Goal: Task Accomplishment & Management: Use online tool/utility

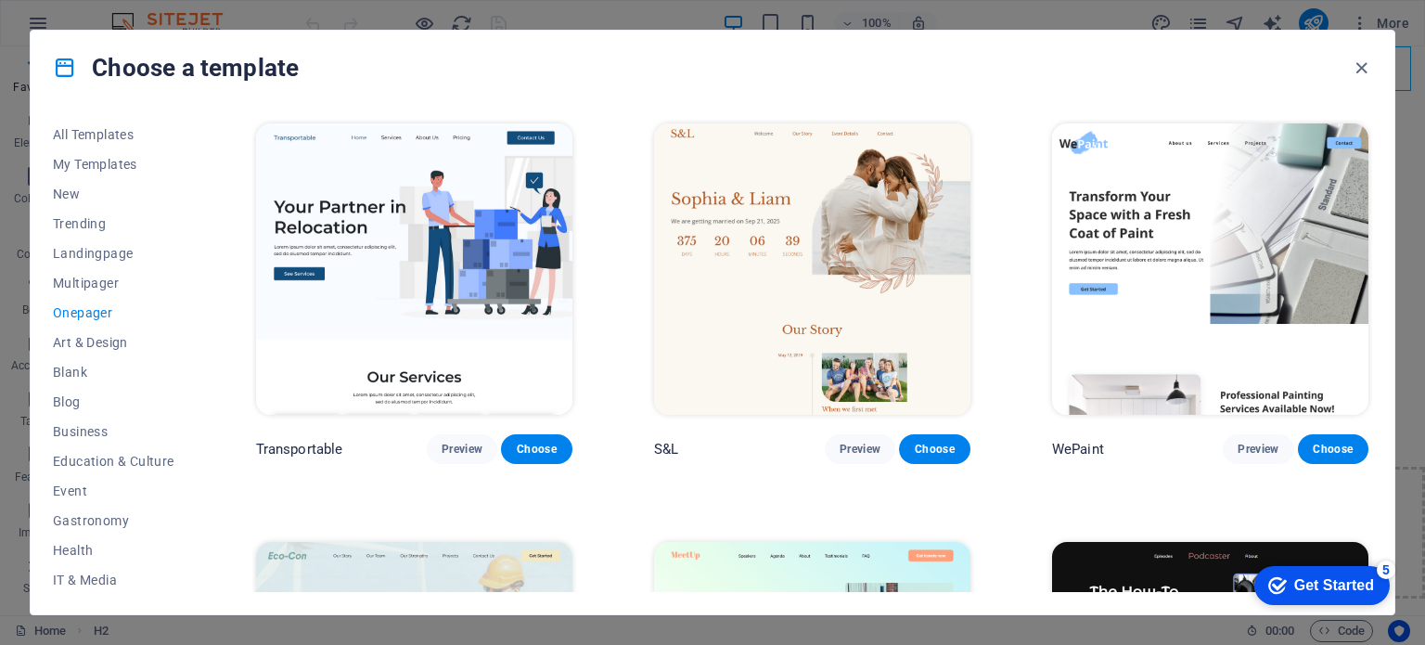
scroll to position [835, 0]
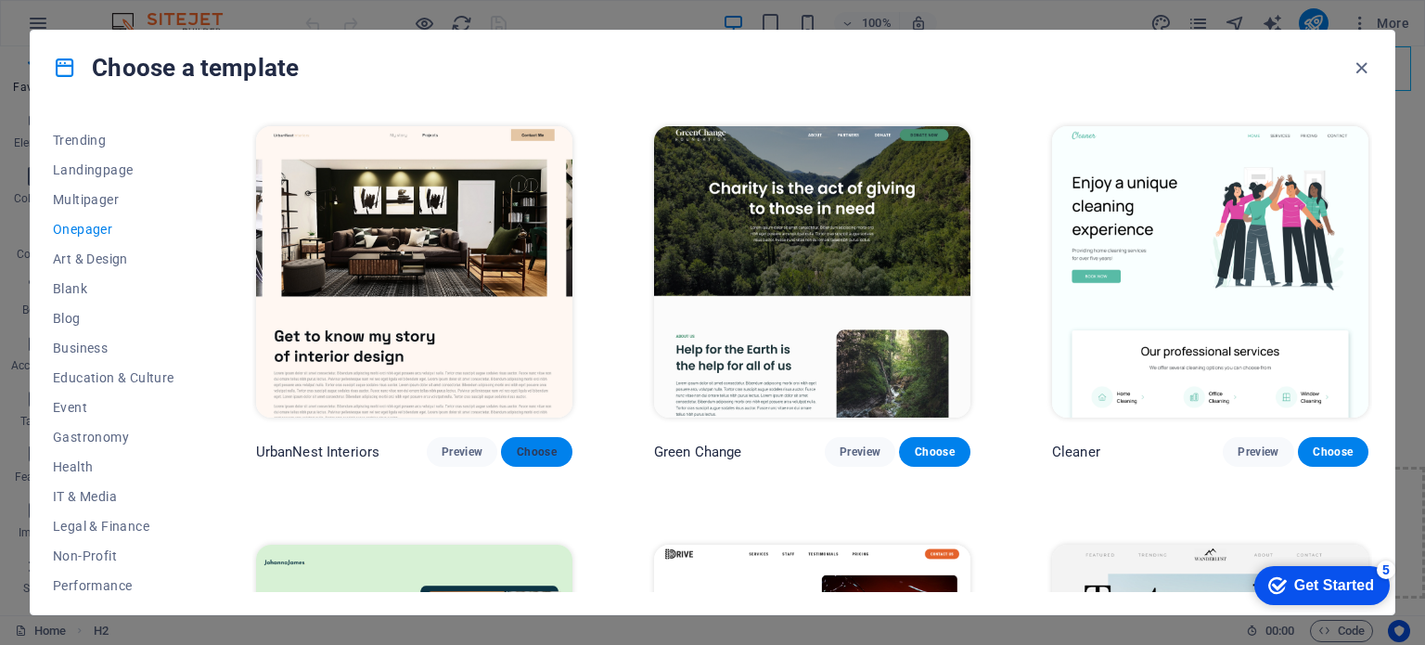
click at [534, 444] on span "Choose" at bounding box center [536, 451] width 41 height 15
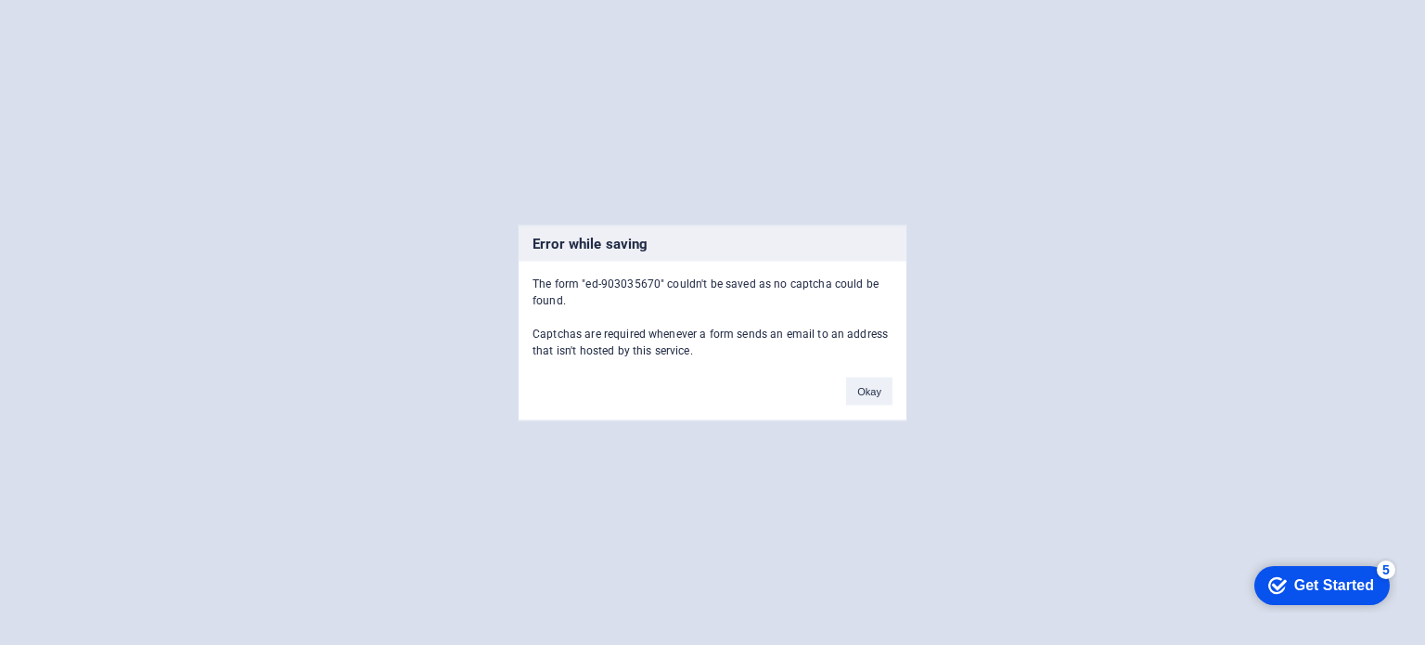
scroll to position [18938, 0]
click at [864, 387] on button "Okay" at bounding box center [869, 391] width 46 height 28
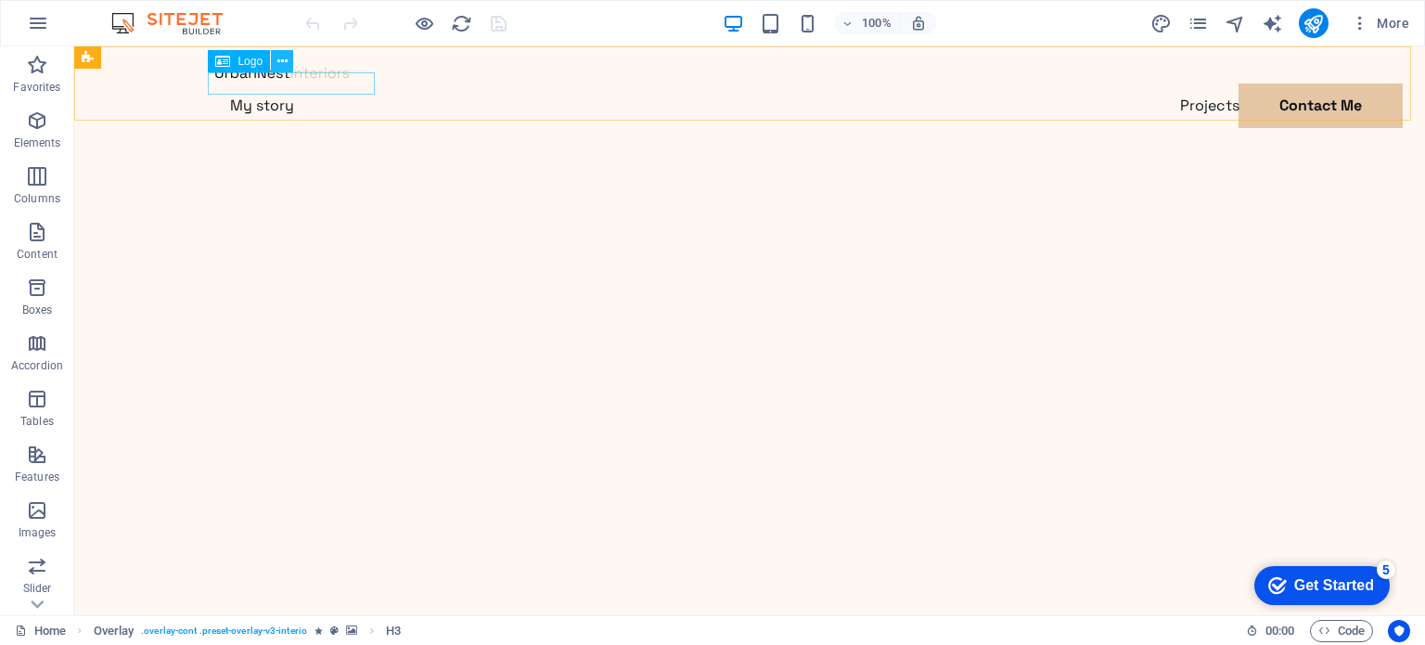
click at [284, 55] on icon at bounding box center [282, 61] width 10 height 19
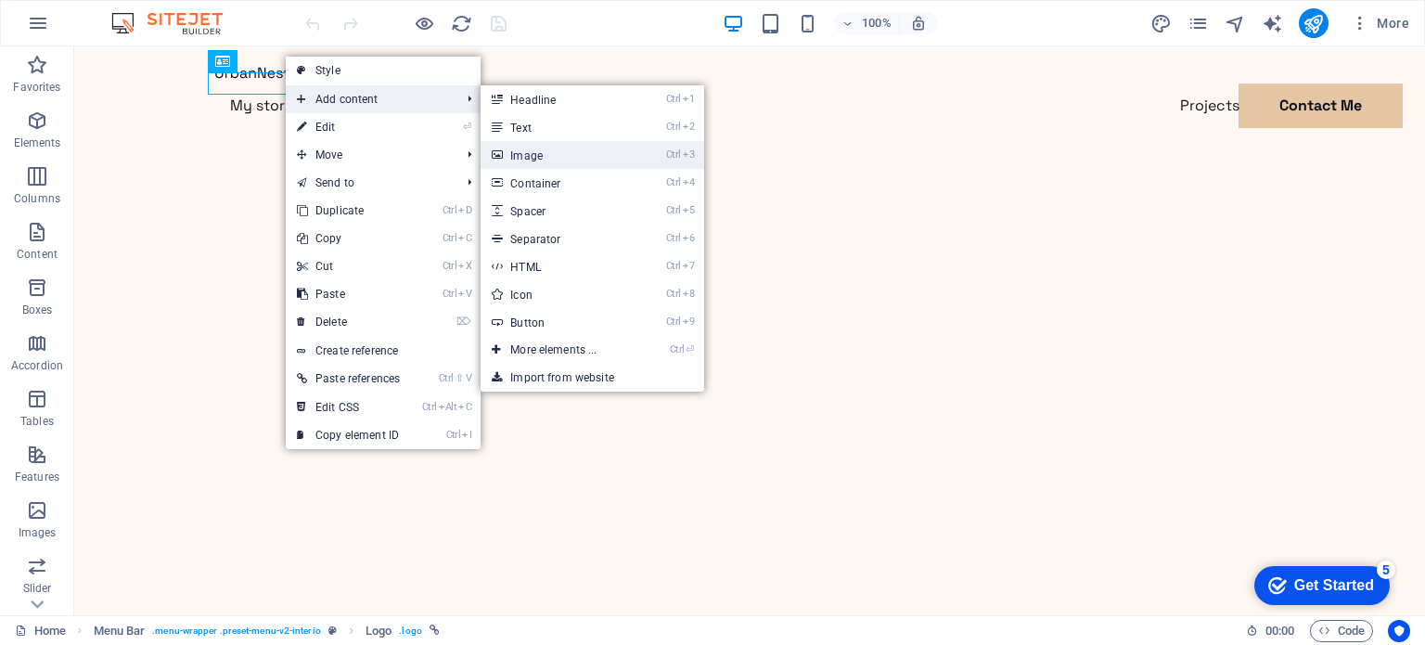
click at [534, 163] on link "Ctrl 3 Image" at bounding box center [557, 155] width 153 height 28
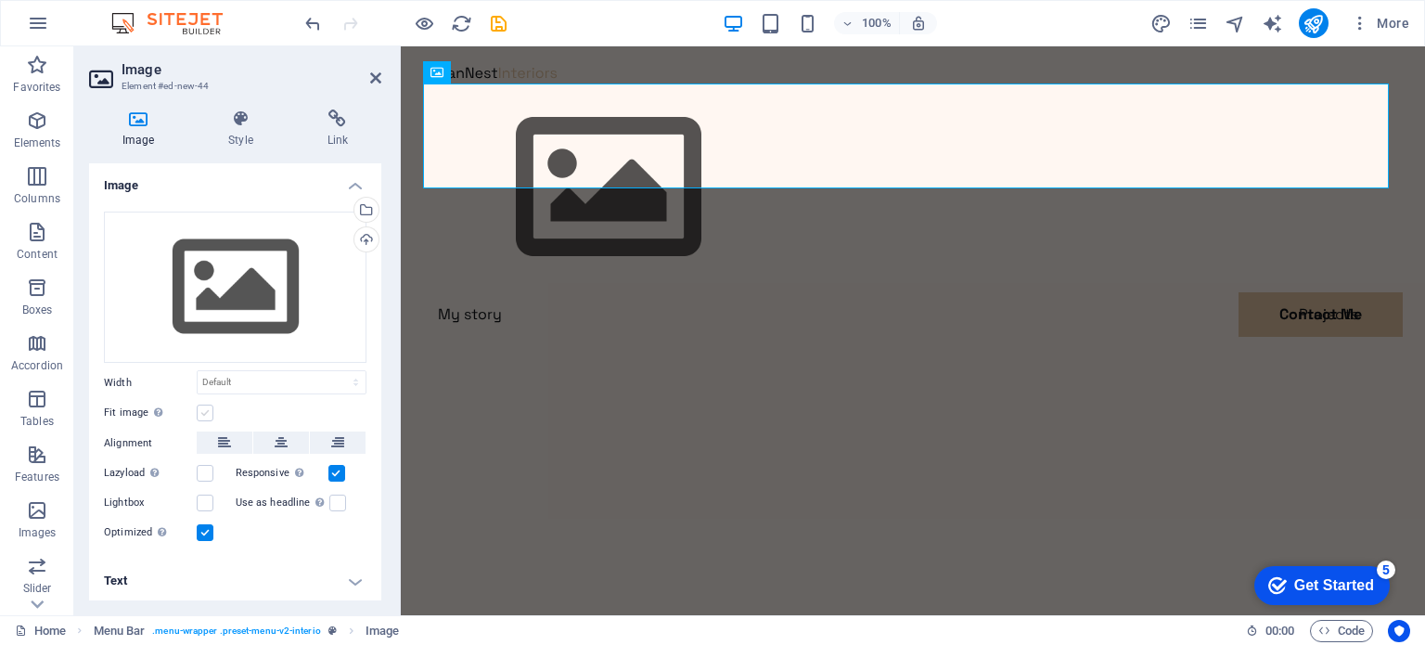
click at [202, 409] on label at bounding box center [205, 413] width 17 height 17
click at [0, 0] on input "Fit image Automatically fit image to a fixed width and height" at bounding box center [0, 0] width 0 height 0
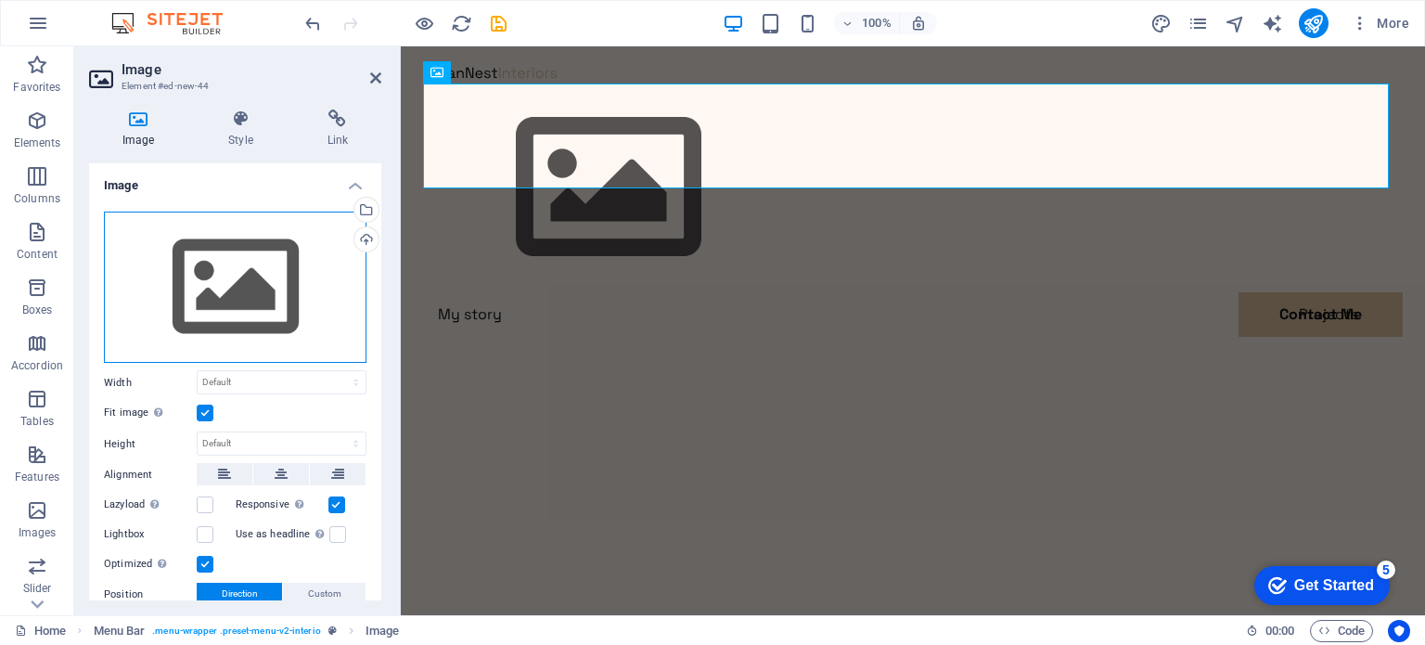
click at [238, 285] on div "Drag files here, click to choose files or select files from Files or our free s…" at bounding box center [235, 288] width 263 height 152
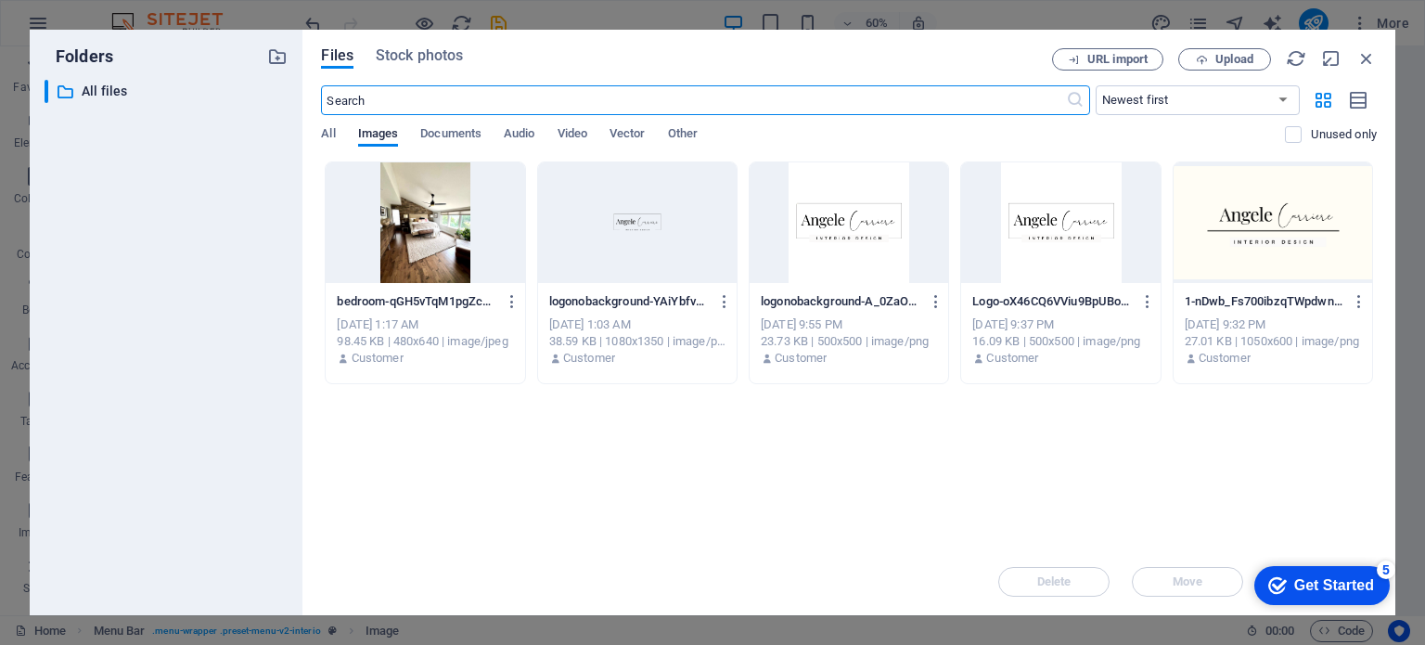
click at [624, 246] on div at bounding box center [637, 222] width 199 height 121
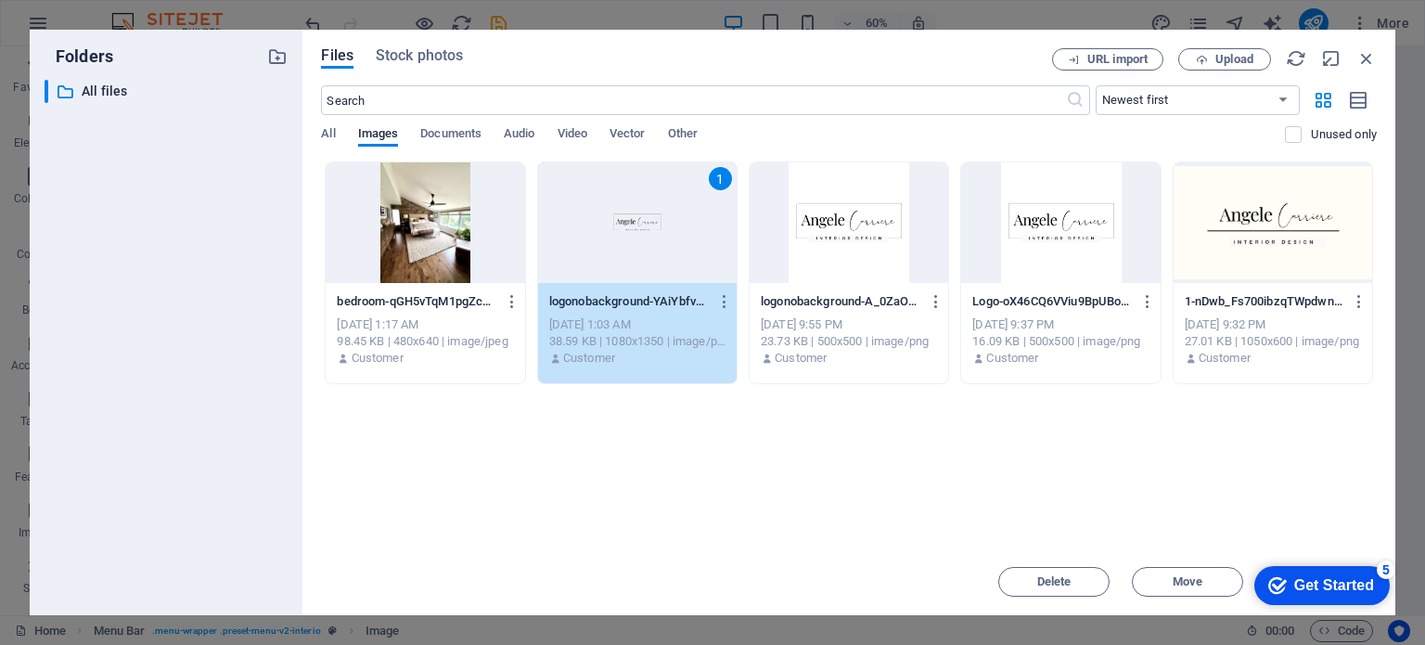
click at [624, 246] on div "1" at bounding box center [637, 222] width 199 height 121
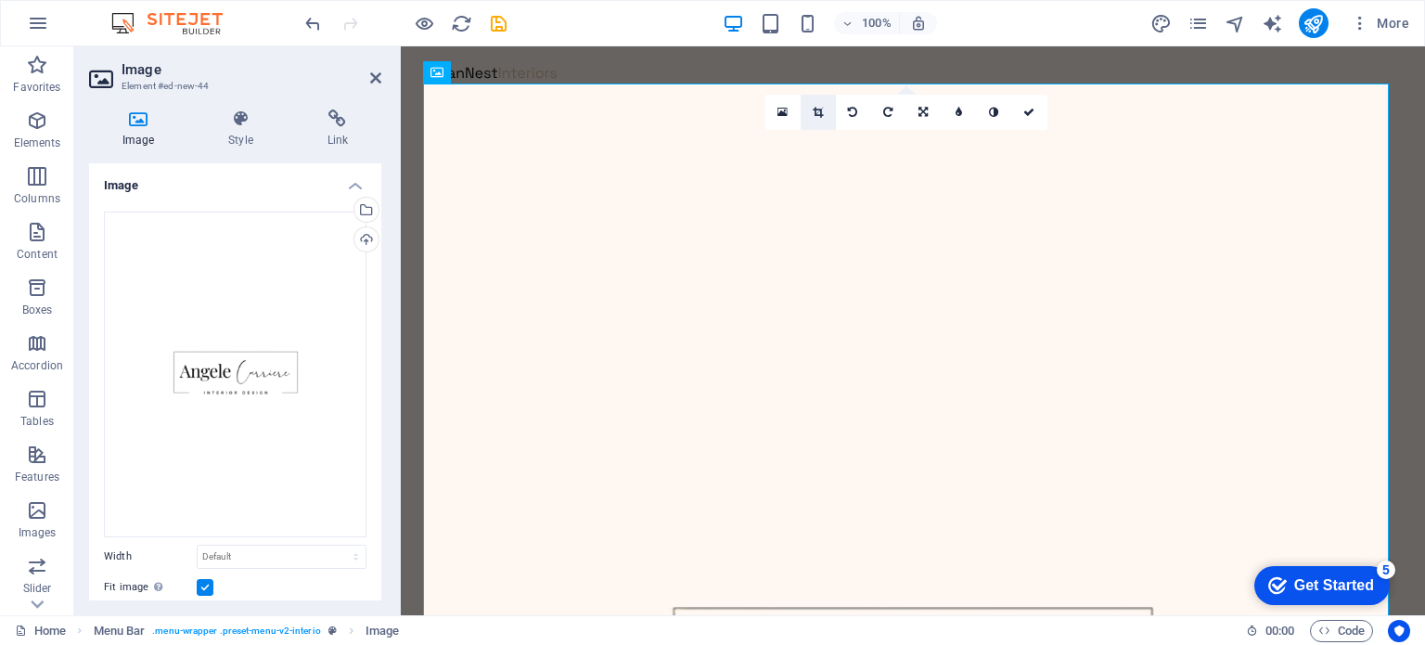
click at [822, 114] on icon at bounding box center [818, 112] width 10 height 11
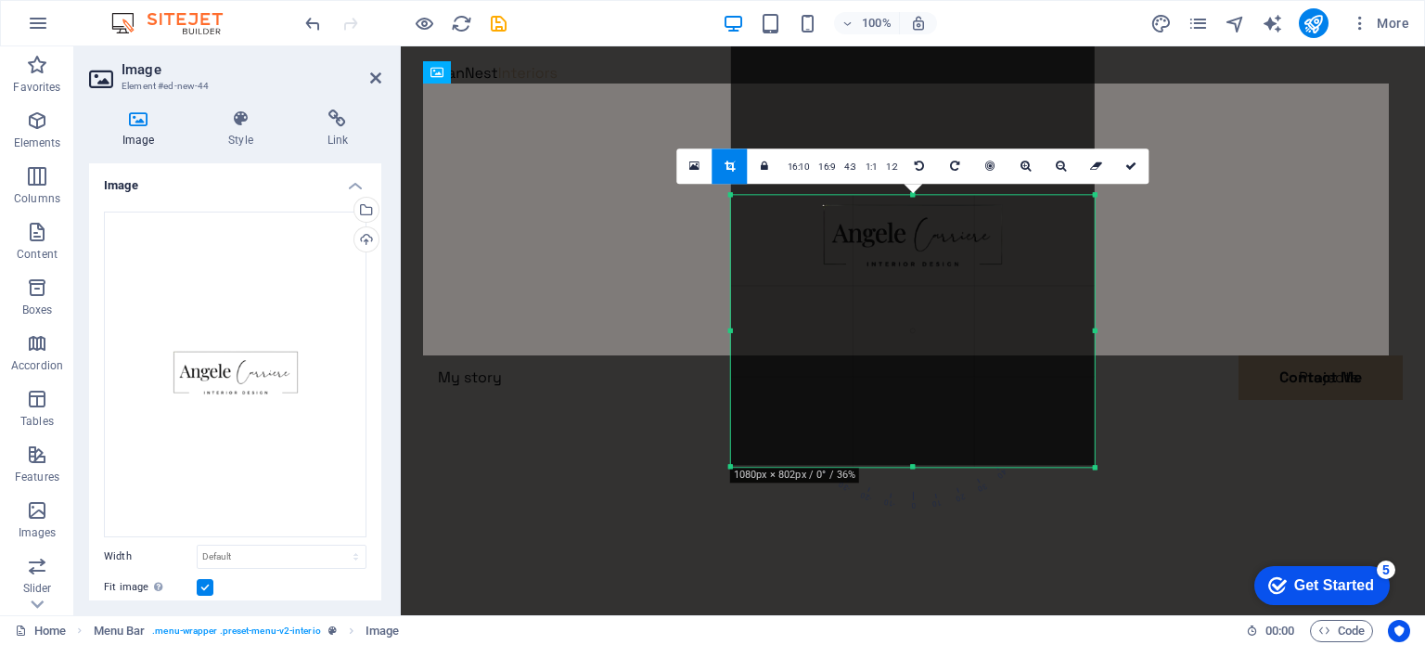
drag, startPoint x: 913, startPoint y: 106, endPoint x: 928, endPoint y: 290, distance: 185.3
click at [928, 290] on div "180 170 160 150 140 130 120 110 100 90 80 70 60 50 40 30 20 10 0 -10 -20 -30 -4…" at bounding box center [913, 331] width 364 height 272
click at [913, 461] on div at bounding box center [913, 238] width 364 height 456
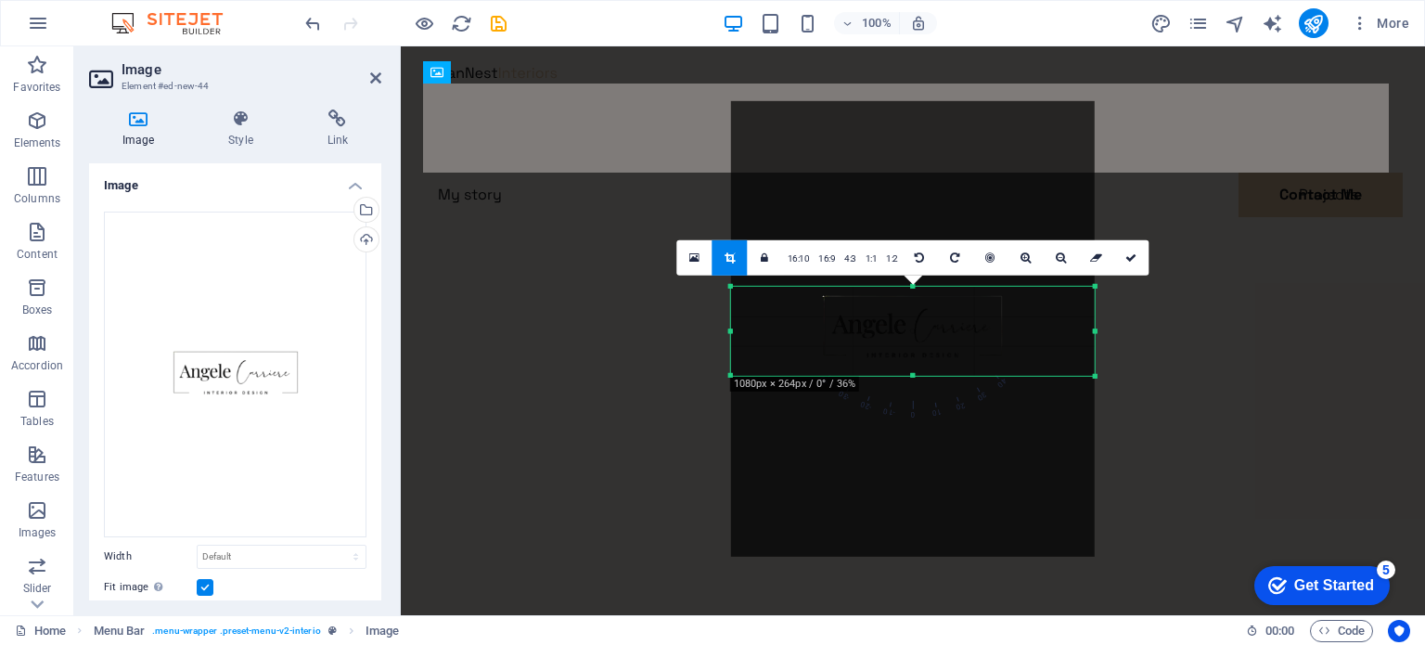
drag, startPoint x: 913, startPoint y: 465, endPoint x: 928, endPoint y: 283, distance: 182.5
click at [928, 286] on div "180 170 160 150 140 130 120 110 100 90 80 70 60 50 40 30 20 10 0 -10 -20 -30 -4…" at bounding box center [913, 330] width 364 height 89
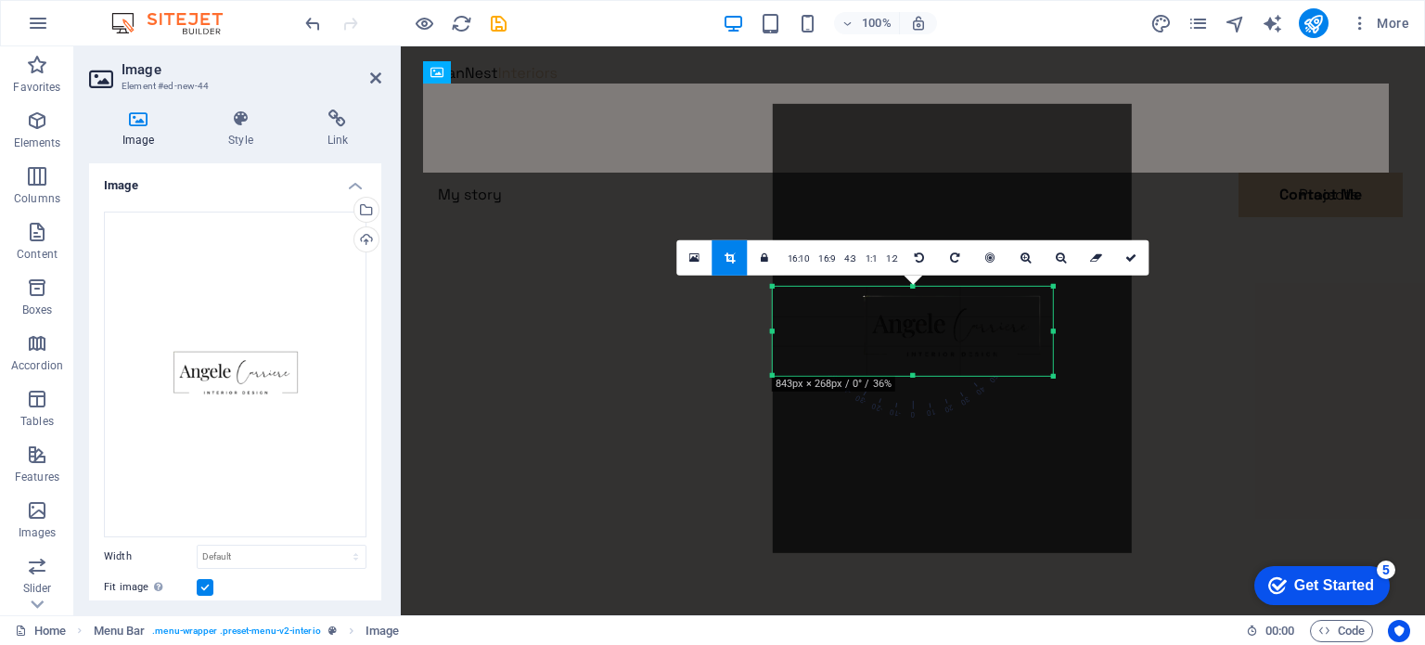
drag, startPoint x: 1095, startPoint y: 329, endPoint x: 955, endPoint y: 332, distance: 140.2
click at [1011, 337] on div "180 170 160 150 140 130 120 110 100 90 80 70 60 50 40 30 20 10 0 -10 -20 -30 -4…" at bounding box center [913, 330] width 280 height 89
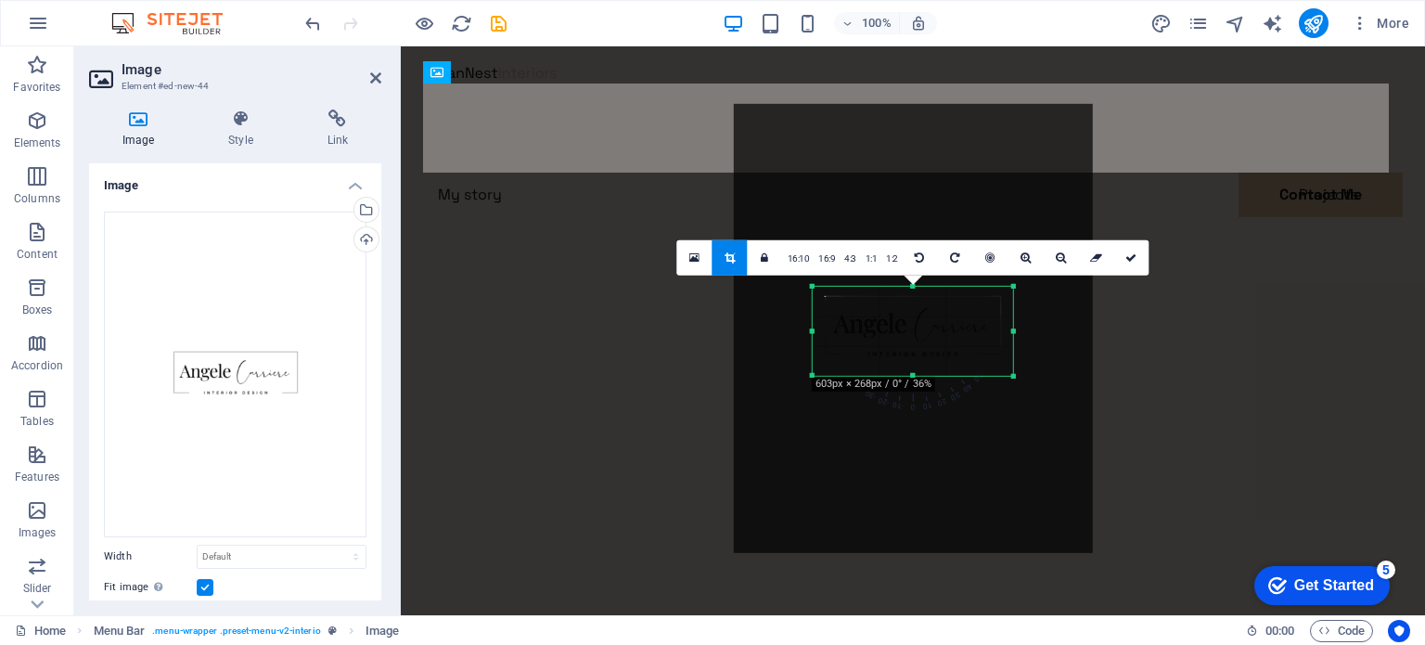
drag, startPoint x: 772, startPoint y: 331, endPoint x: 851, endPoint y: 336, distance: 79.0
click at [851, 336] on div "180 170 160 150 140 130 120 110 100 90 80 70 60 50 40 30 20 10 0 -10 -20 -30 -4…" at bounding box center [913, 330] width 200 height 89
click at [1143, 247] on link at bounding box center [1131, 256] width 35 height 35
type input "216"
select select "px"
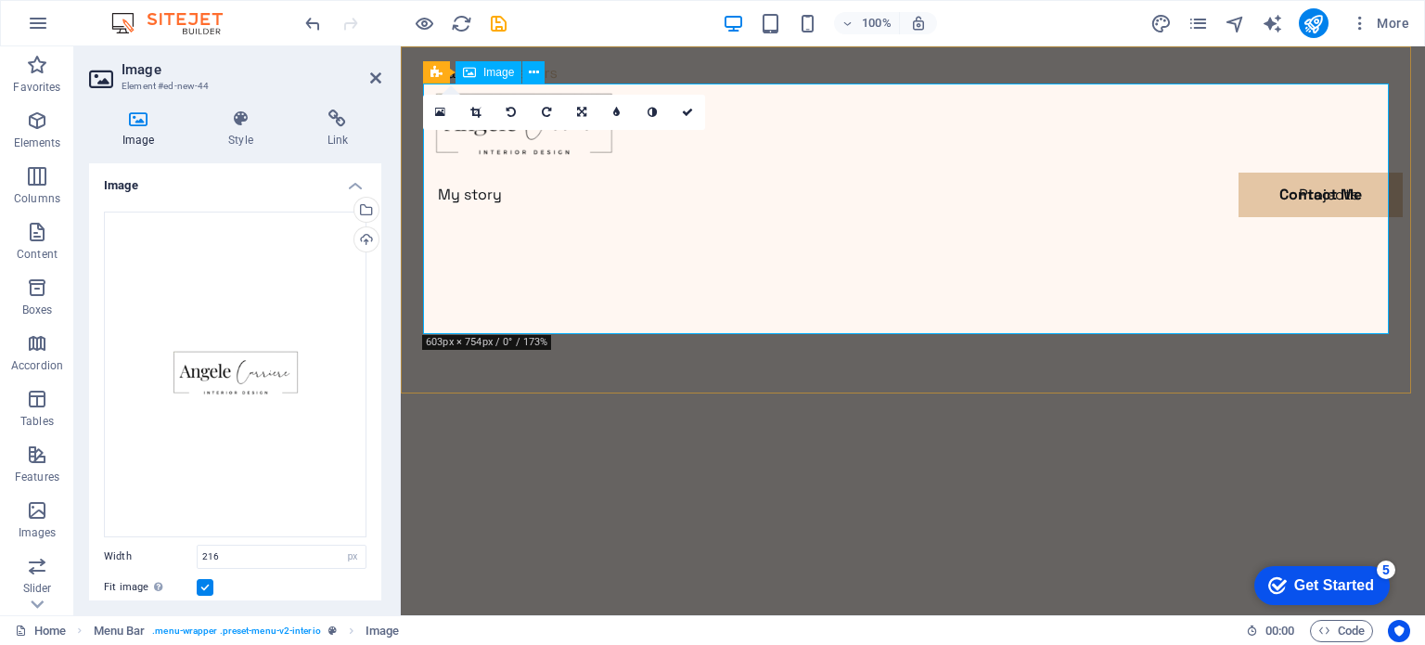
click at [557, 173] on figure at bounding box center [913, 128] width 980 height 89
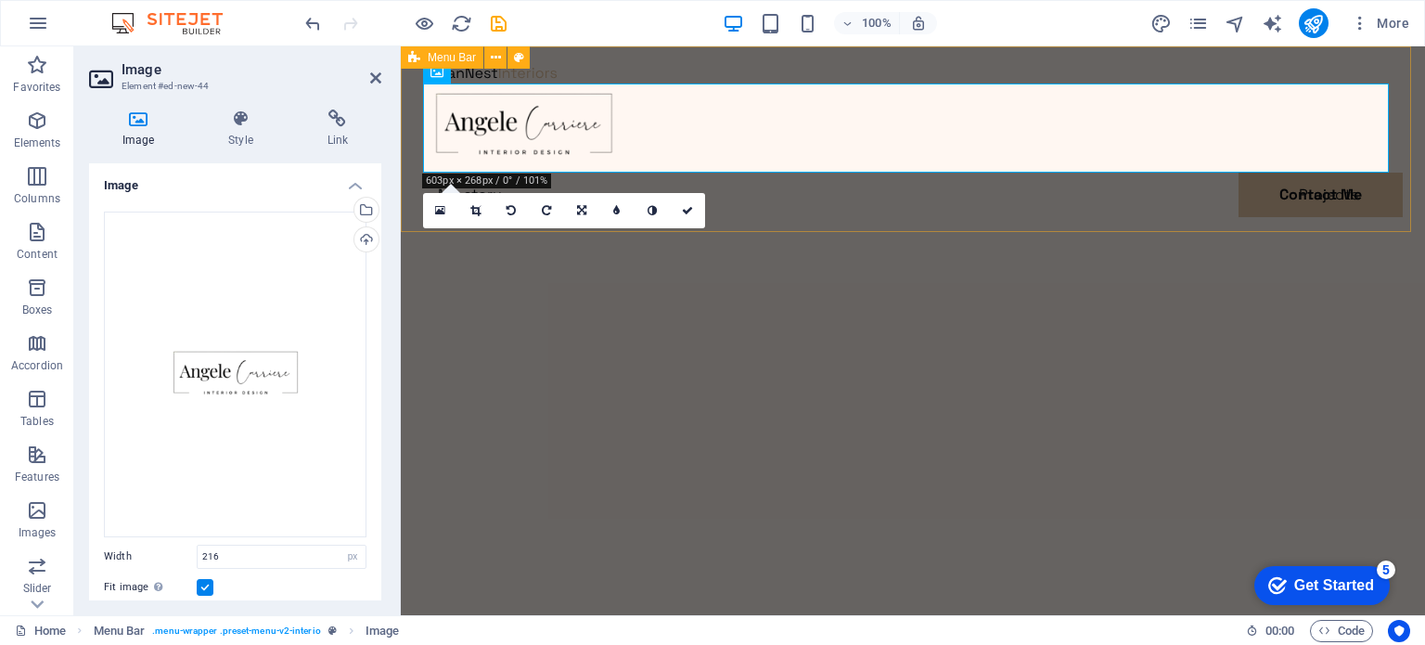
click at [841, 200] on div "My story Projects Contact Me Contact Me" at bounding box center [913, 161] width 1024 height 230
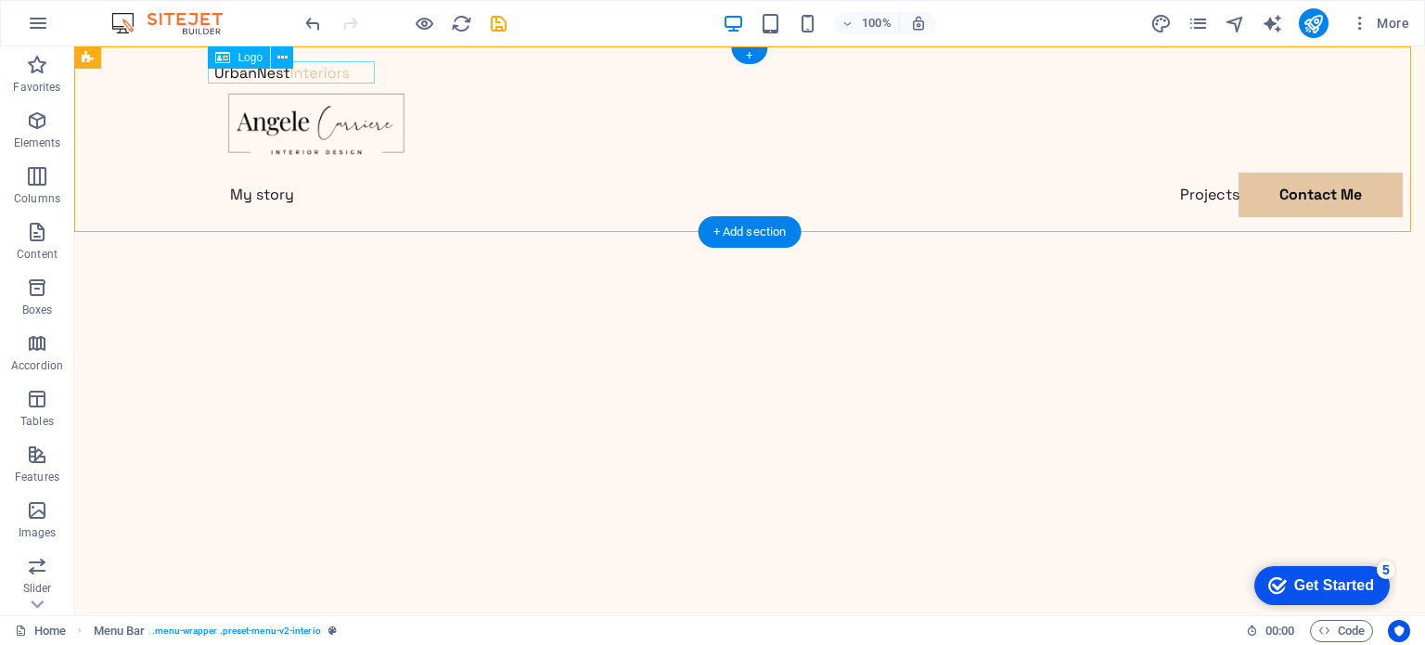
click at [305, 76] on div at bounding box center [749, 72] width 1069 height 22
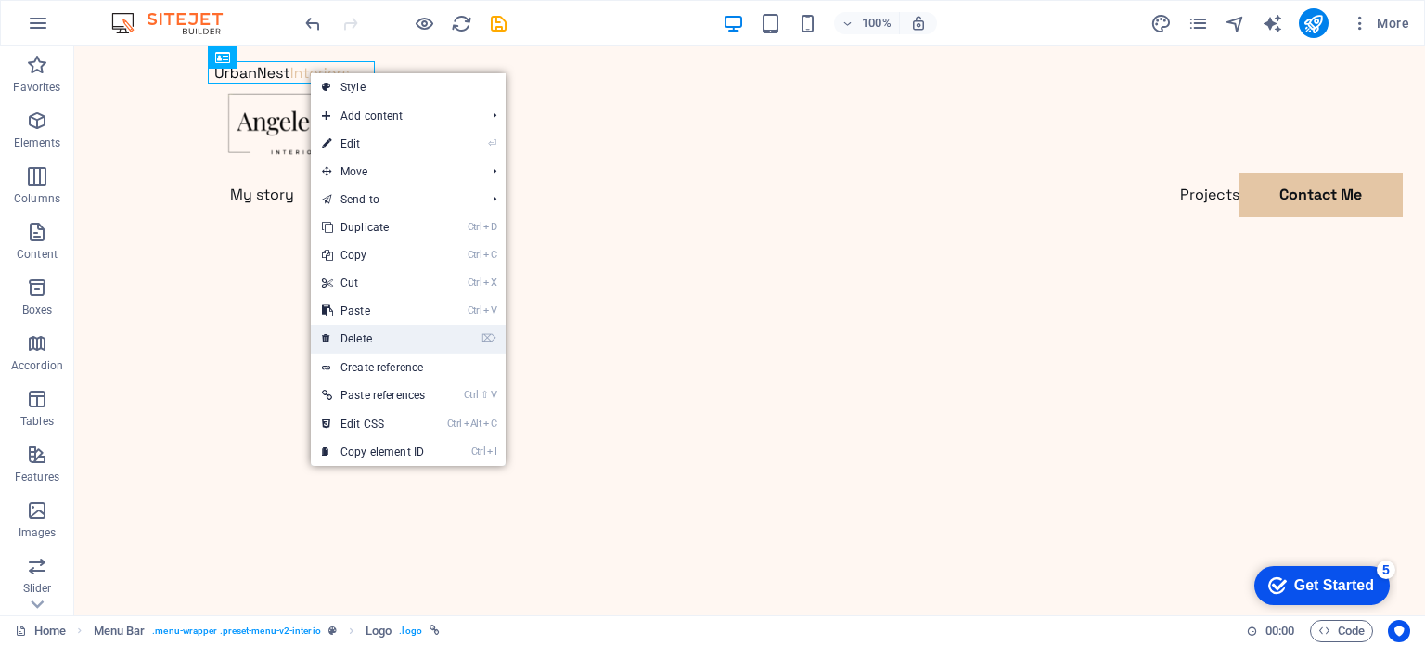
click at [393, 341] on link "⌦ Delete" at bounding box center [373, 339] width 125 height 28
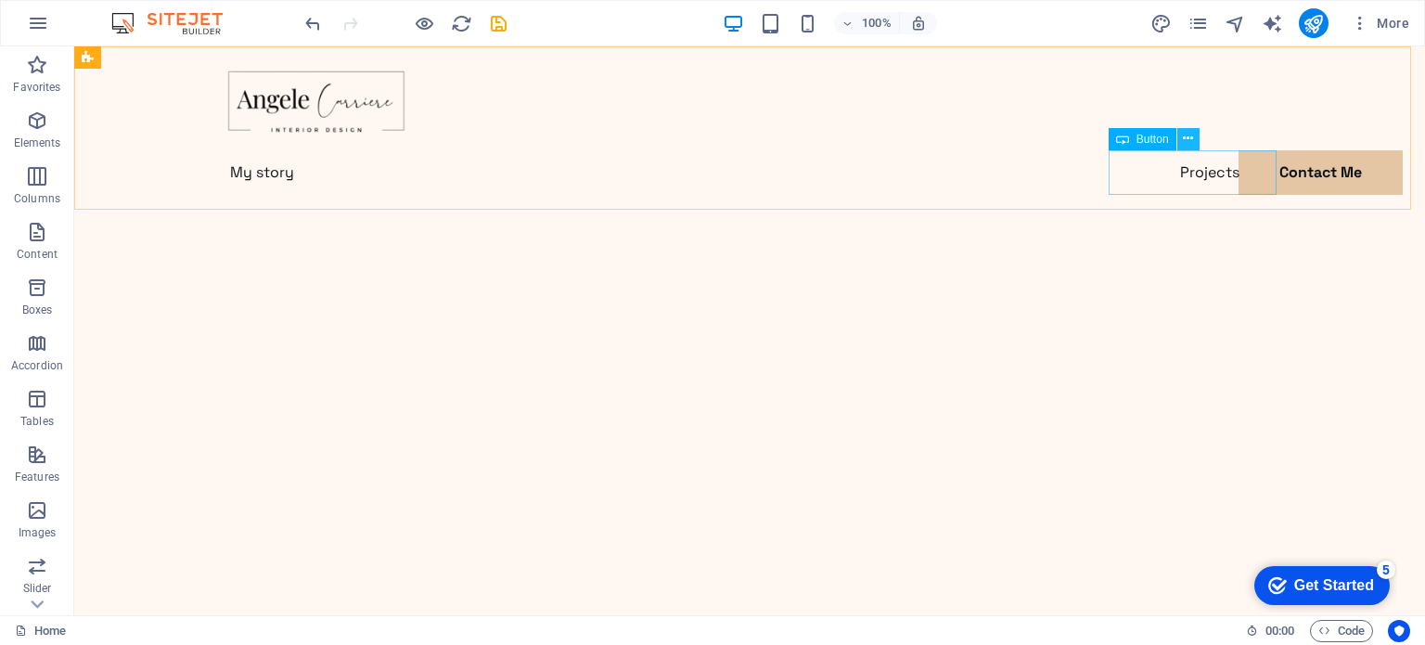
click at [1190, 140] on icon at bounding box center [1188, 138] width 10 height 19
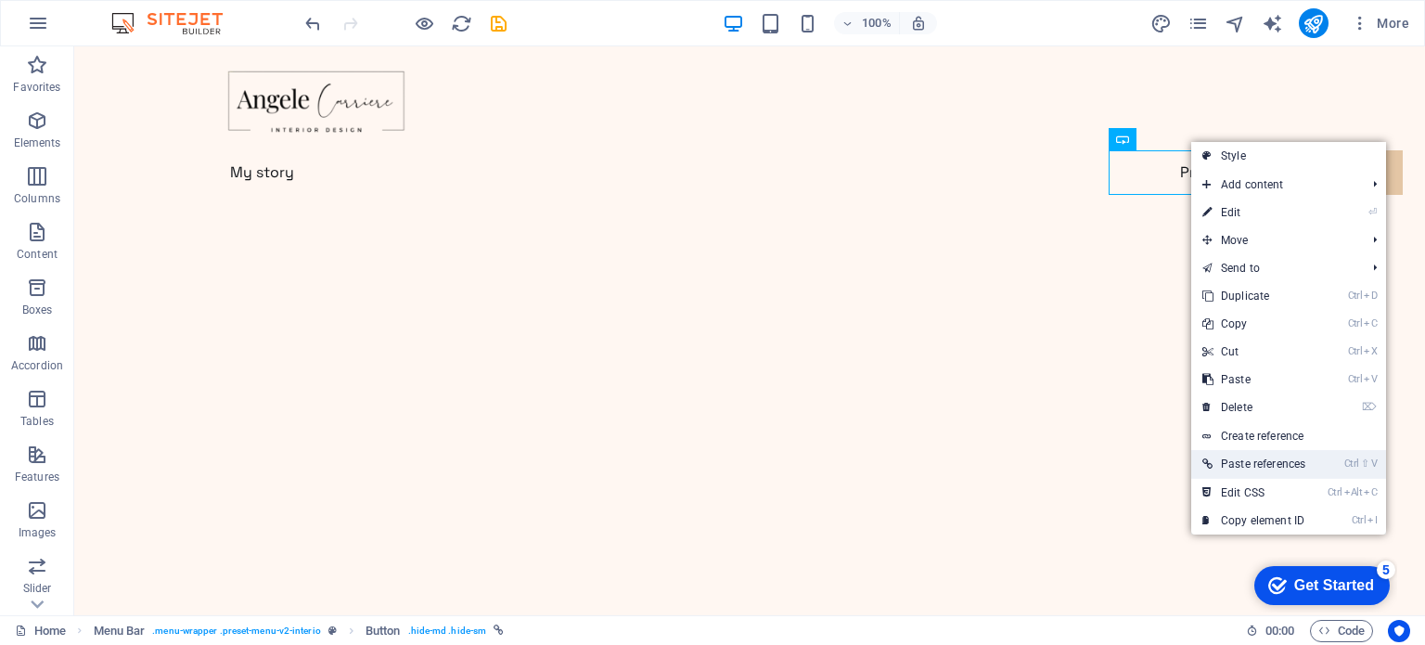
click at [1284, 461] on link "Ctrl ⇧ V Paste references" at bounding box center [1254, 464] width 125 height 28
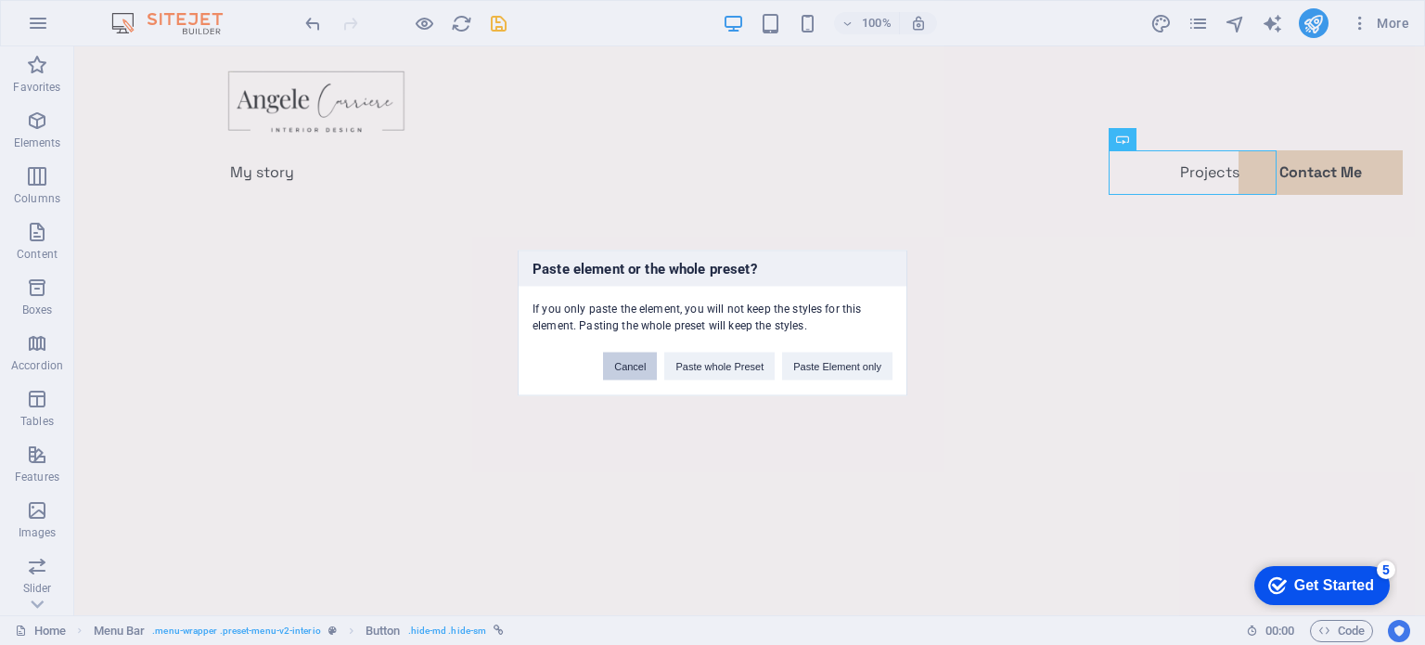
drag, startPoint x: 638, startPoint y: 366, endPoint x: 564, endPoint y: 317, distance: 88.5
click at [638, 366] on button "Cancel" at bounding box center [630, 366] width 54 height 28
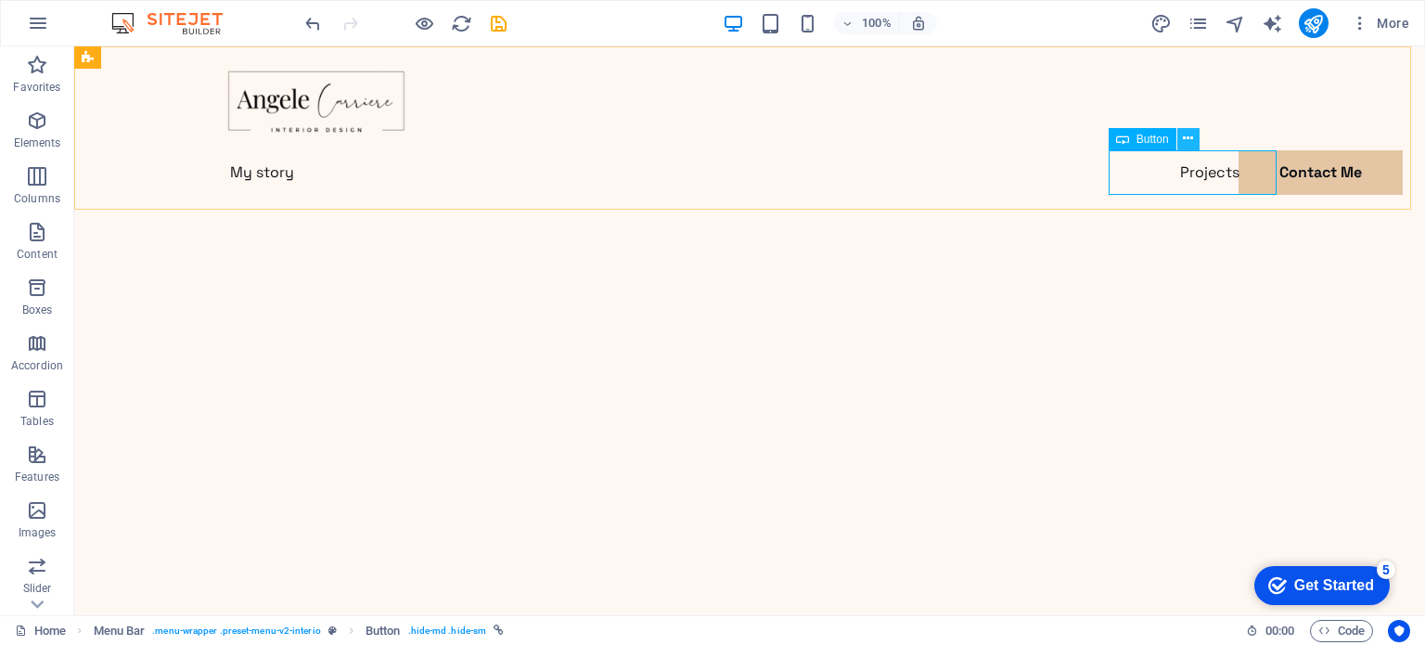
click at [1192, 136] on icon at bounding box center [1188, 138] width 10 height 19
click at [1154, 195] on div "Contact Me" at bounding box center [749, 217] width 1069 height 45
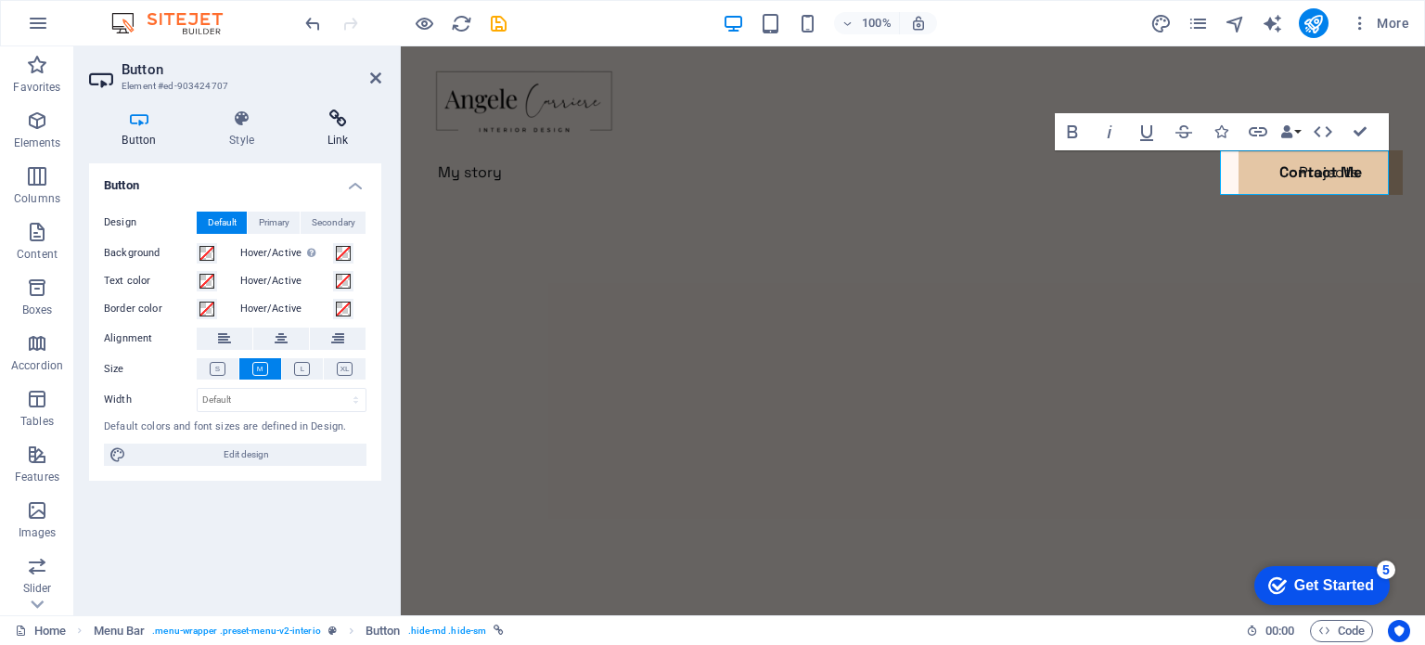
click at [345, 124] on icon at bounding box center [337, 119] width 87 height 19
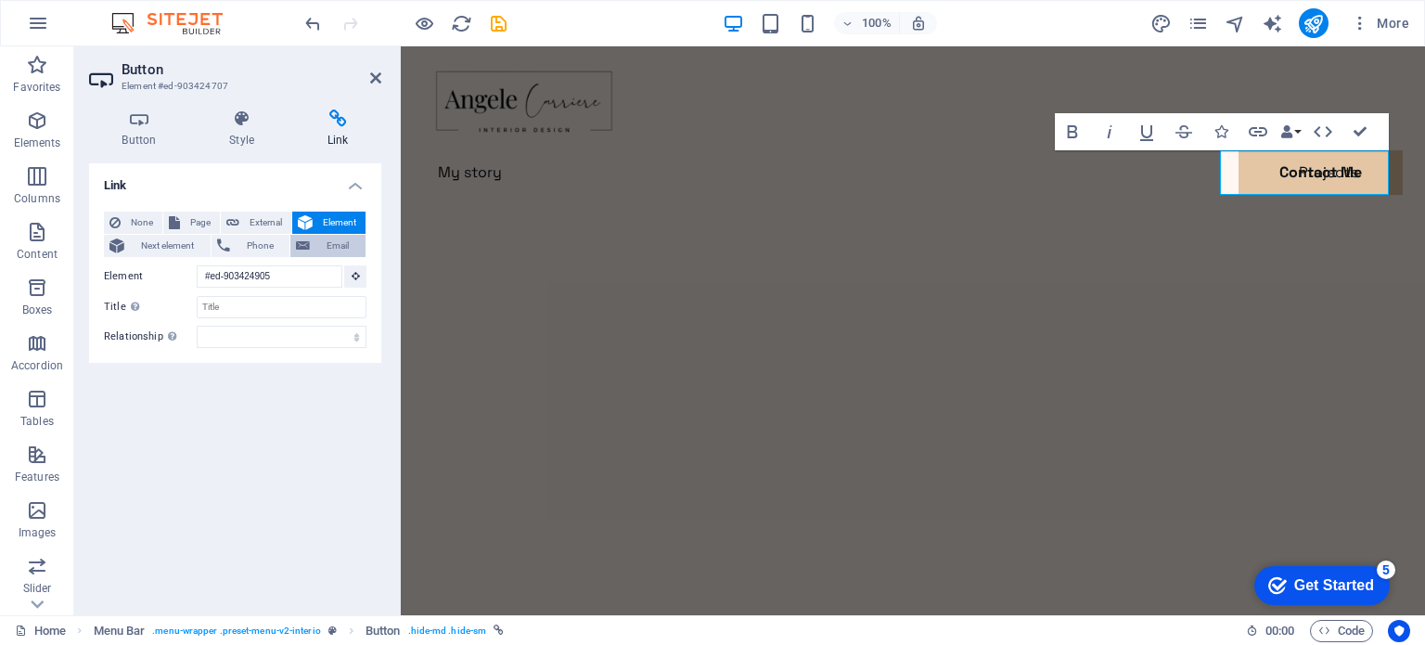
click at [331, 247] on span "Email" at bounding box center [338, 246] width 45 height 22
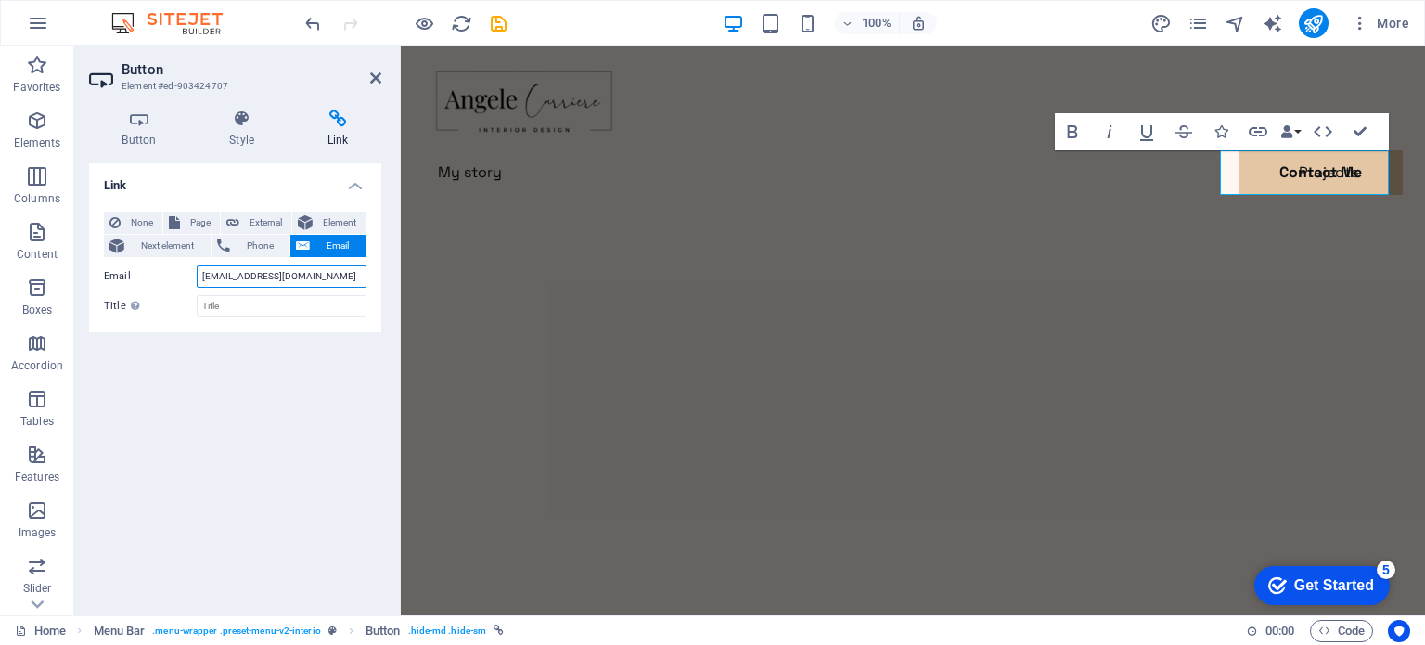
type input "[EMAIL_ADDRESS][DOMAIN_NAME]"
click at [138, 122] on icon at bounding box center [139, 119] width 100 height 19
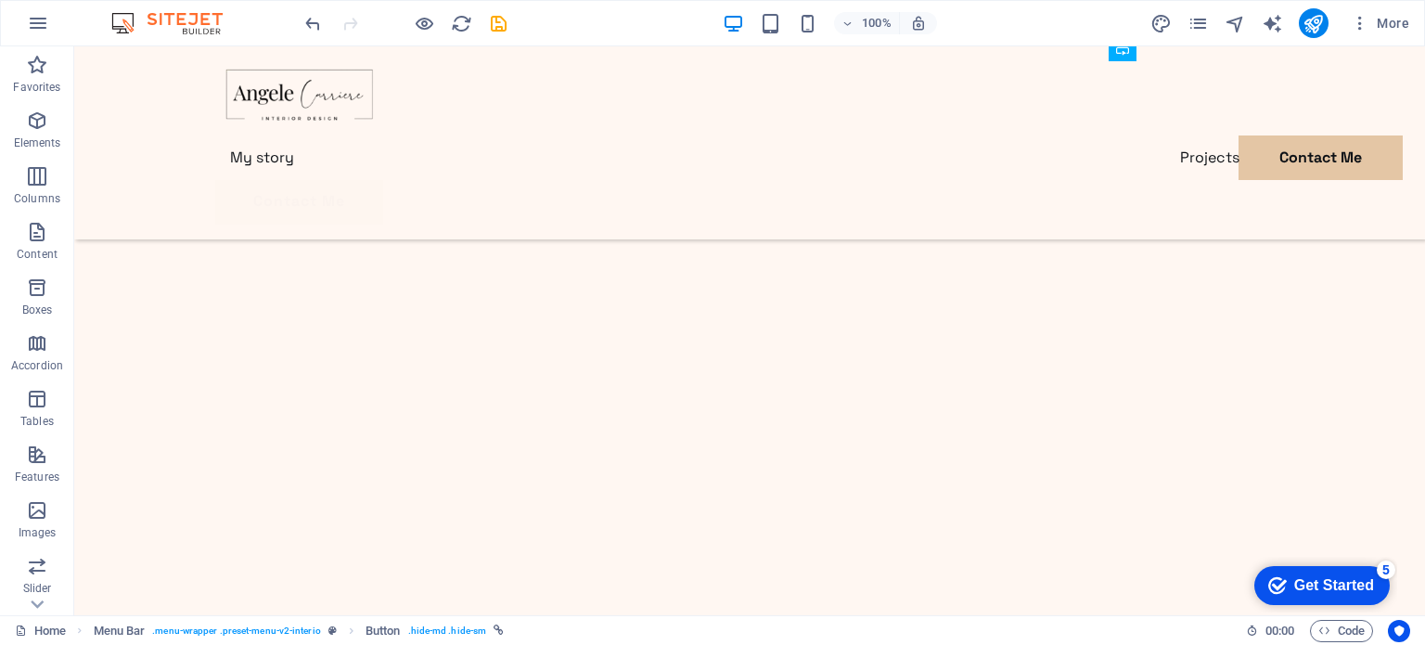
scroll to position [1392, 0]
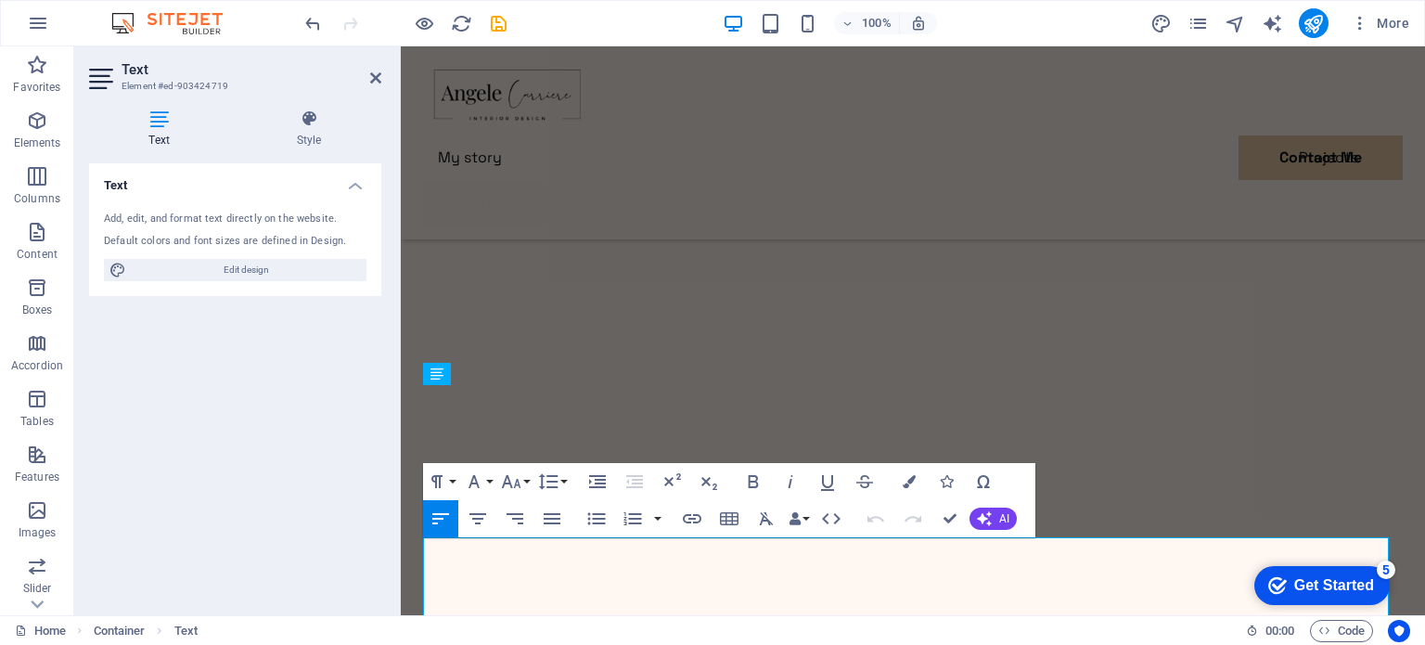
scroll to position [1240, 0]
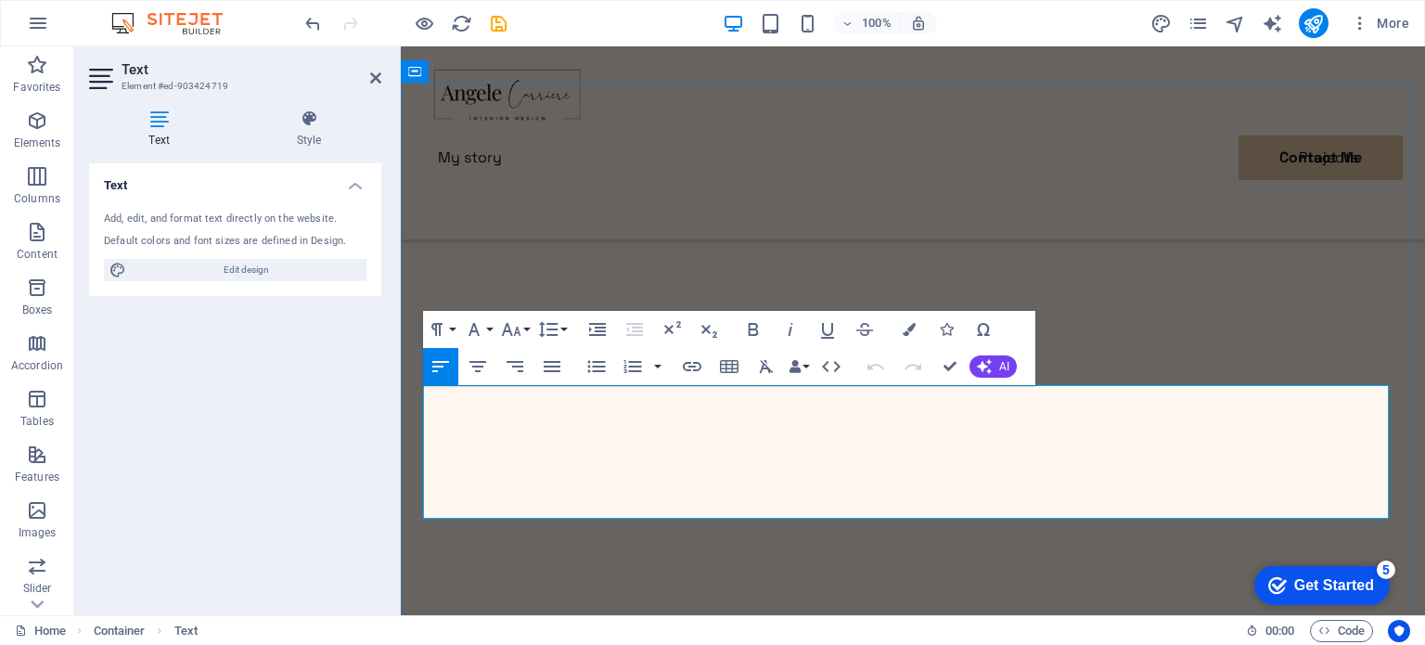
drag, startPoint x: 423, startPoint y: 395, endPoint x: 895, endPoint y: 511, distance: 485.5
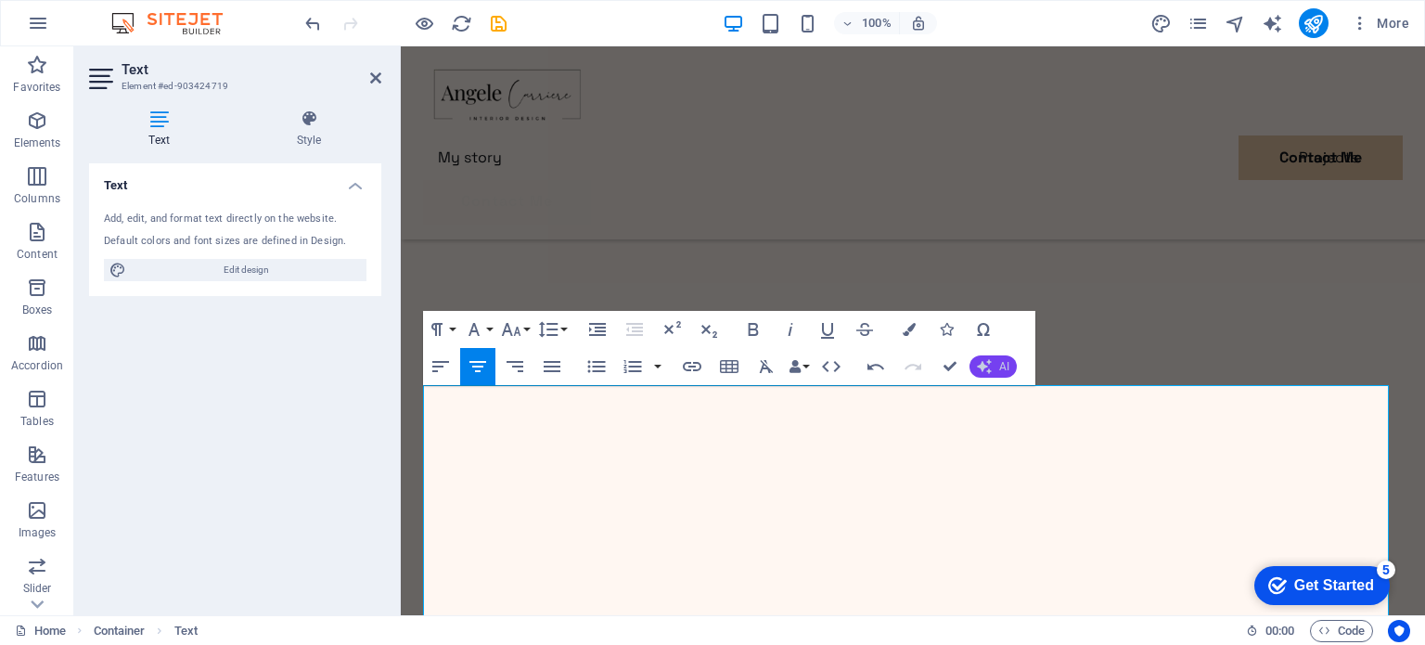
click at [1003, 370] on span "AI" at bounding box center [1004, 366] width 10 height 11
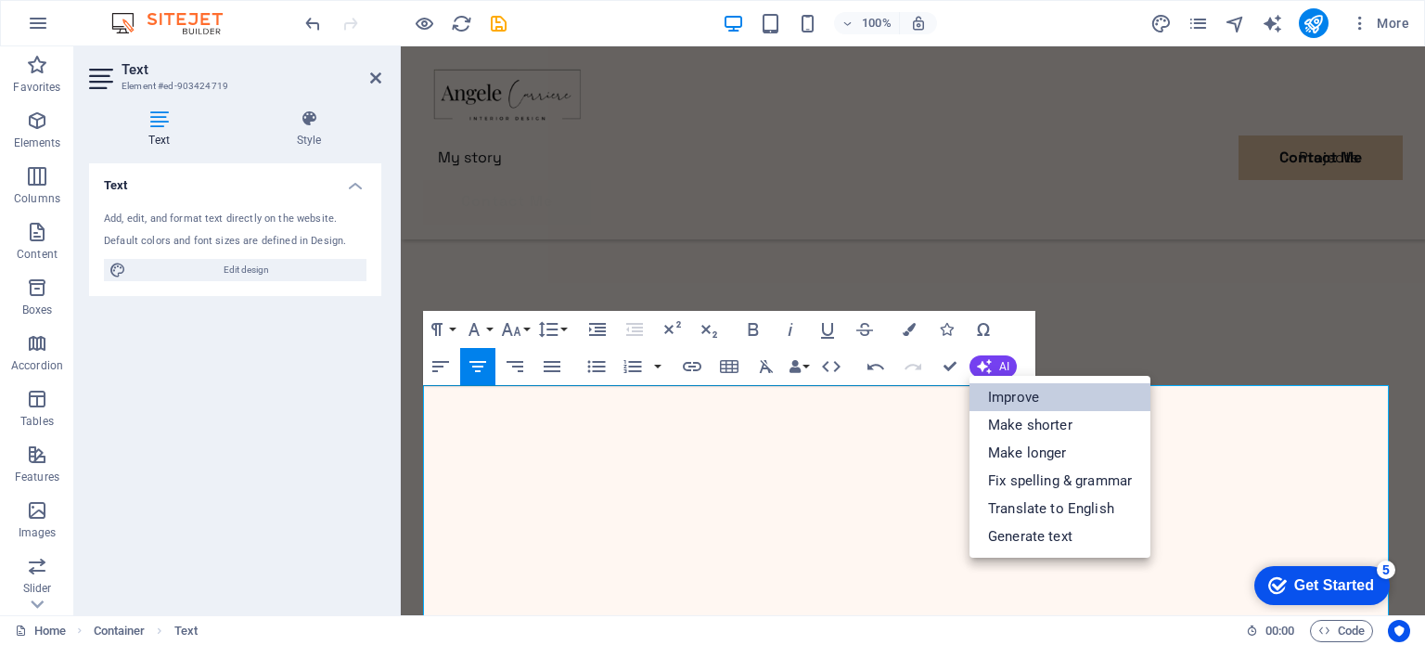
click at [1051, 393] on link "Improve" at bounding box center [1060, 397] width 181 height 28
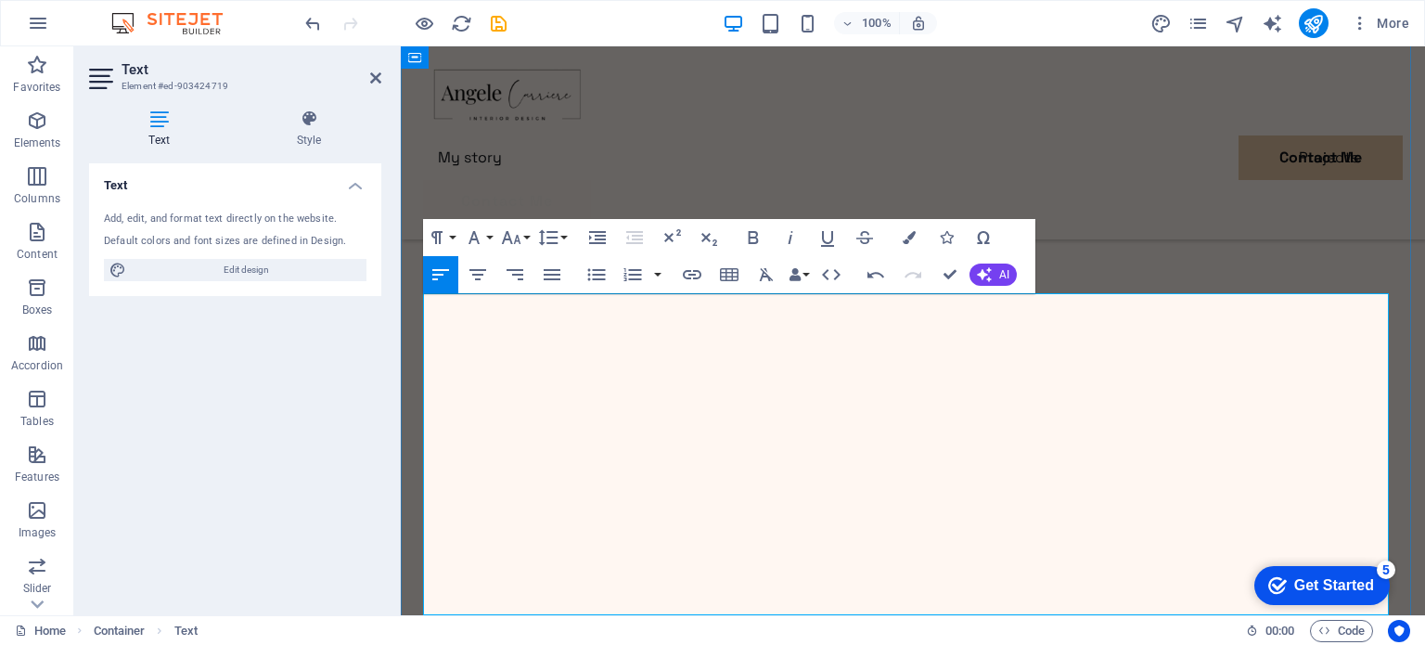
scroll to position [1333, 0]
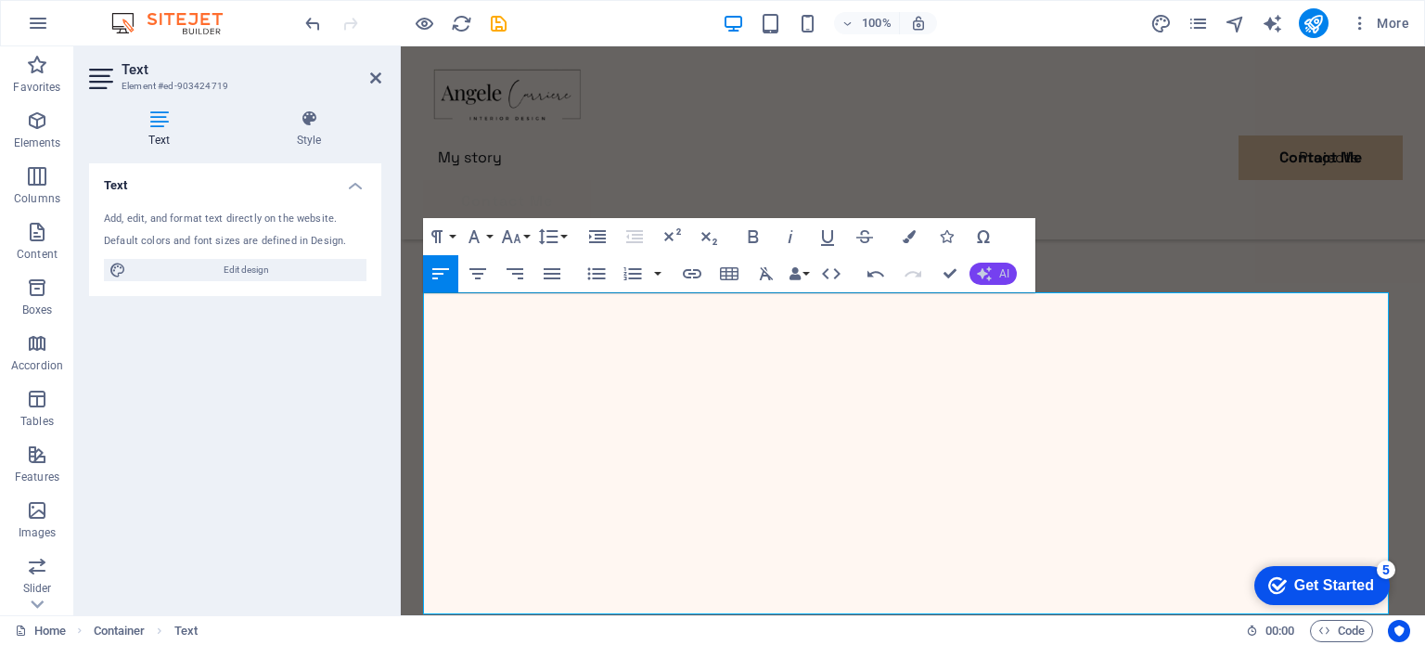
click at [996, 270] on button "AI" at bounding box center [993, 274] width 47 height 22
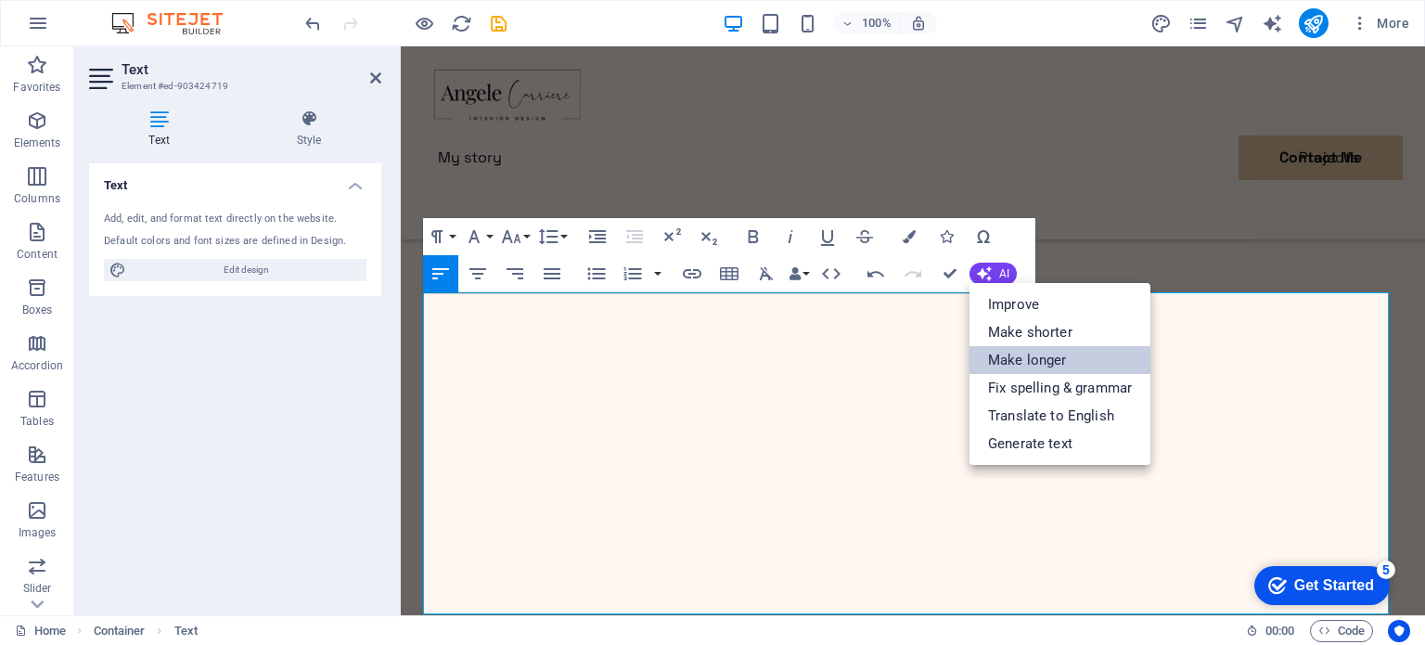
click at [1027, 348] on link "Make longer" at bounding box center [1060, 360] width 181 height 28
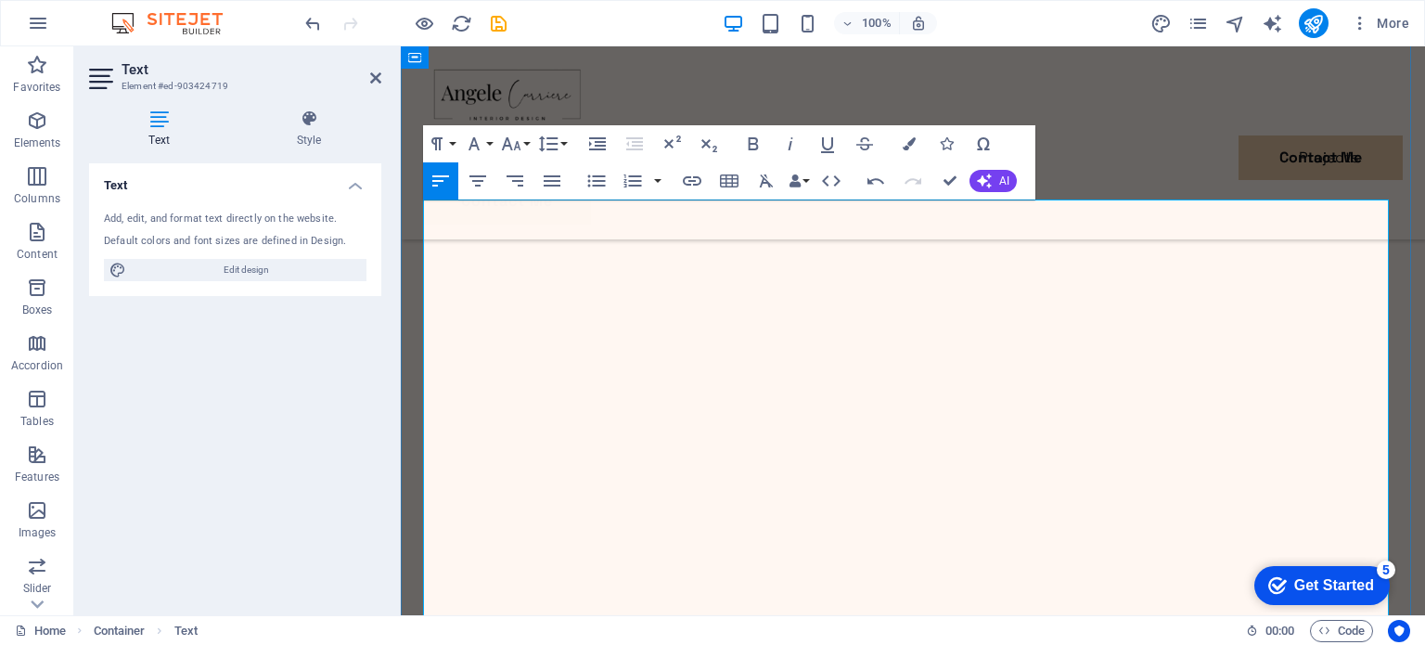
scroll to position [1518, 0]
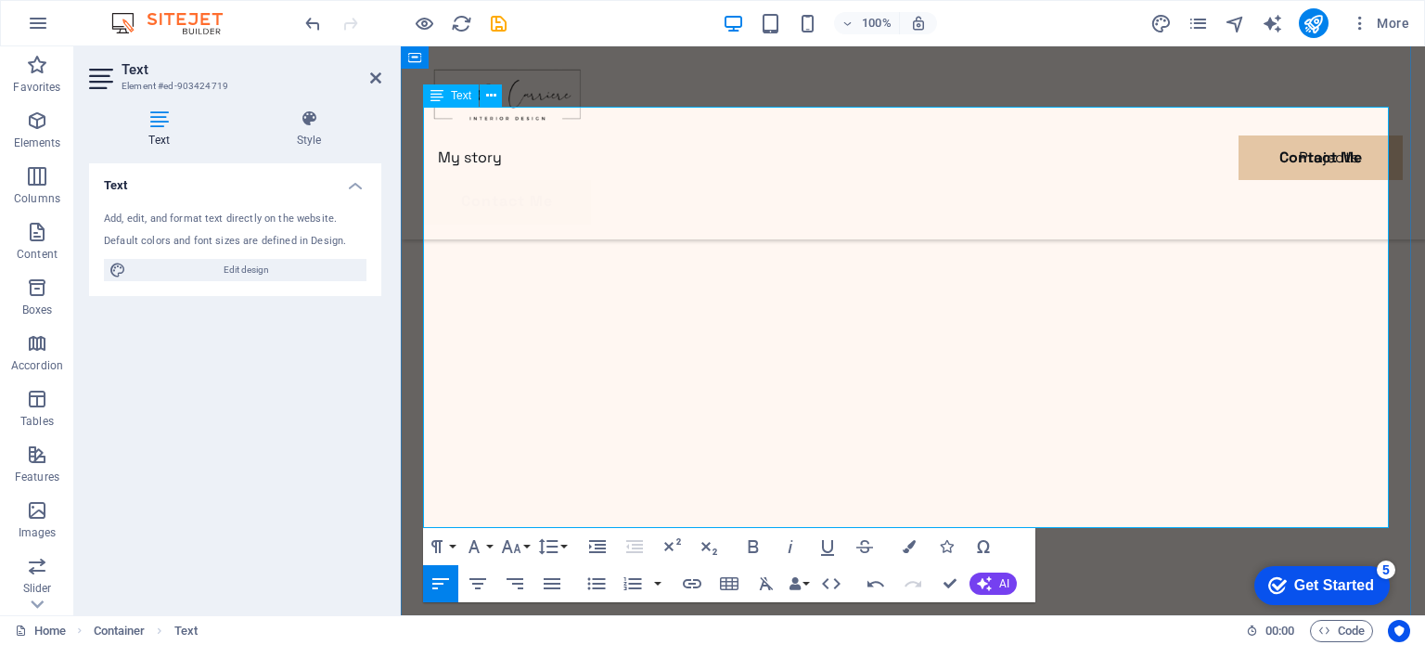
drag, startPoint x: 497, startPoint y: 419, endPoint x: 523, endPoint y: 411, distance: 27.0
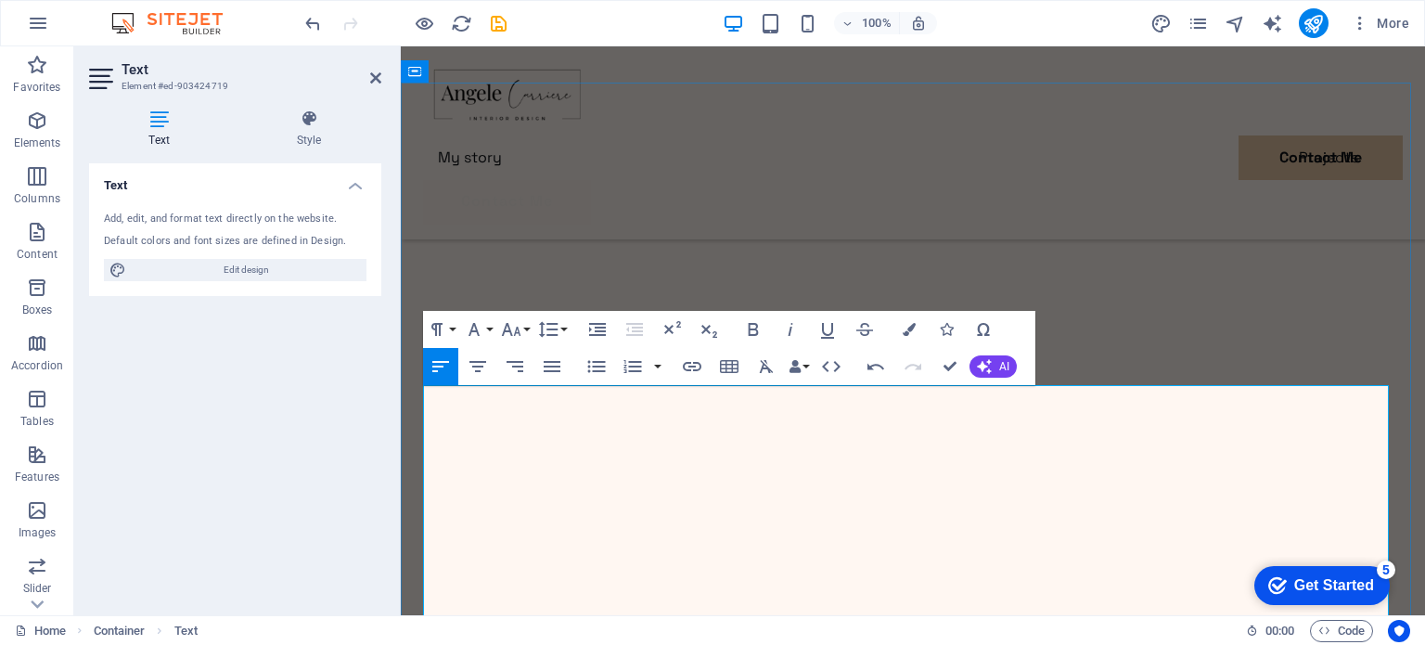
scroll to position [1333, 0]
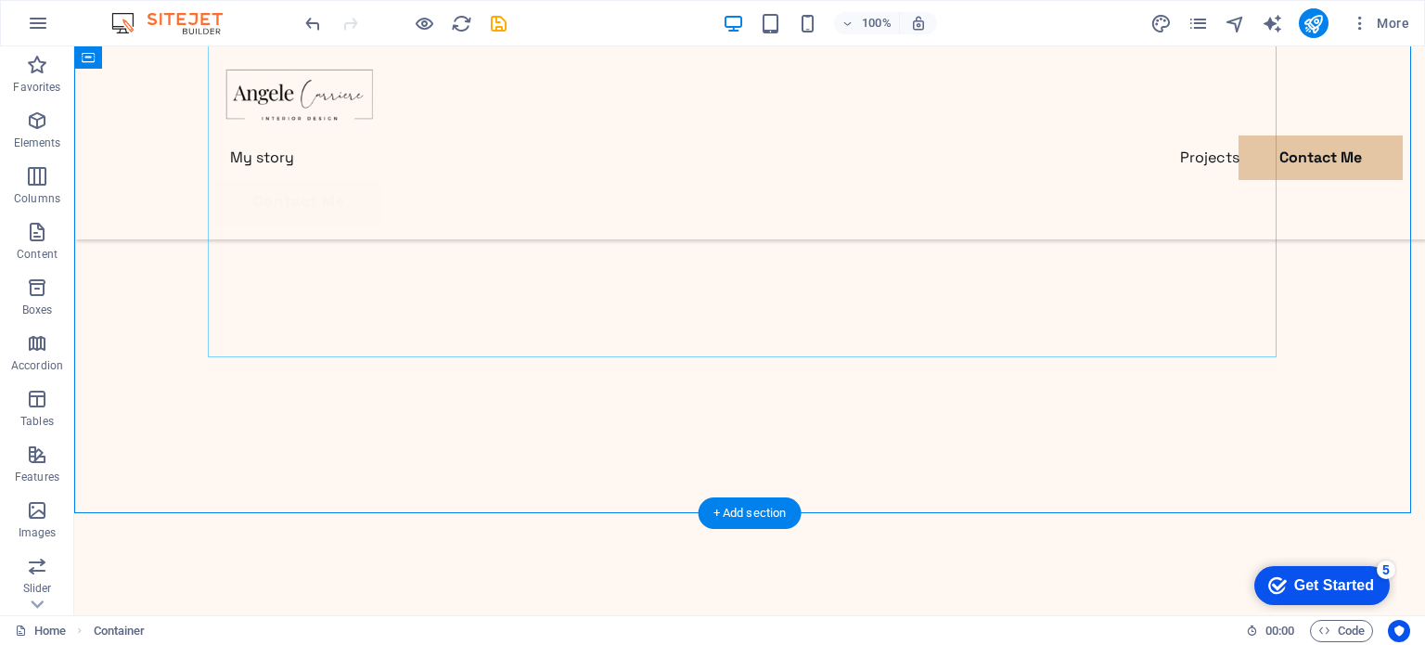
scroll to position [1763, 0]
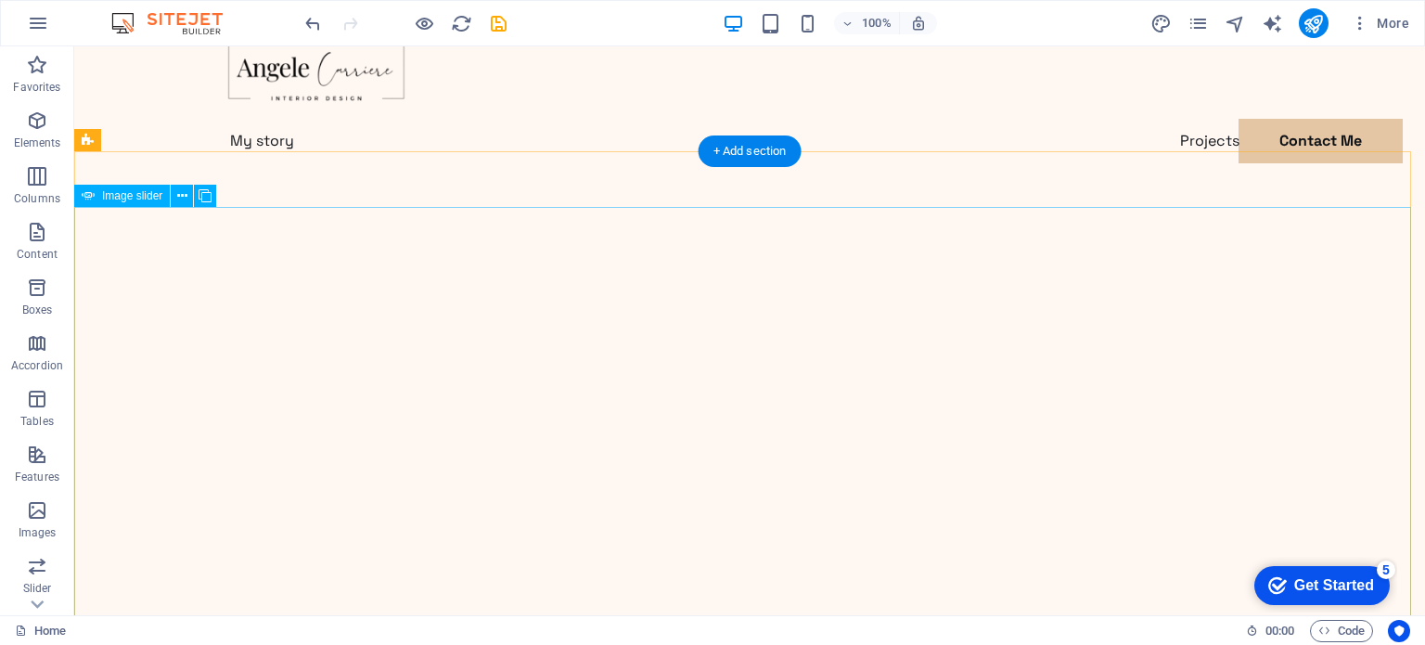
scroll to position [0, 0]
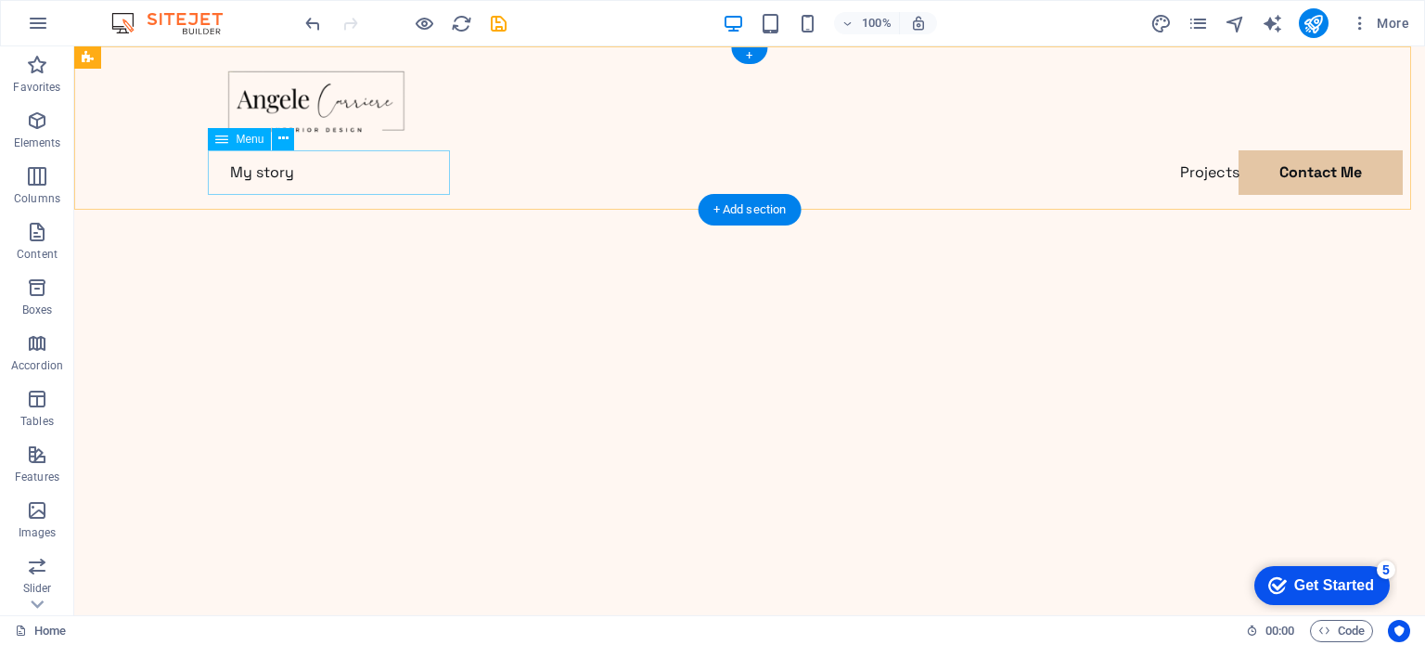
click at [270, 169] on nav "My story Projects Contact Me" at bounding box center [749, 172] width 1069 height 45
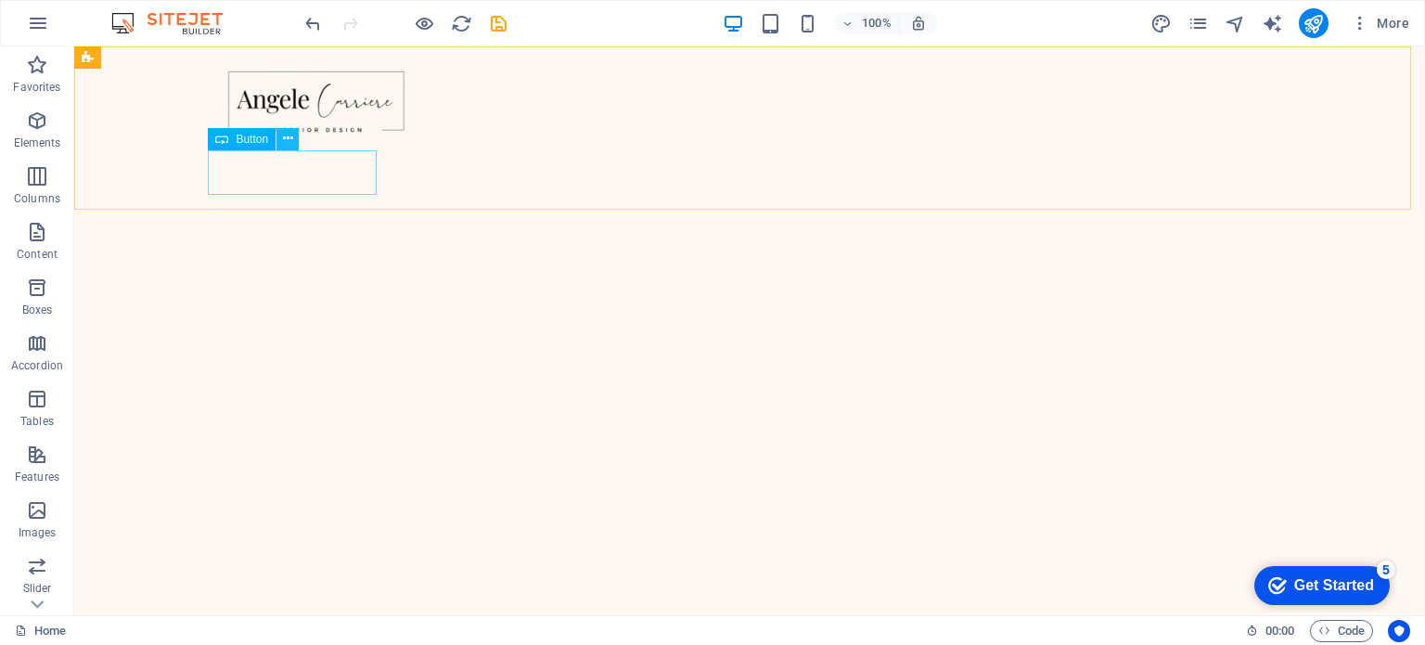
click at [290, 134] on icon at bounding box center [288, 138] width 10 height 19
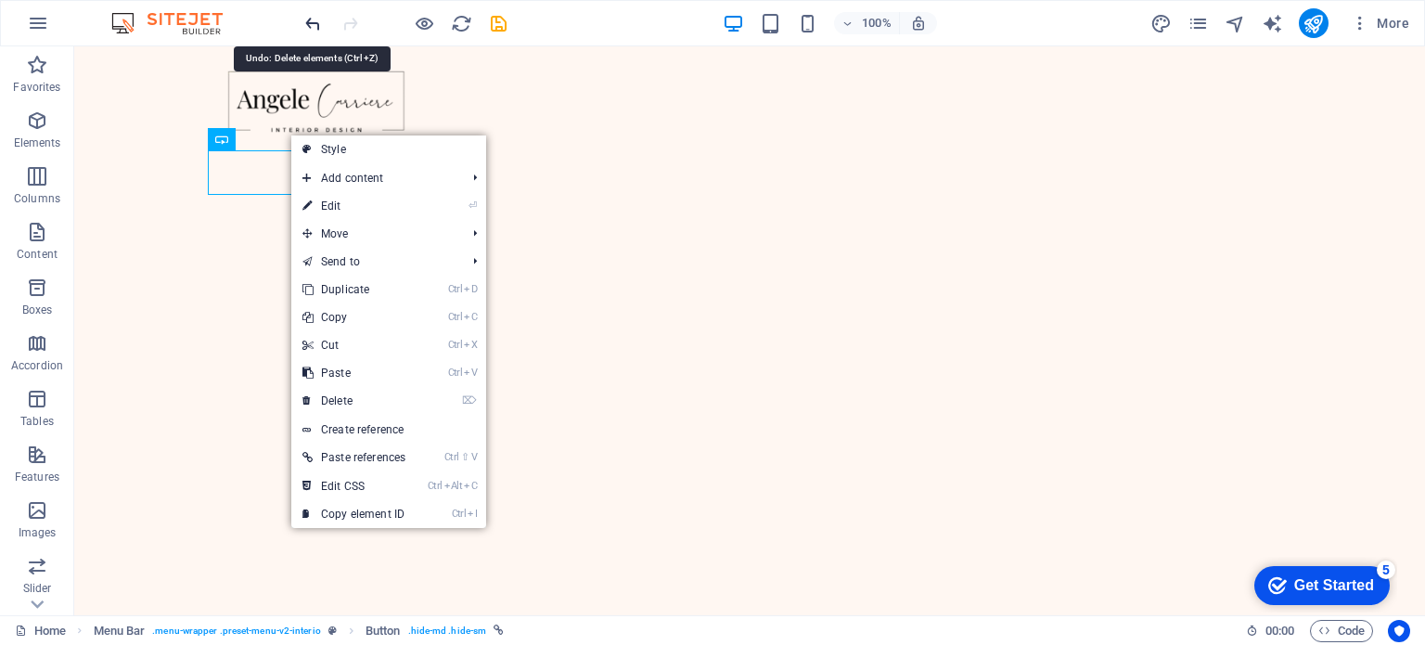
click at [316, 23] on icon "undo" at bounding box center [313, 23] width 21 height 21
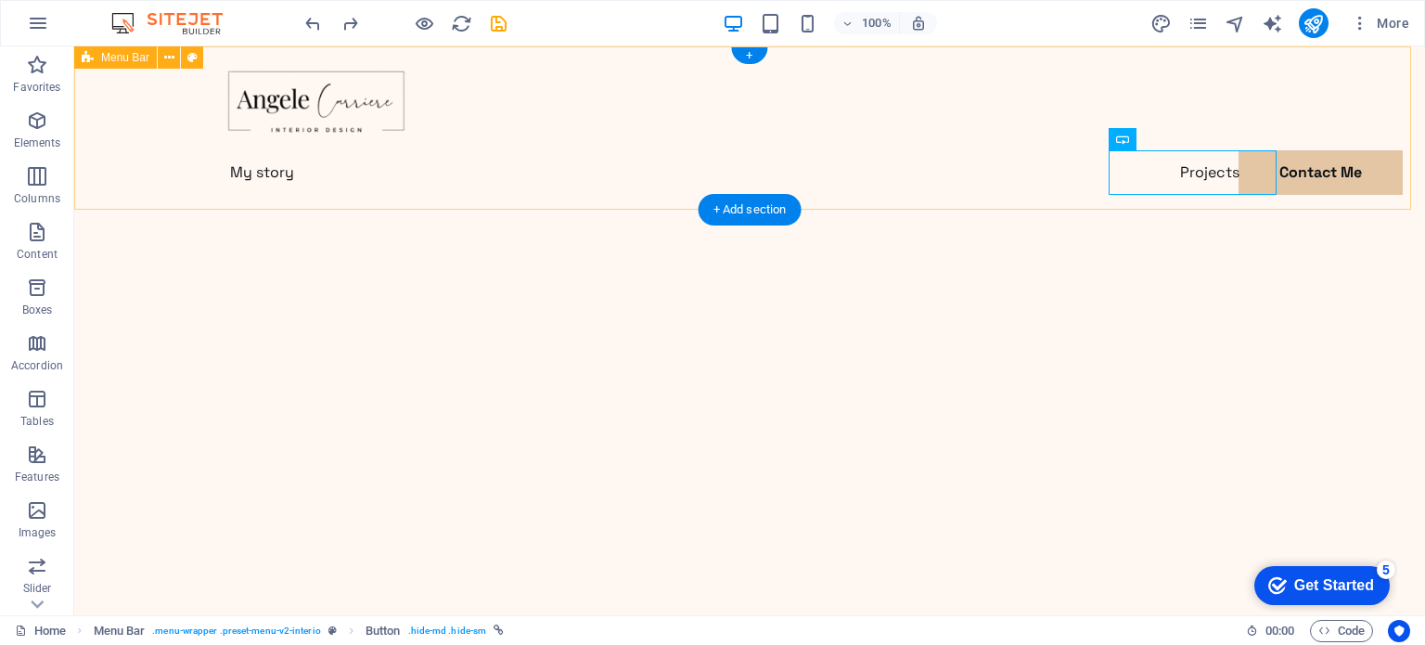
click at [496, 158] on div "My story Projects Contact Me Contact Me" at bounding box center [749, 150] width 1351 height 208
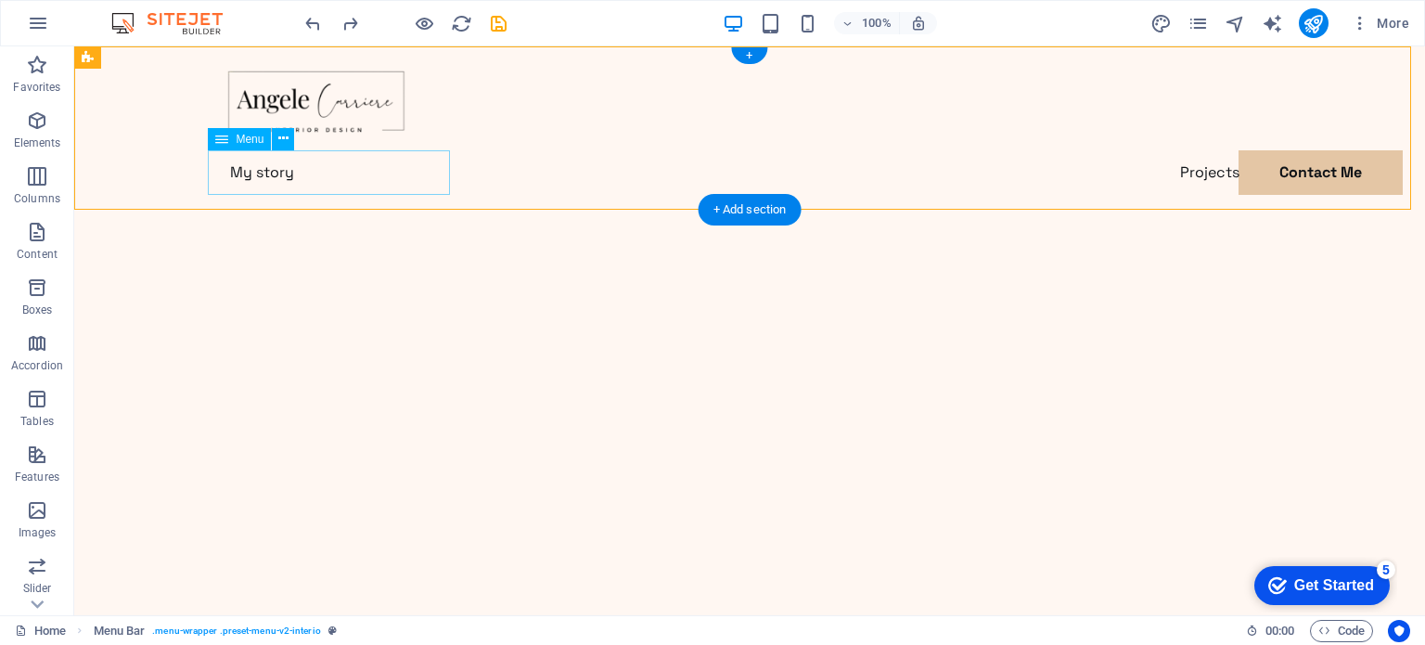
click at [252, 174] on nav "My story Projects Contact Me" at bounding box center [749, 172] width 1069 height 45
click at [290, 136] on button at bounding box center [283, 139] width 22 height 22
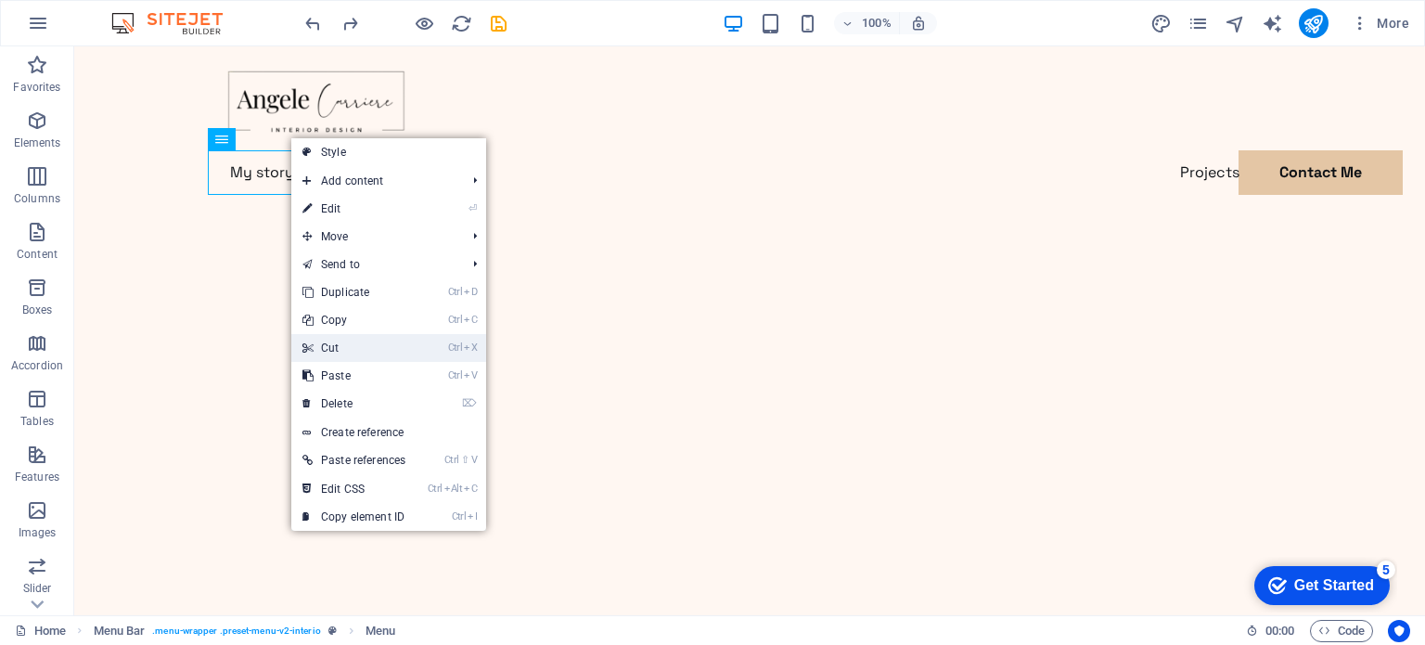
click at [327, 345] on link "Ctrl X Cut" at bounding box center [353, 348] width 125 height 28
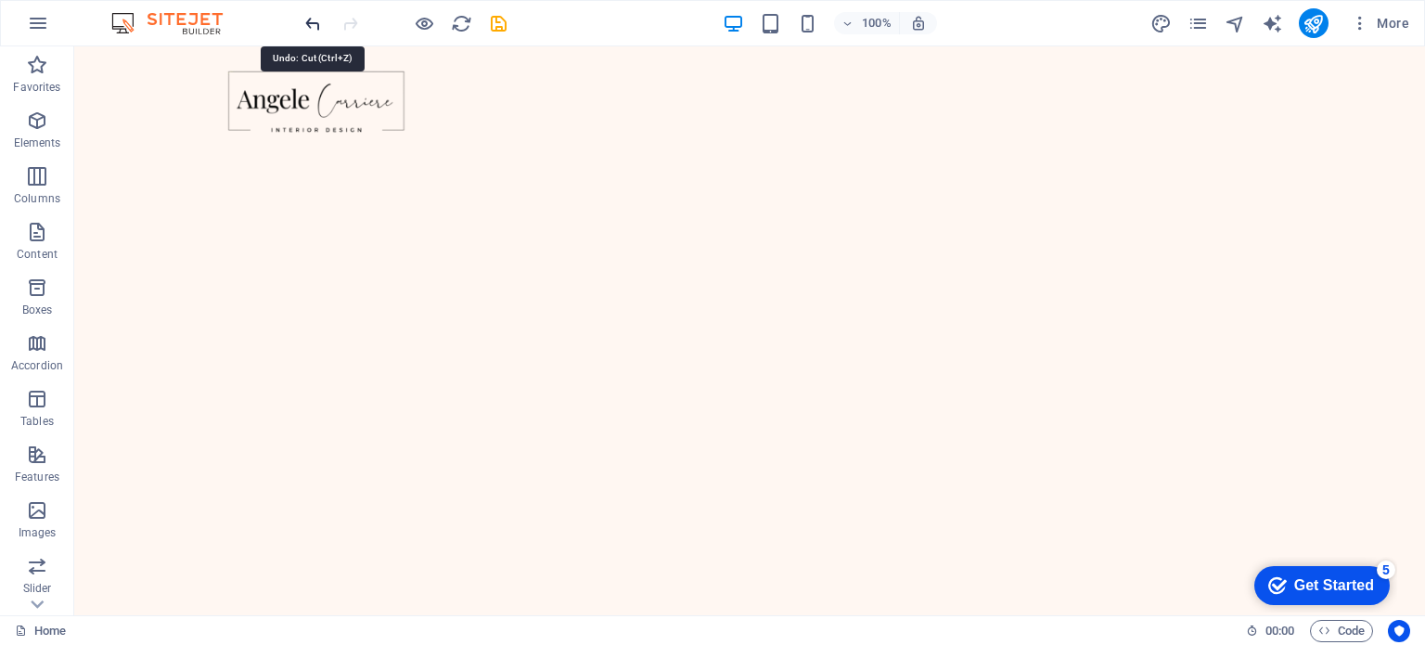
click at [310, 25] on icon "undo" at bounding box center [313, 23] width 21 height 21
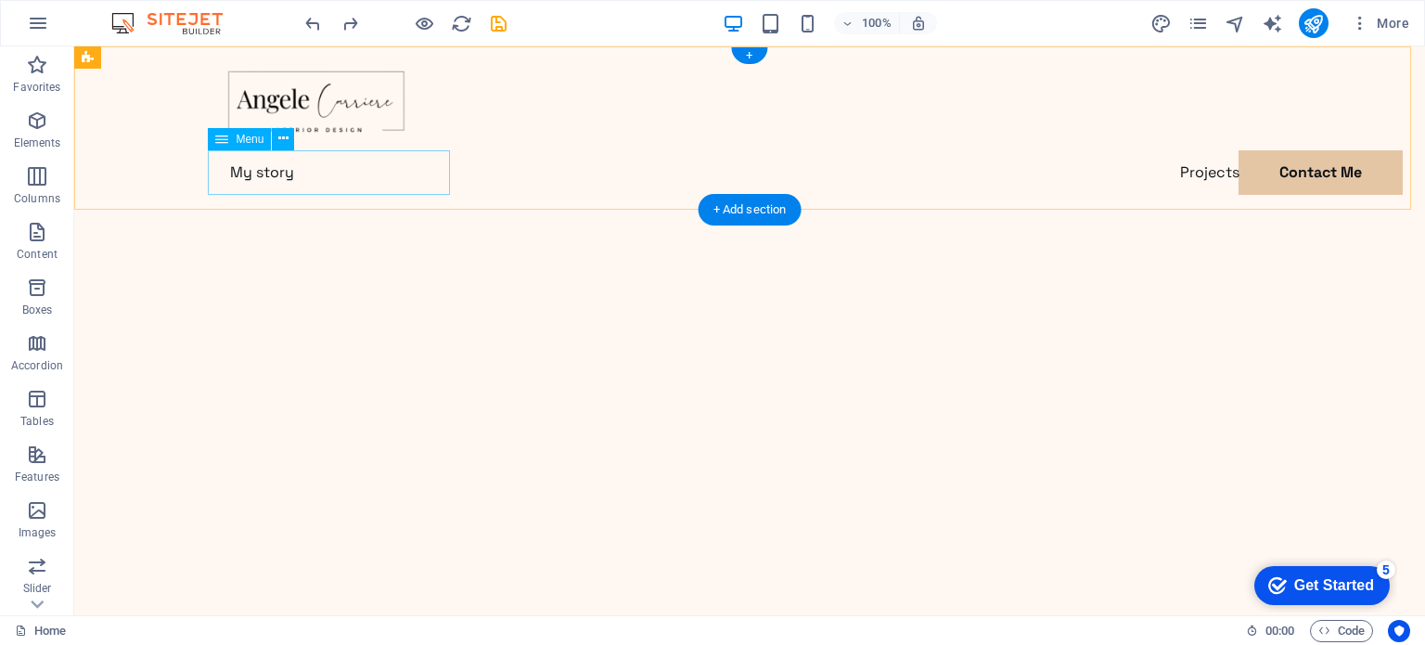
click at [372, 180] on nav "My story Projects Contact Me" at bounding box center [749, 172] width 1069 height 45
click at [405, 173] on nav "My story Projects Contact Me" at bounding box center [749, 172] width 1069 height 45
click at [78, 173] on div "My story Projects Contact Me Contact Me" at bounding box center [749, 150] width 1351 height 208
select select
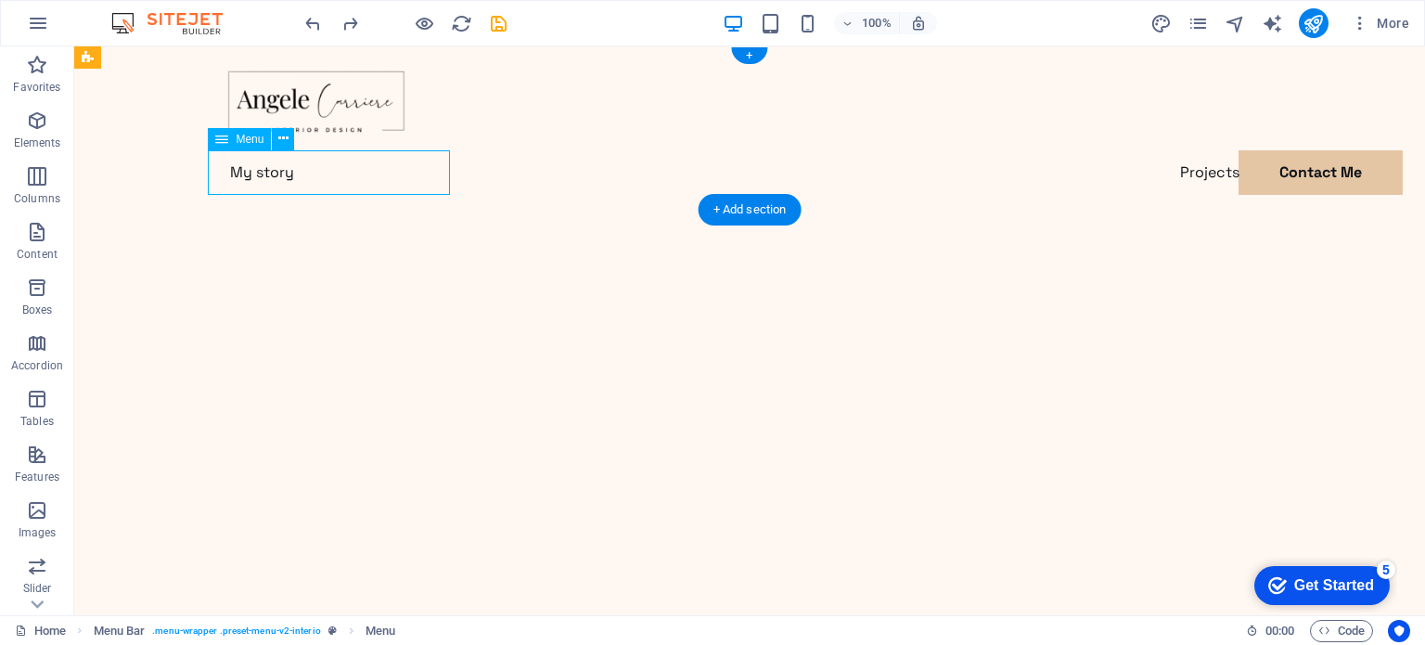
select select
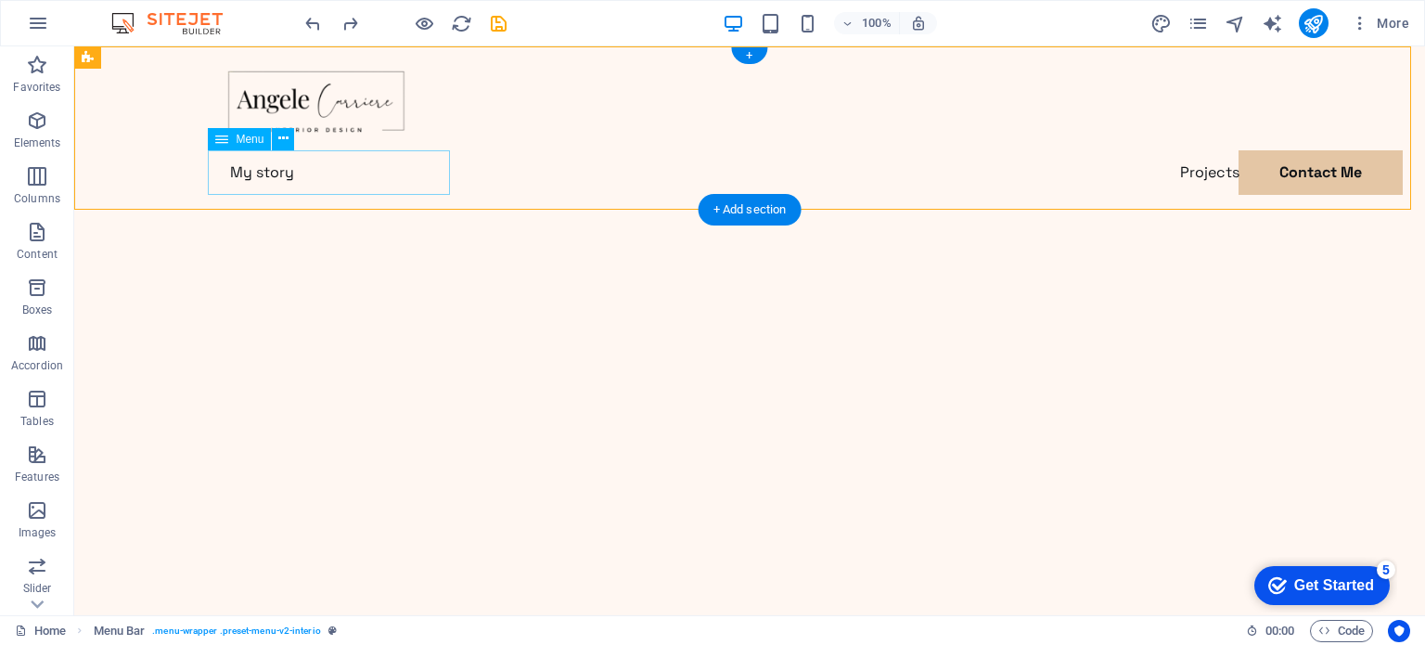
click at [405, 173] on nav "My story Projects Contact Me" at bounding box center [749, 172] width 1069 height 45
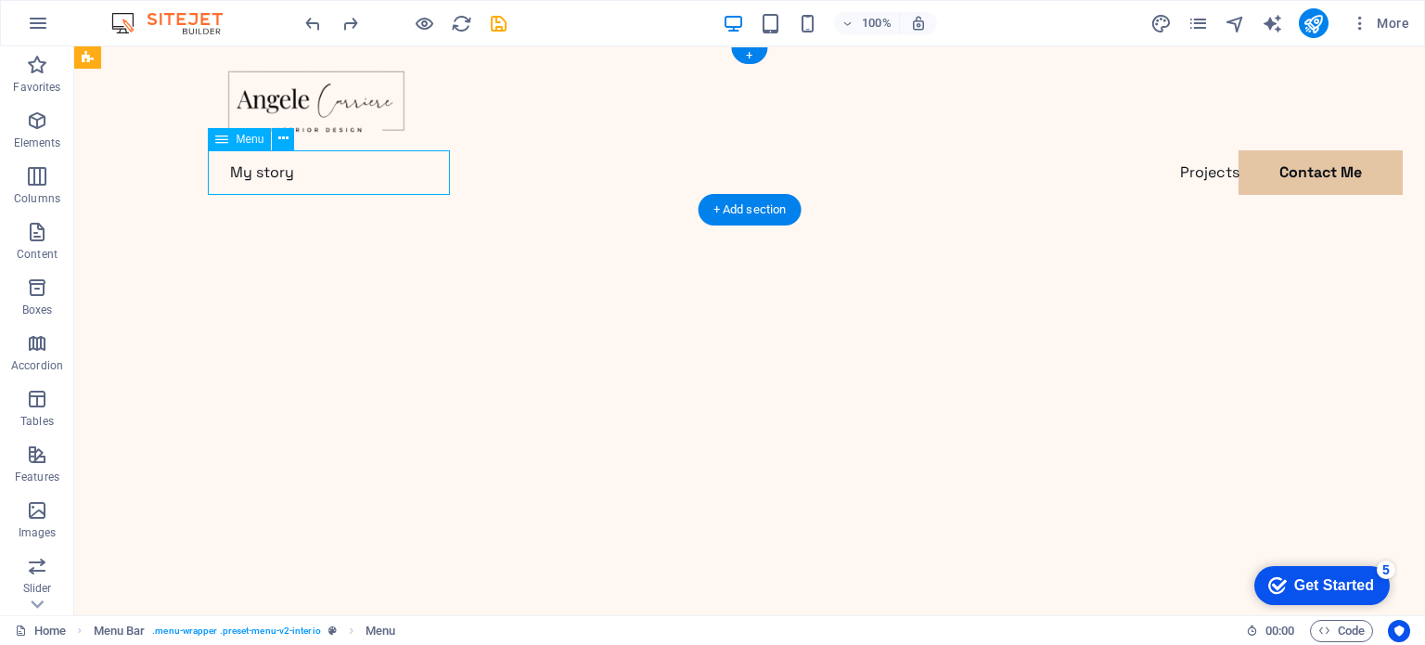
click at [405, 173] on nav "My story Projects Contact Me" at bounding box center [749, 172] width 1069 height 45
select select
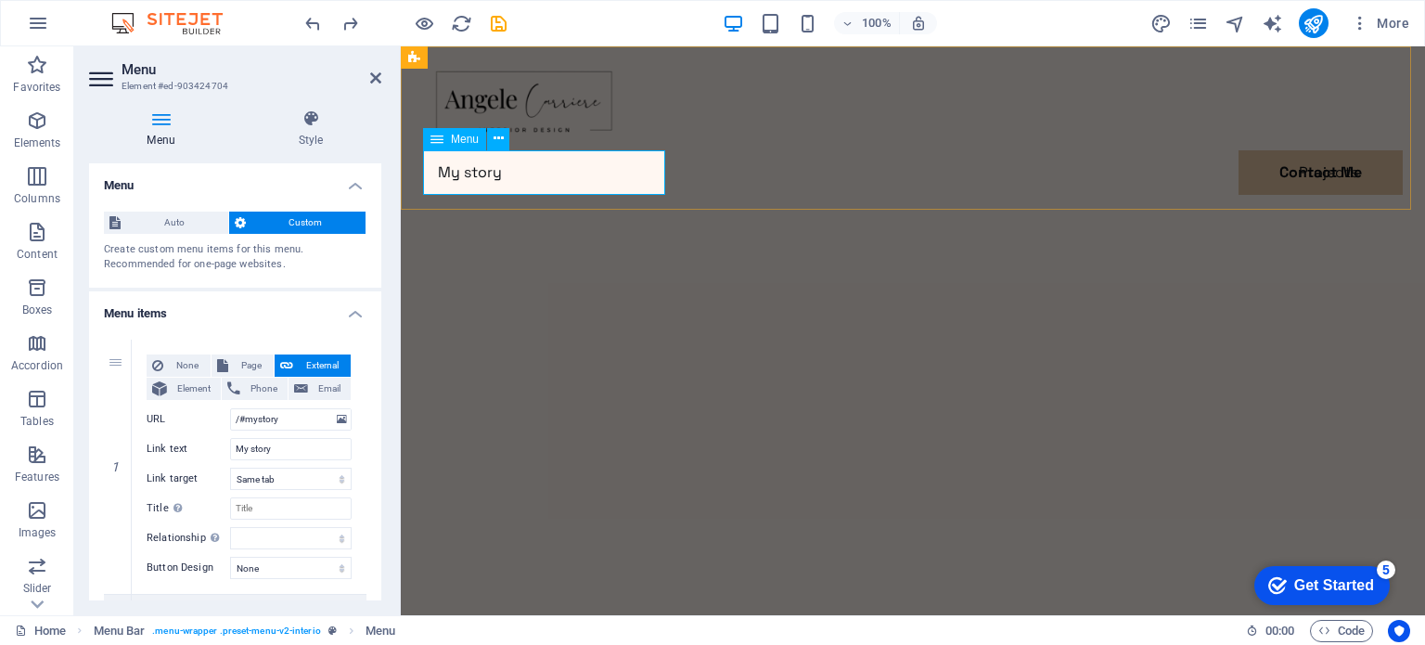
click at [622, 174] on nav "My story Projects Contact Me" at bounding box center [913, 172] width 980 height 45
click at [621, 174] on nav "My story Projects Contact Me" at bounding box center [913, 172] width 980 height 45
click at [185, 363] on span "None" at bounding box center [187, 365] width 36 height 22
select select
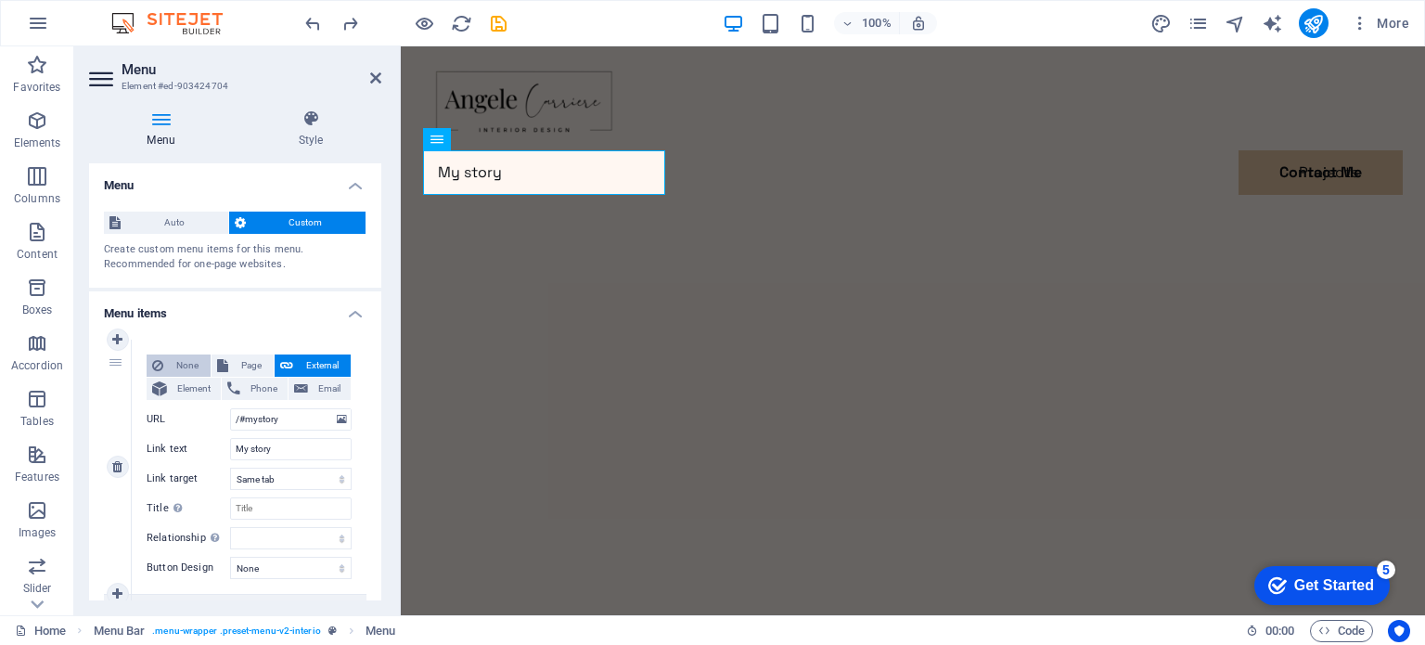
select select
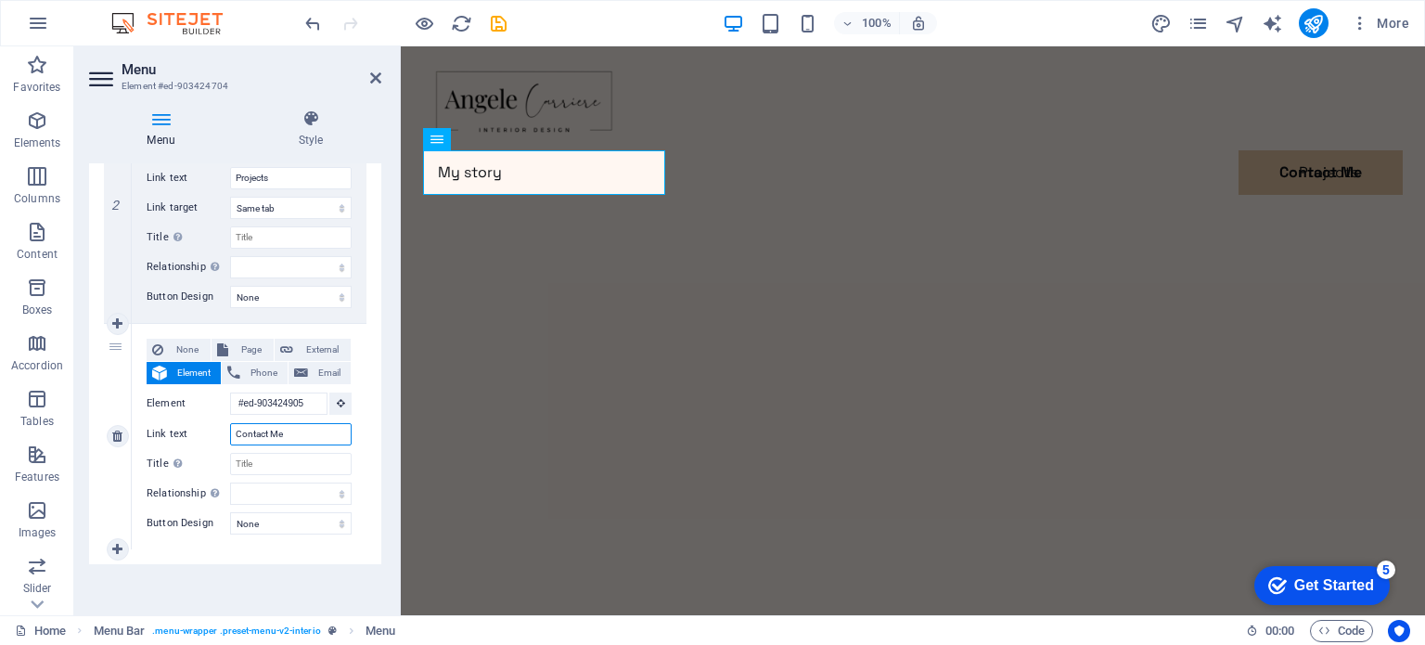
click at [289, 436] on input "Contact Me" at bounding box center [291, 434] width 122 height 22
type input "Contact"
select select
type input "Contact"
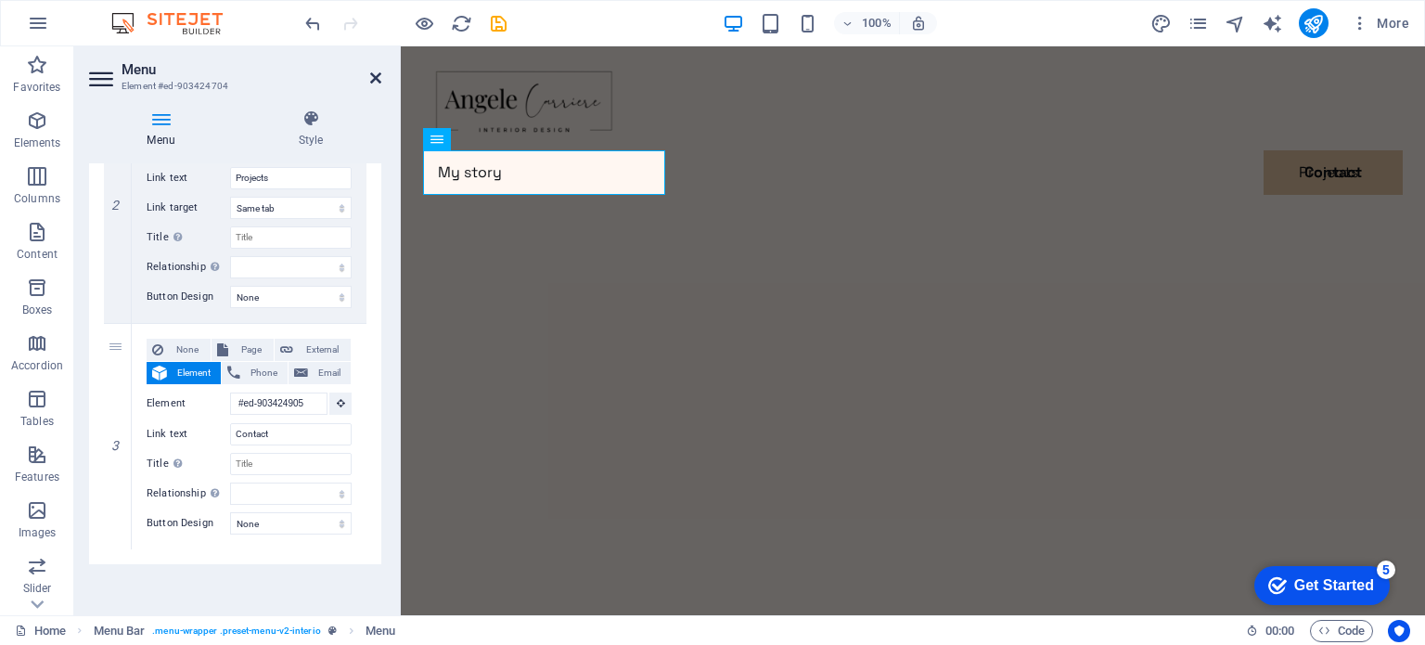
click at [380, 80] on icon at bounding box center [375, 78] width 11 height 15
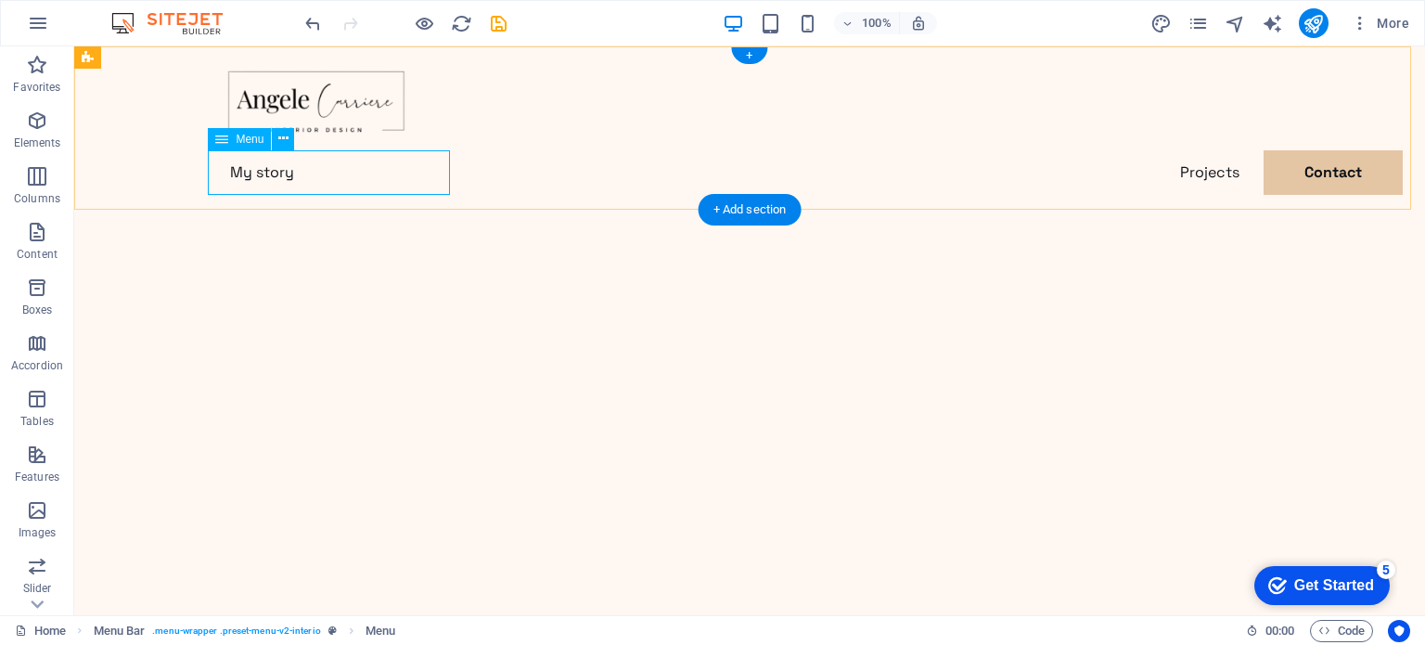
click at [422, 174] on nav "My story Projects Contact" at bounding box center [749, 172] width 1069 height 45
select select
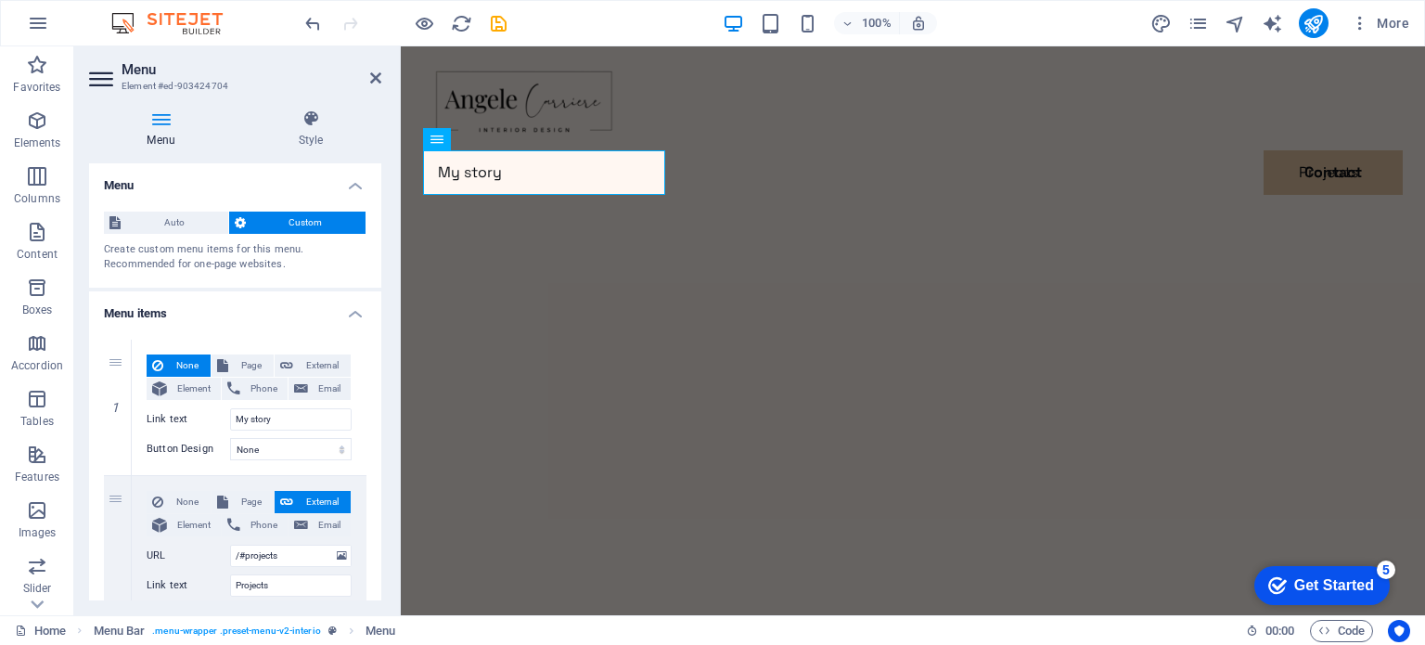
scroll to position [93, 0]
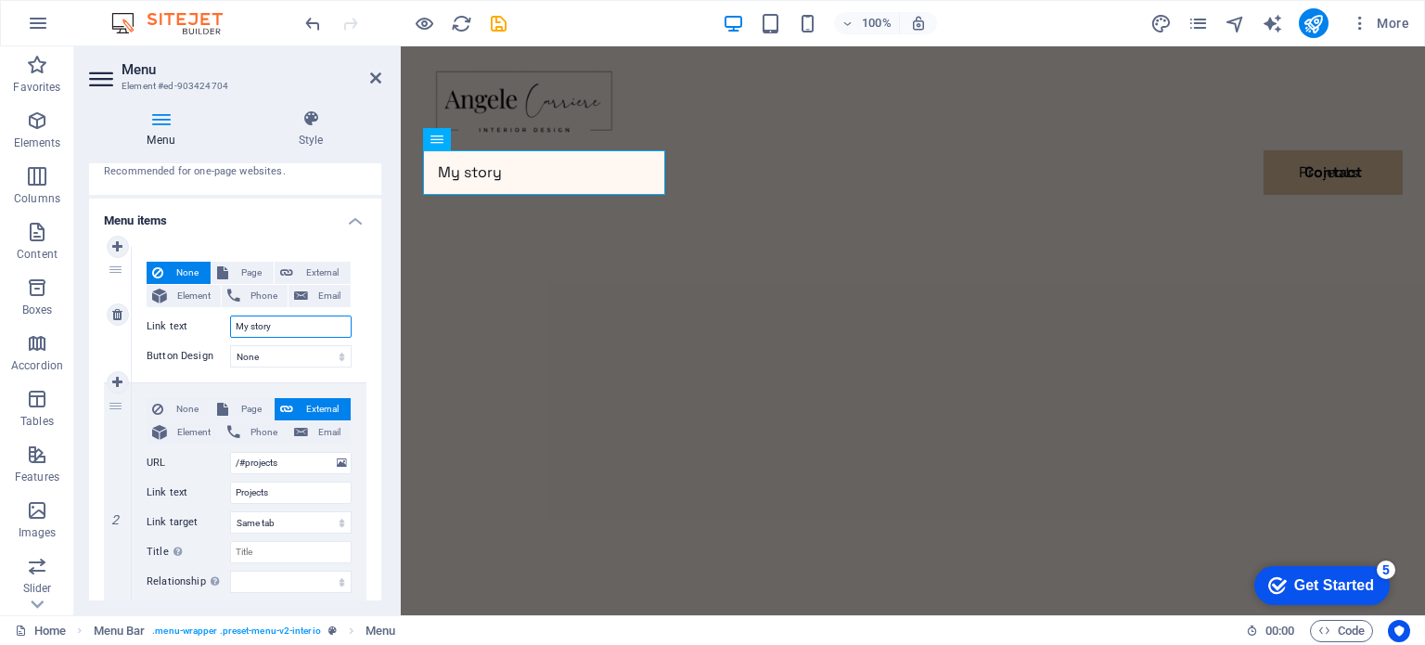
click at [283, 325] on input "My story" at bounding box center [291, 327] width 122 height 22
click at [260, 324] on input "My story" at bounding box center [291, 327] width 122 height 22
type input "My"
select select
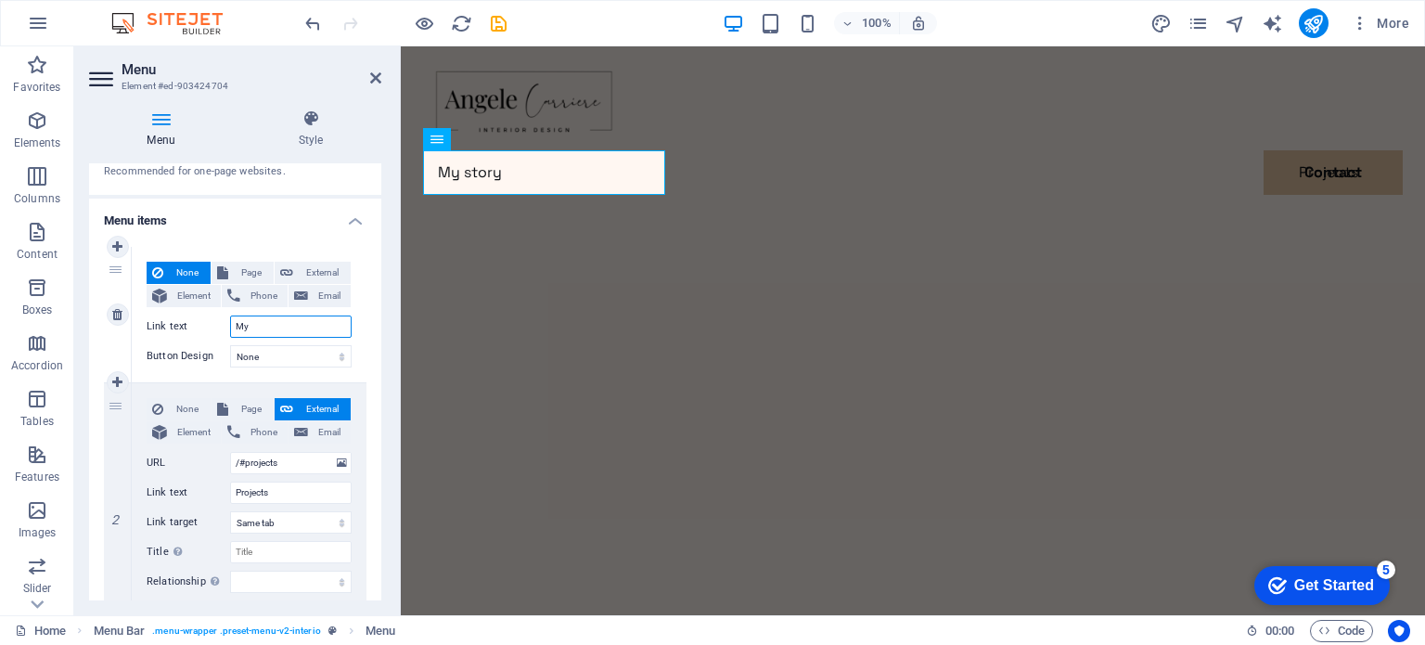
select select
click at [234, 322] on input "My" at bounding box center [291, 327] width 122 height 22
select select
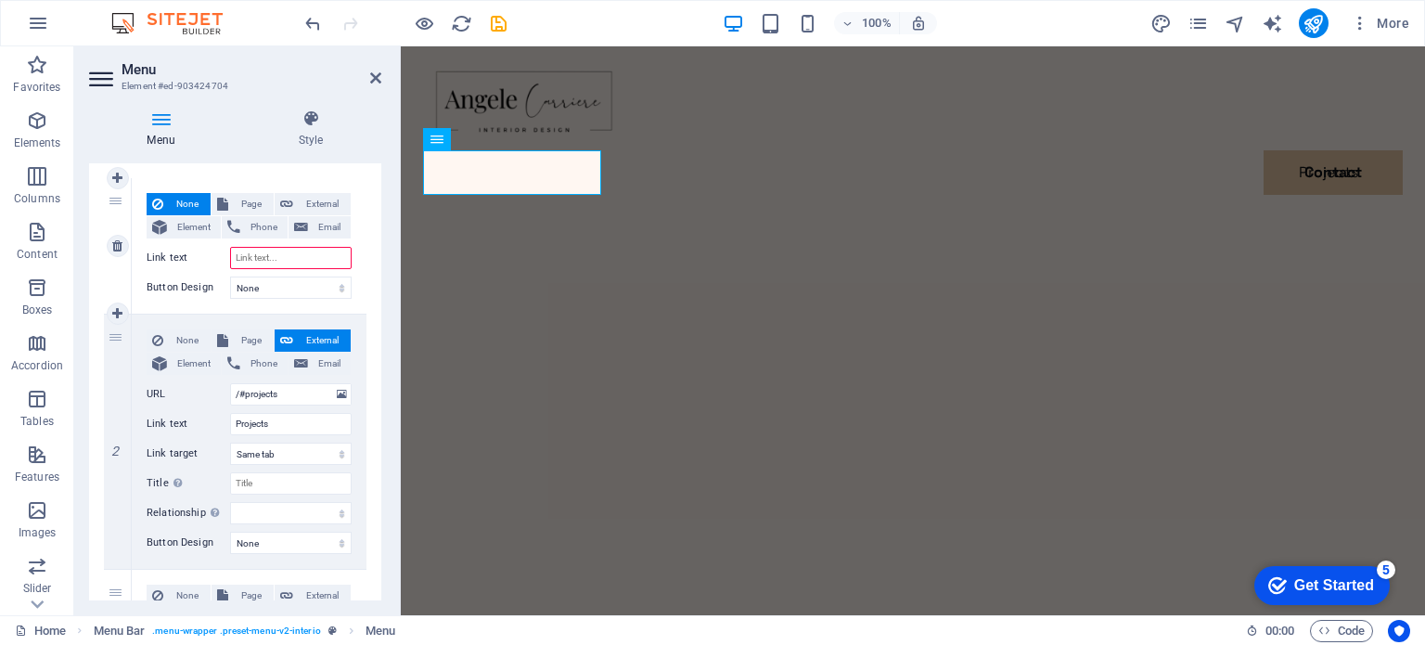
scroll to position [186, 0]
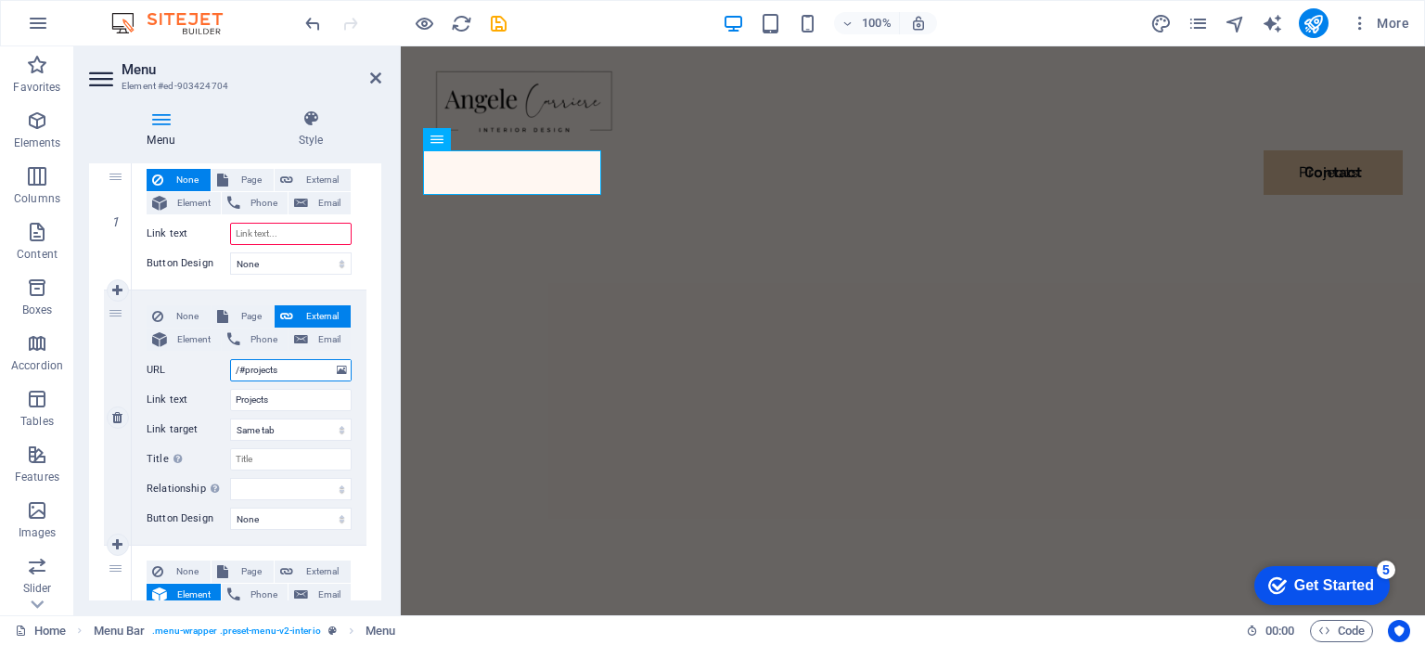
click at [293, 368] on input "/#projects" at bounding box center [291, 370] width 122 height 22
type input "/#pro"
select select
type input "/"
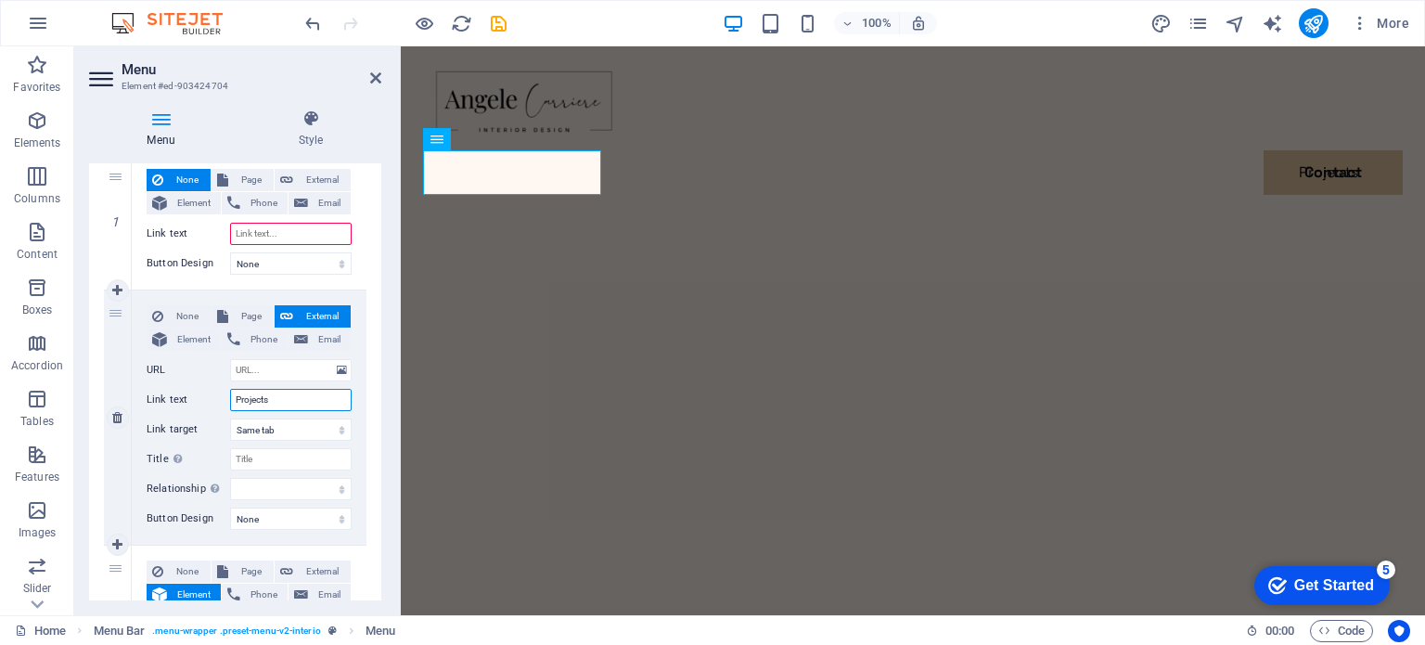
select select
click at [293, 395] on input "Projects" at bounding box center [291, 400] width 122 height 22
type input "P"
select select
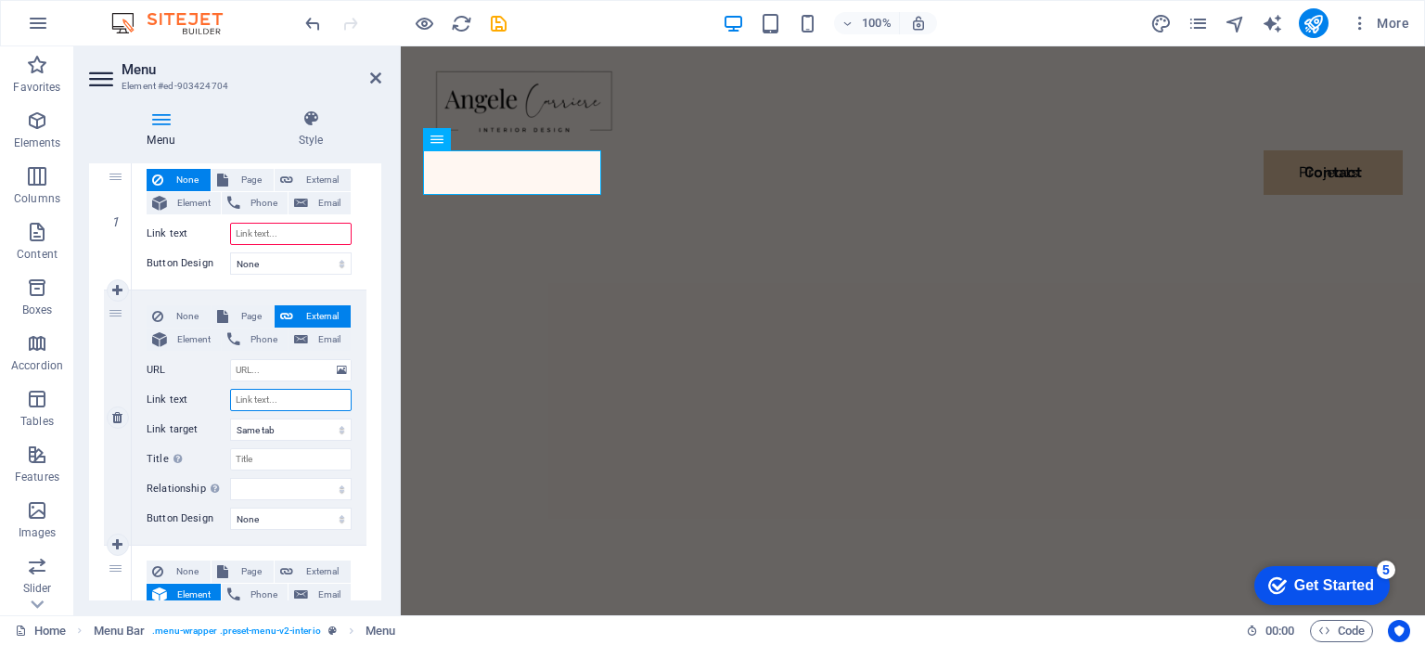
select select
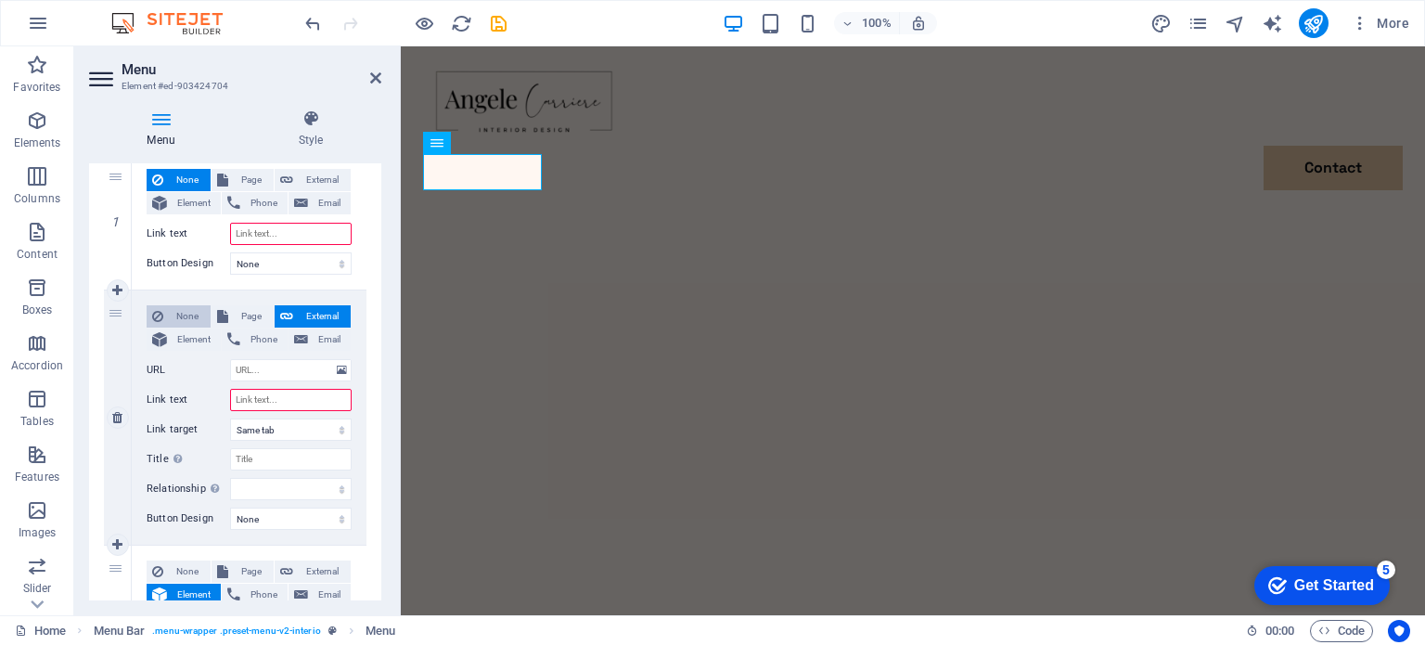
click at [174, 309] on span "None" at bounding box center [187, 316] width 36 height 22
select select
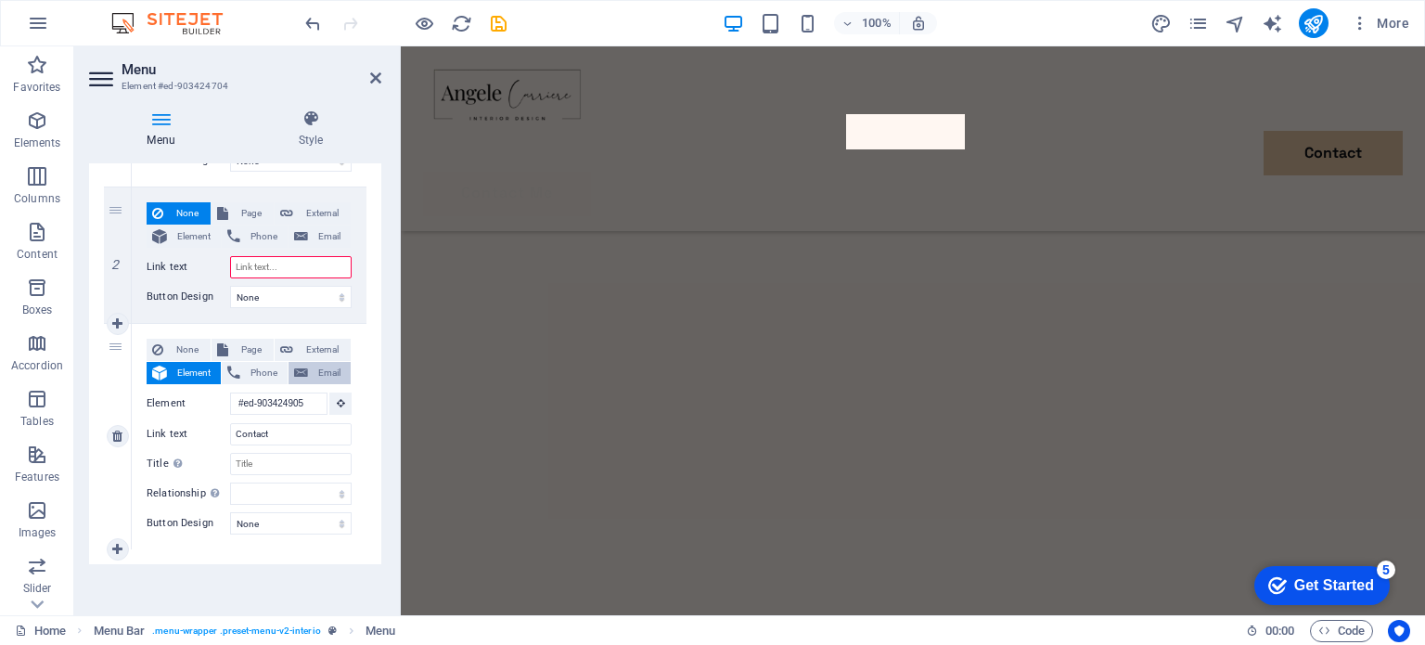
scroll to position [0, 0]
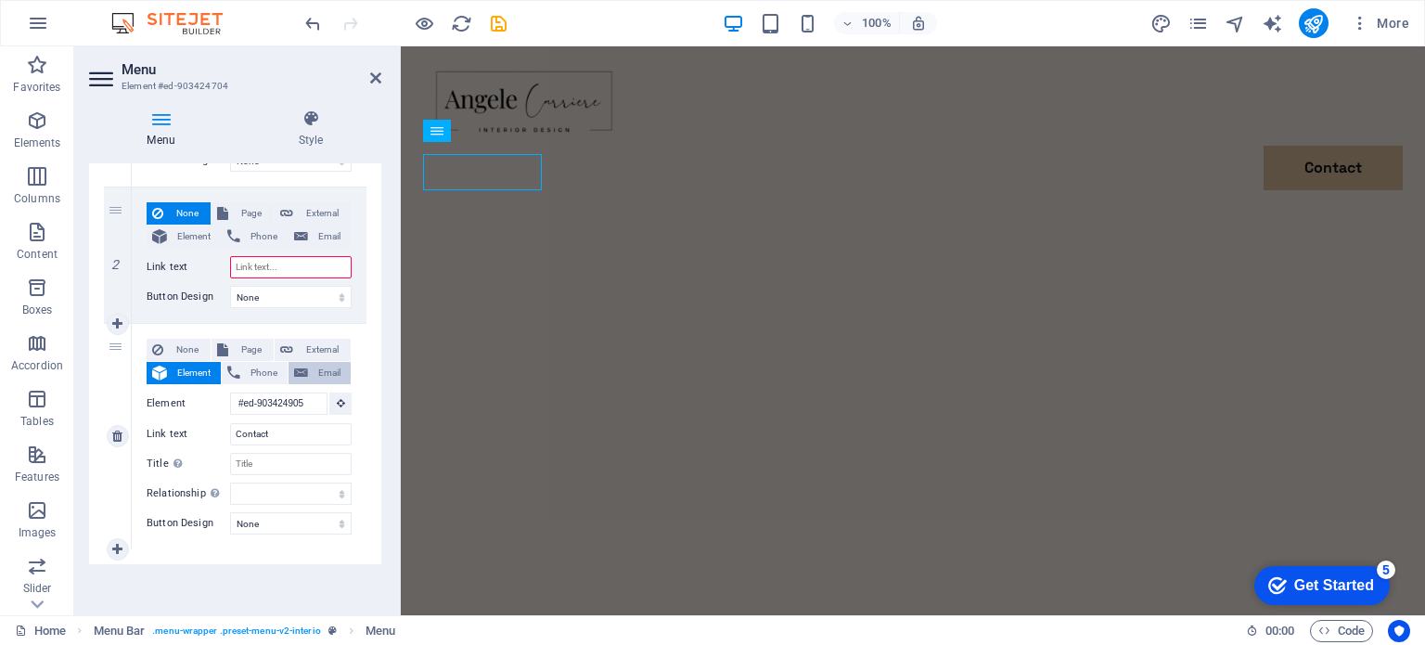
click at [318, 369] on span "Email" at bounding box center [330, 373] width 32 height 22
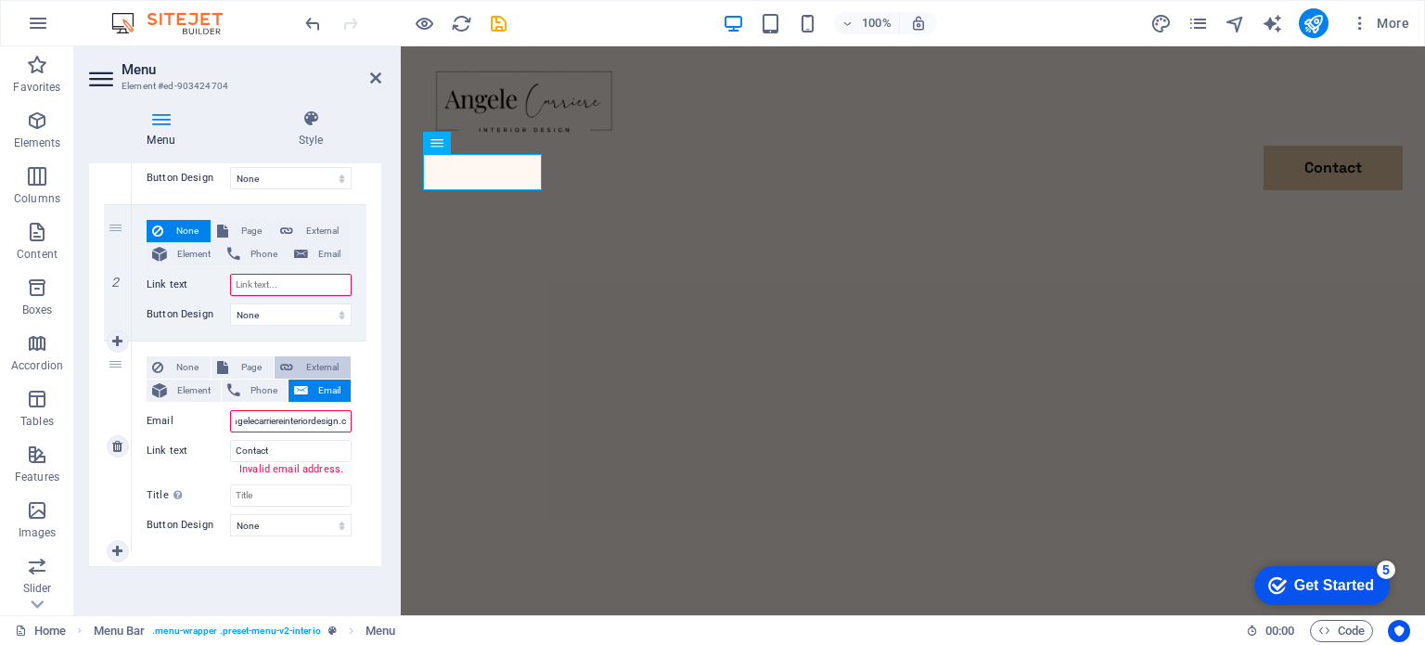
scroll to position [0, 45]
type input "[EMAIL_ADDRESS][DOMAIN_NAME]"
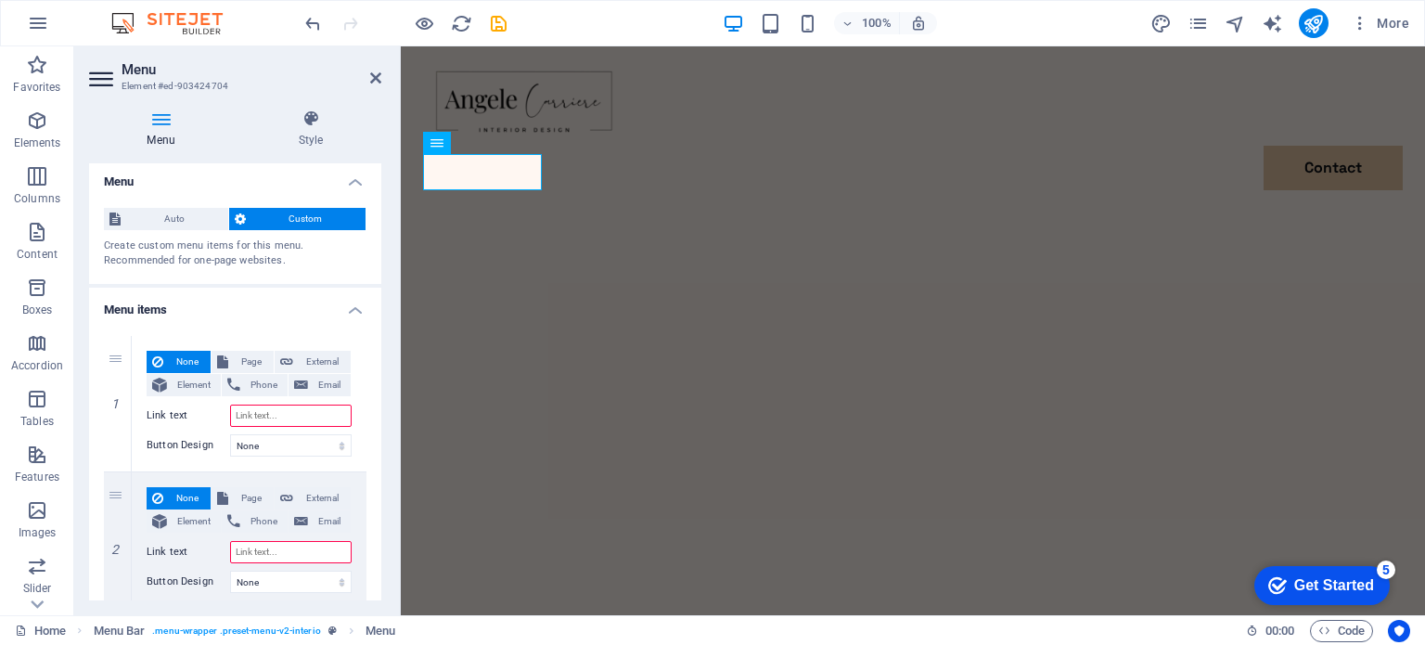
scroll to position [0, 0]
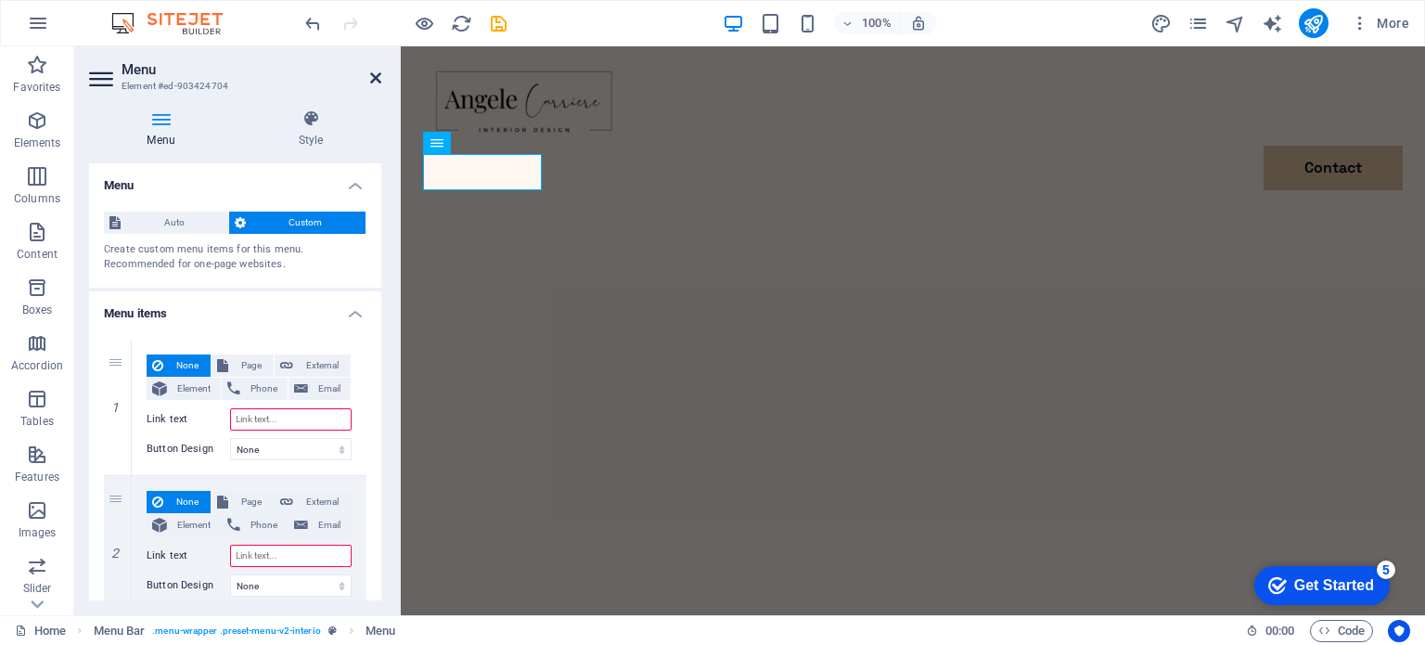
click at [373, 73] on icon at bounding box center [375, 78] width 11 height 15
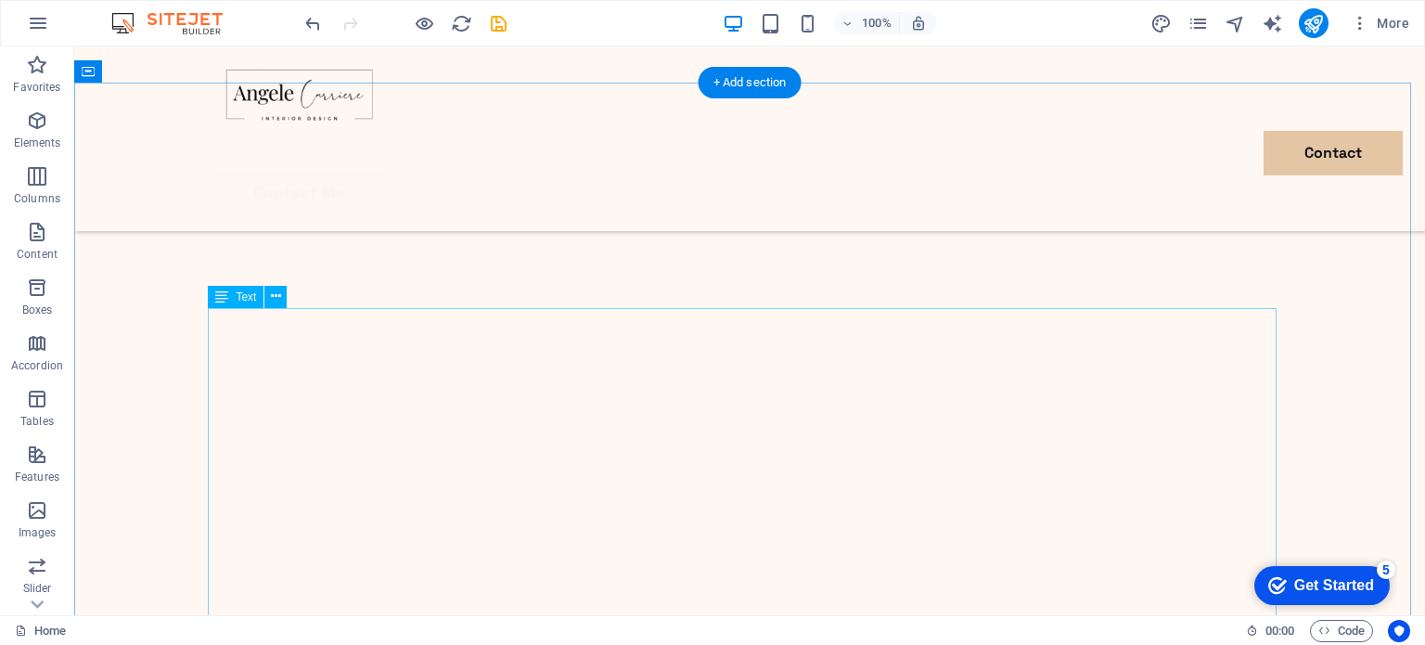
scroll to position [1299, 0]
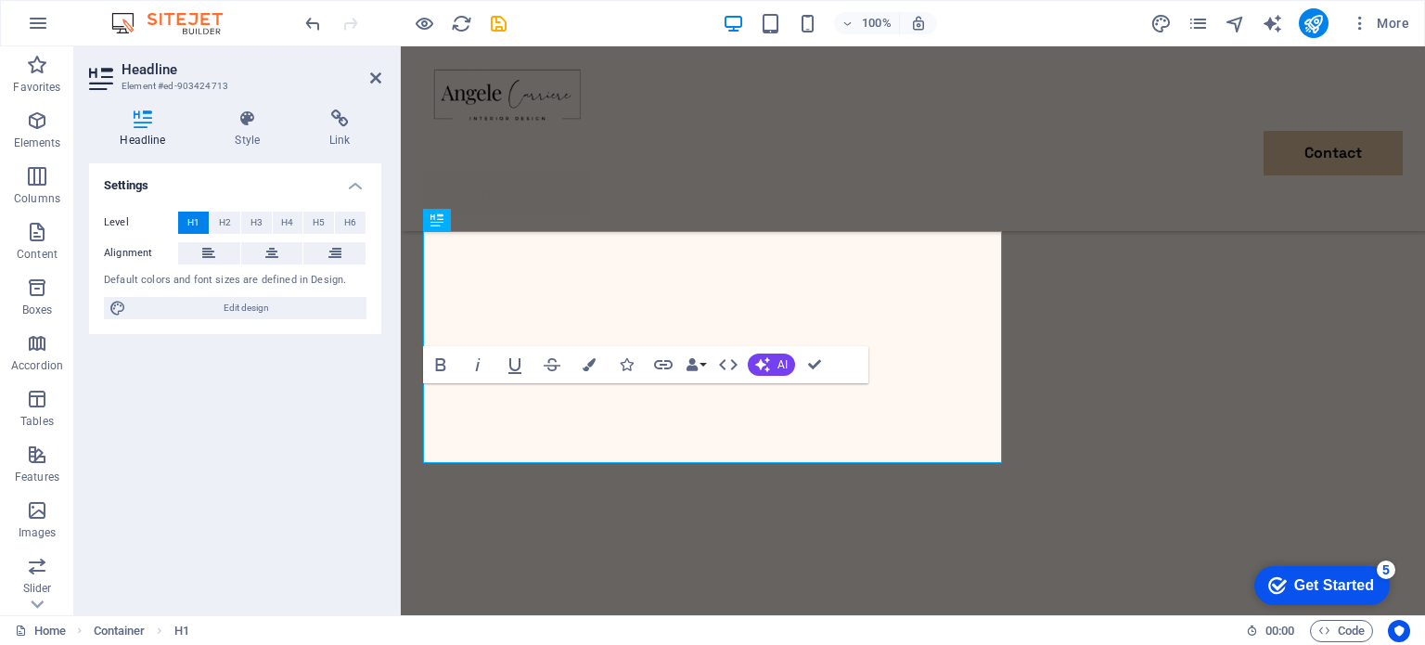
scroll to position [1147, 0]
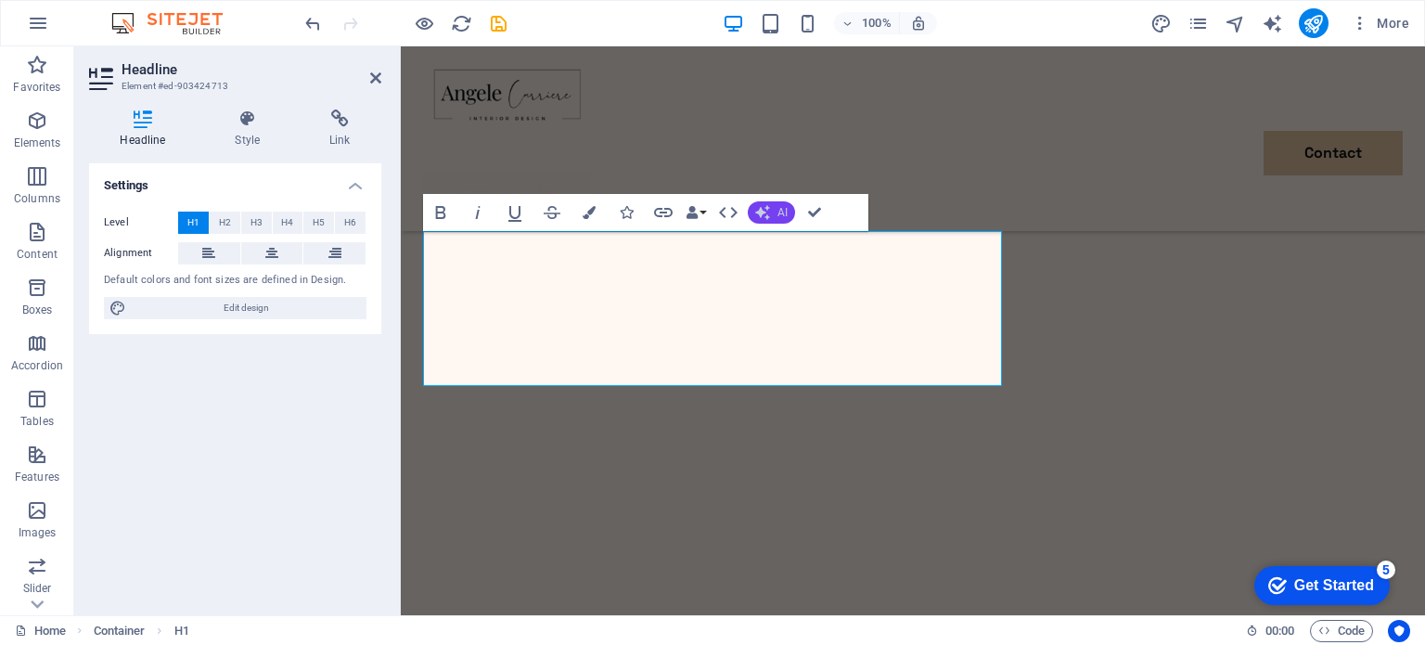
click at [779, 207] on span "AI" at bounding box center [783, 212] width 10 height 11
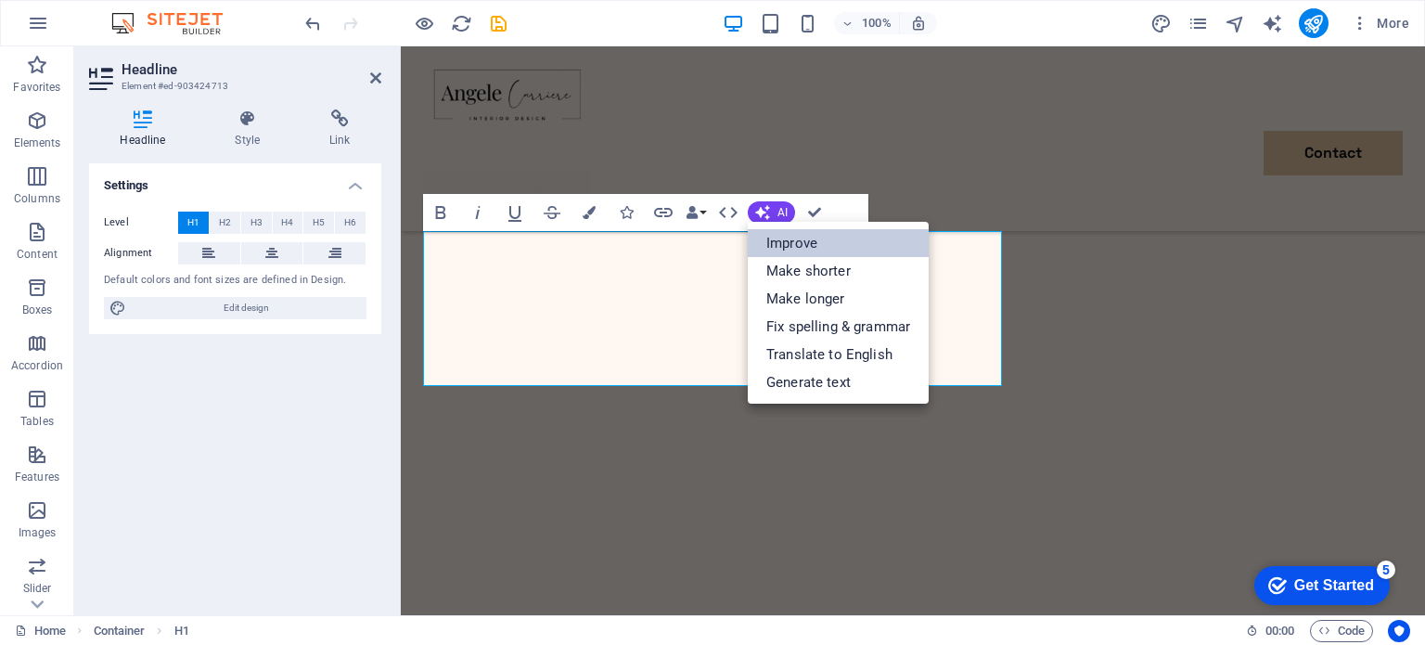
click at [794, 245] on link "Improve" at bounding box center [838, 243] width 181 height 28
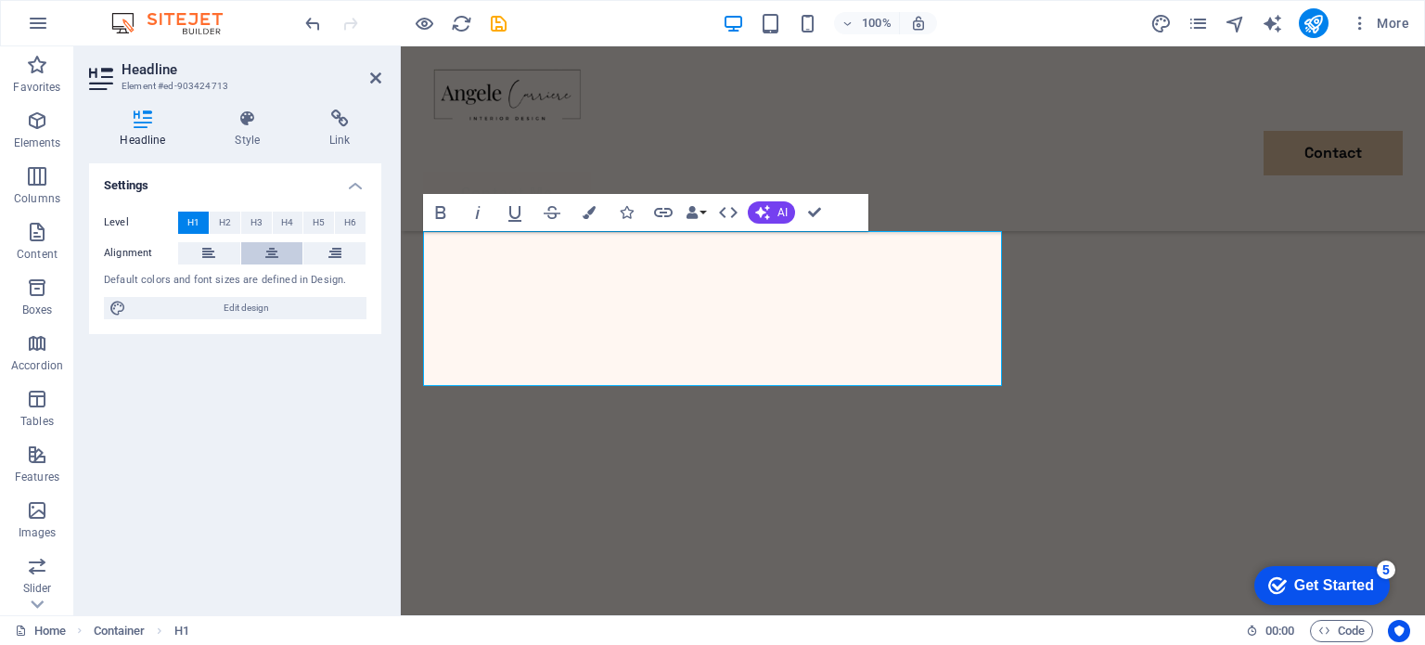
click at [277, 248] on icon at bounding box center [271, 253] width 13 height 22
click at [327, 256] on button at bounding box center [334, 253] width 62 height 22
click at [209, 250] on icon at bounding box center [208, 253] width 13 height 22
click at [252, 122] on icon at bounding box center [247, 119] width 87 height 19
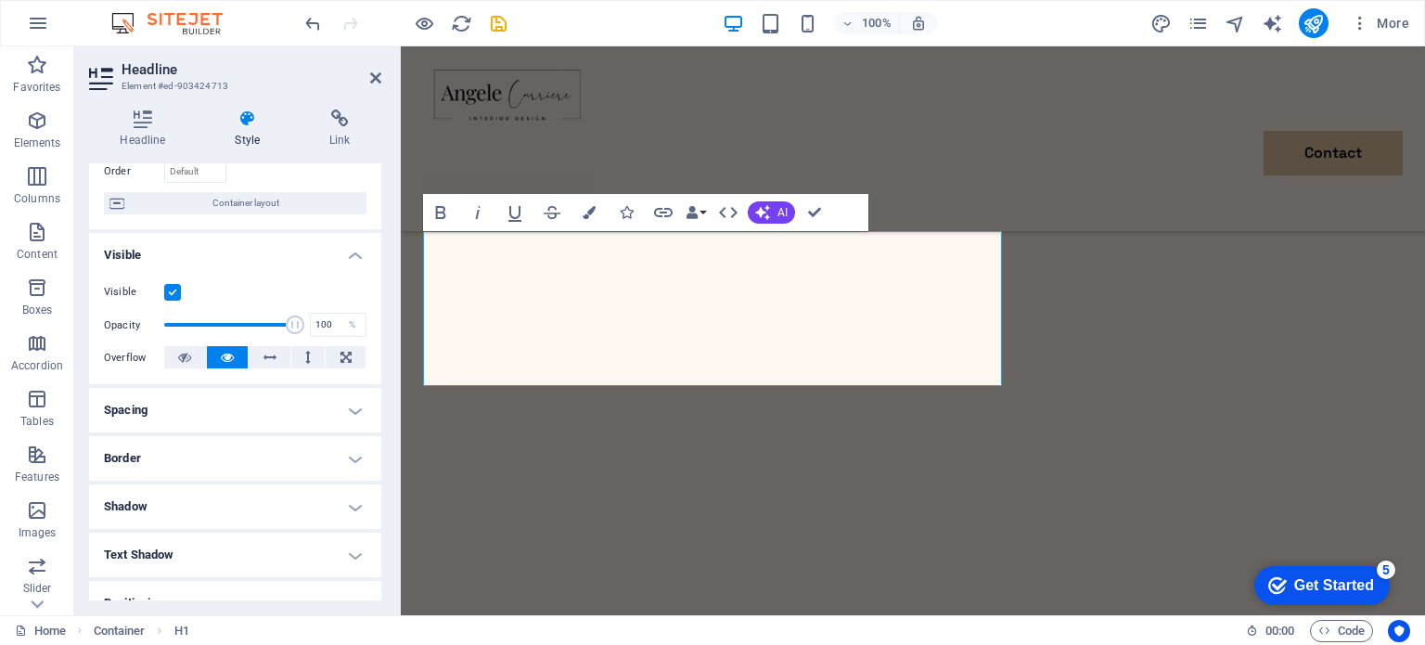
scroll to position [0, 0]
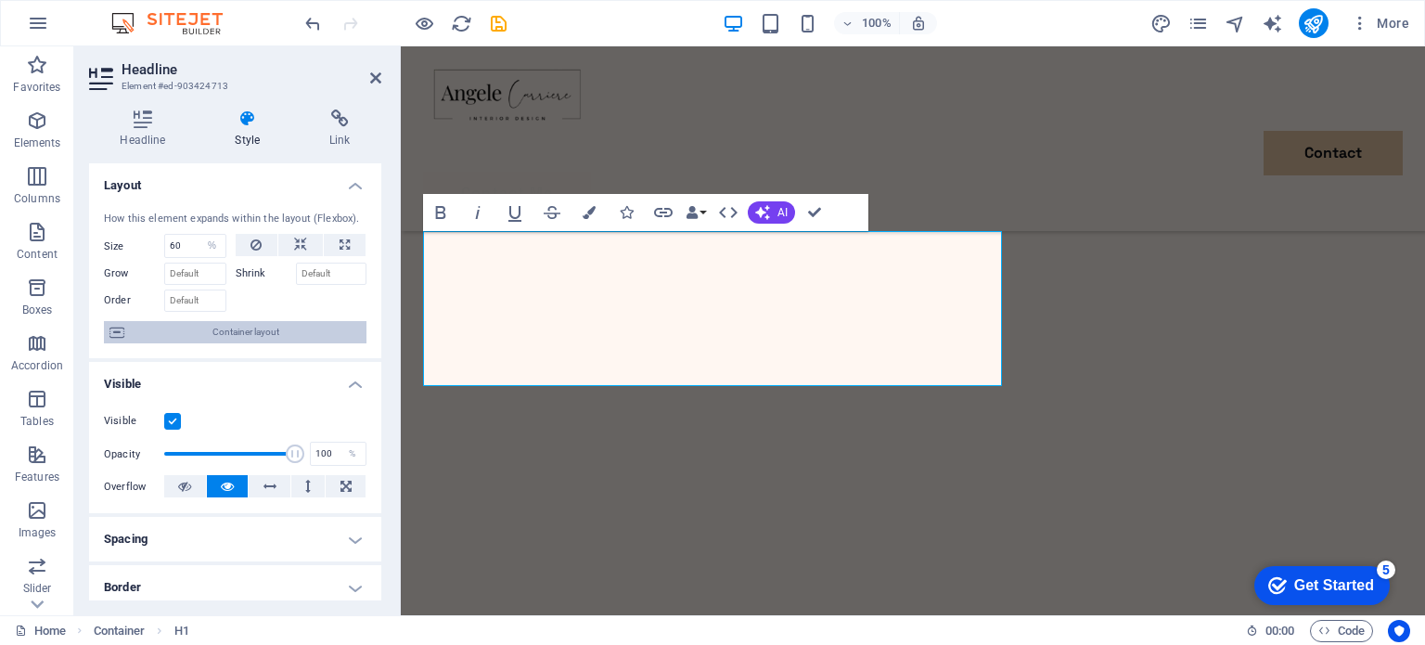
click at [277, 326] on span "Container layout" at bounding box center [245, 332] width 231 height 22
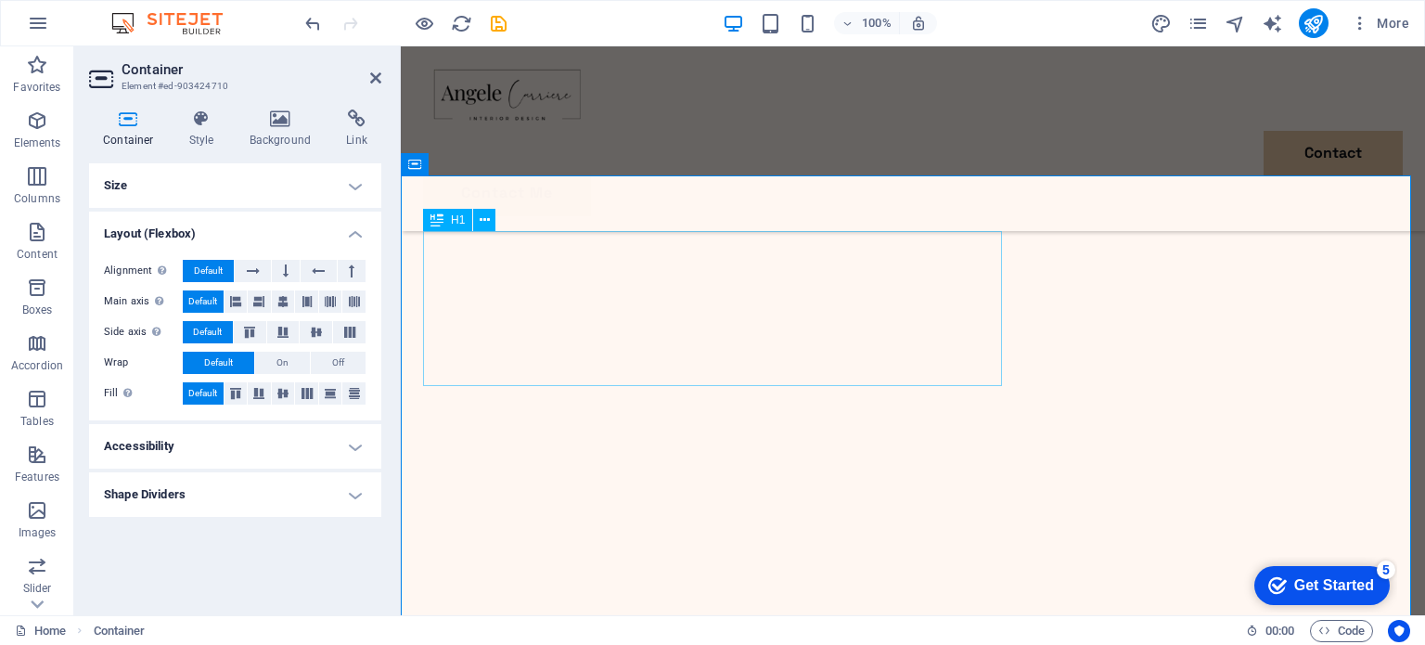
click at [486, 218] on icon at bounding box center [485, 220] width 10 height 19
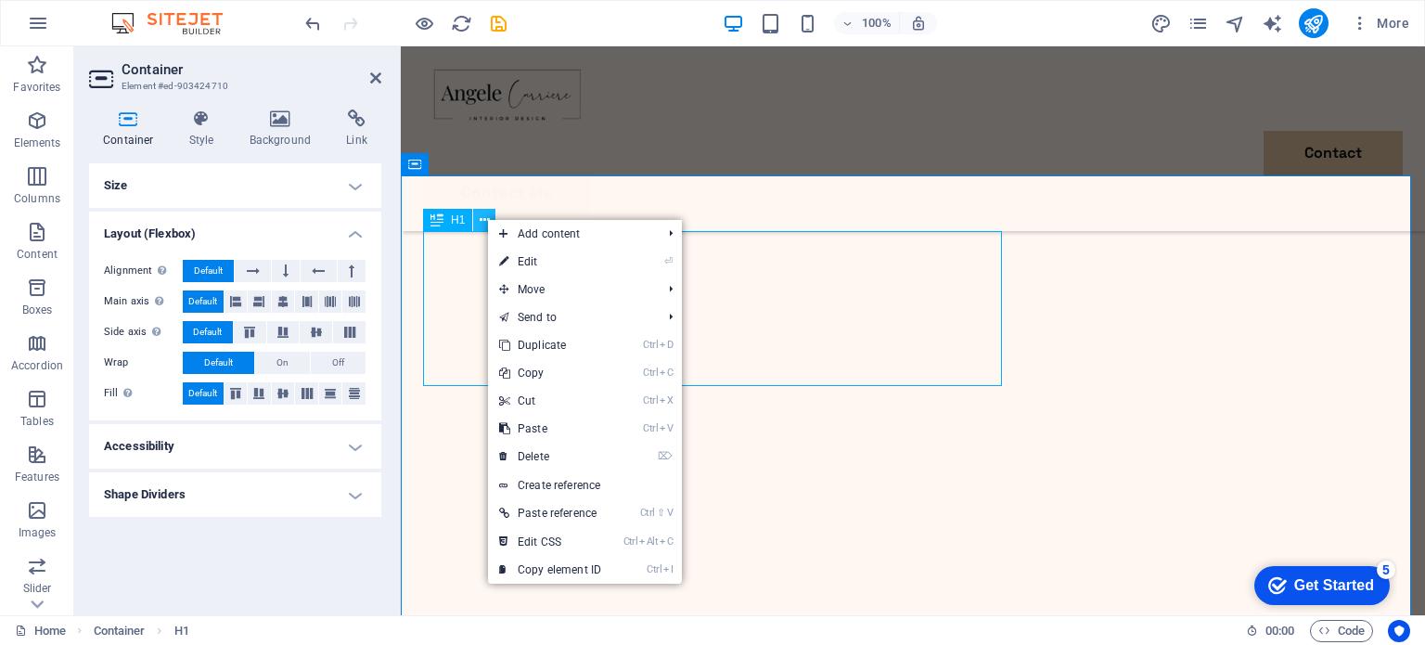
click at [486, 218] on icon at bounding box center [485, 220] width 10 height 19
click at [259, 276] on icon at bounding box center [253, 271] width 13 height 22
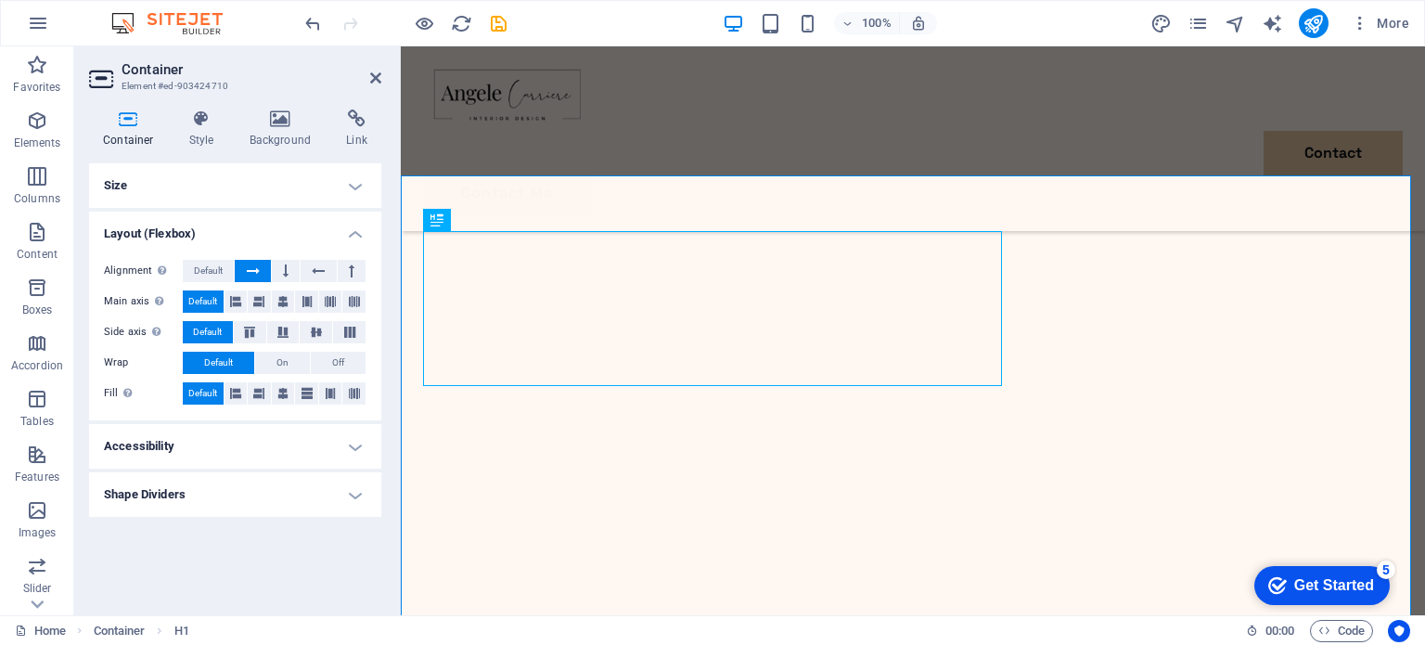
click at [259, 276] on icon at bounding box center [253, 271] width 13 height 22
click at [205, 266] on span "Default" at bounding box center [208, 271] width 29 height 22
click at [377, 77] on icon at bounding box center [375, 78] width 11 height 15
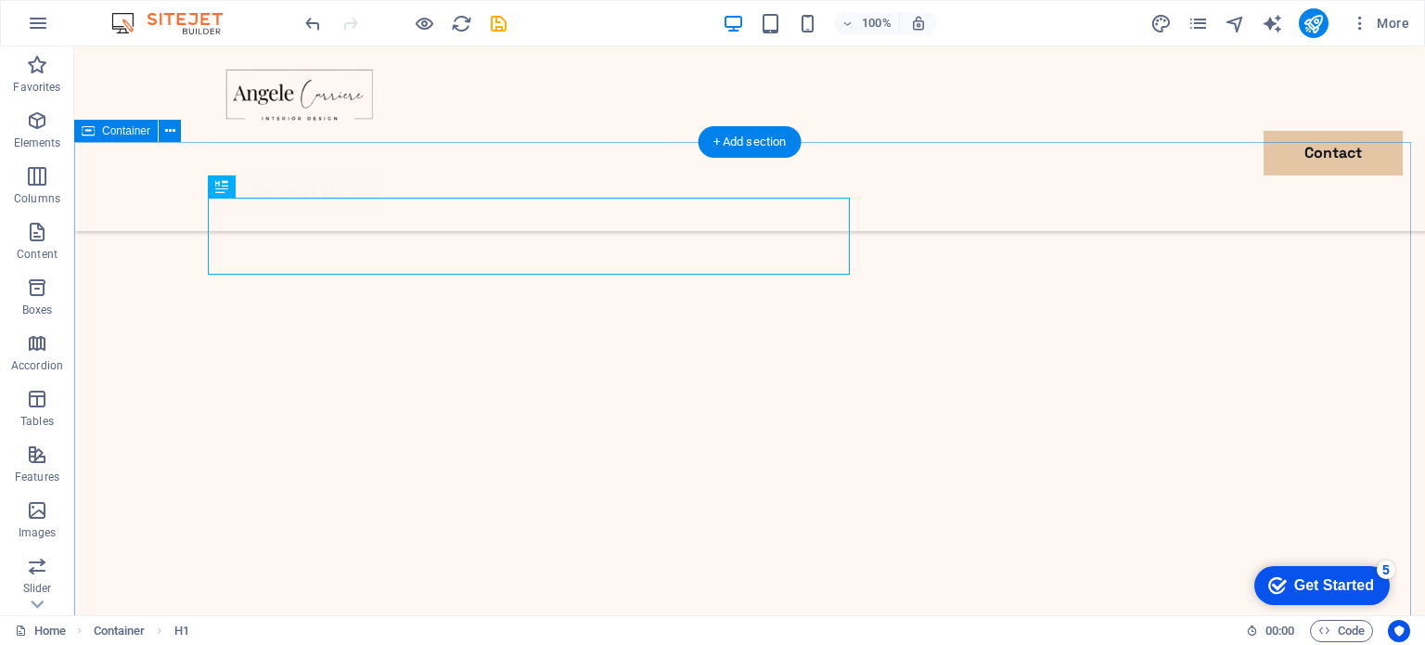
scroll to position [1333, 0]
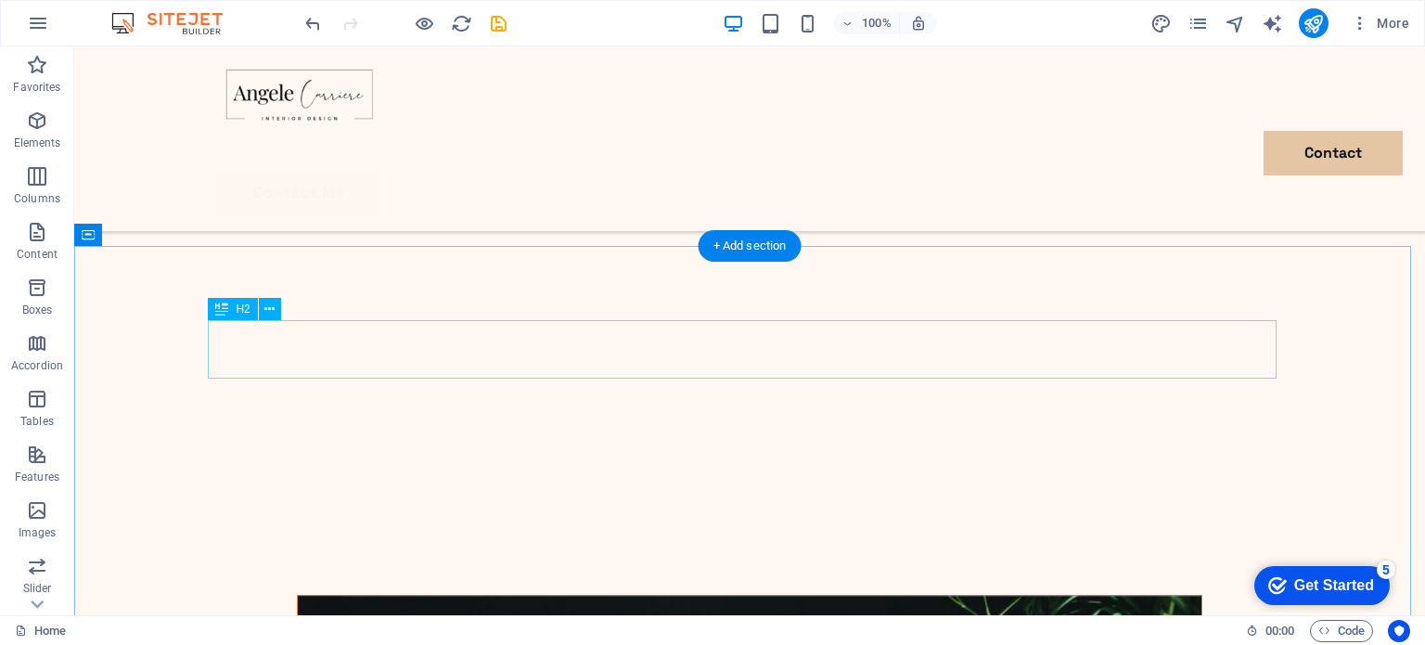
scroll to position [4488, 0]
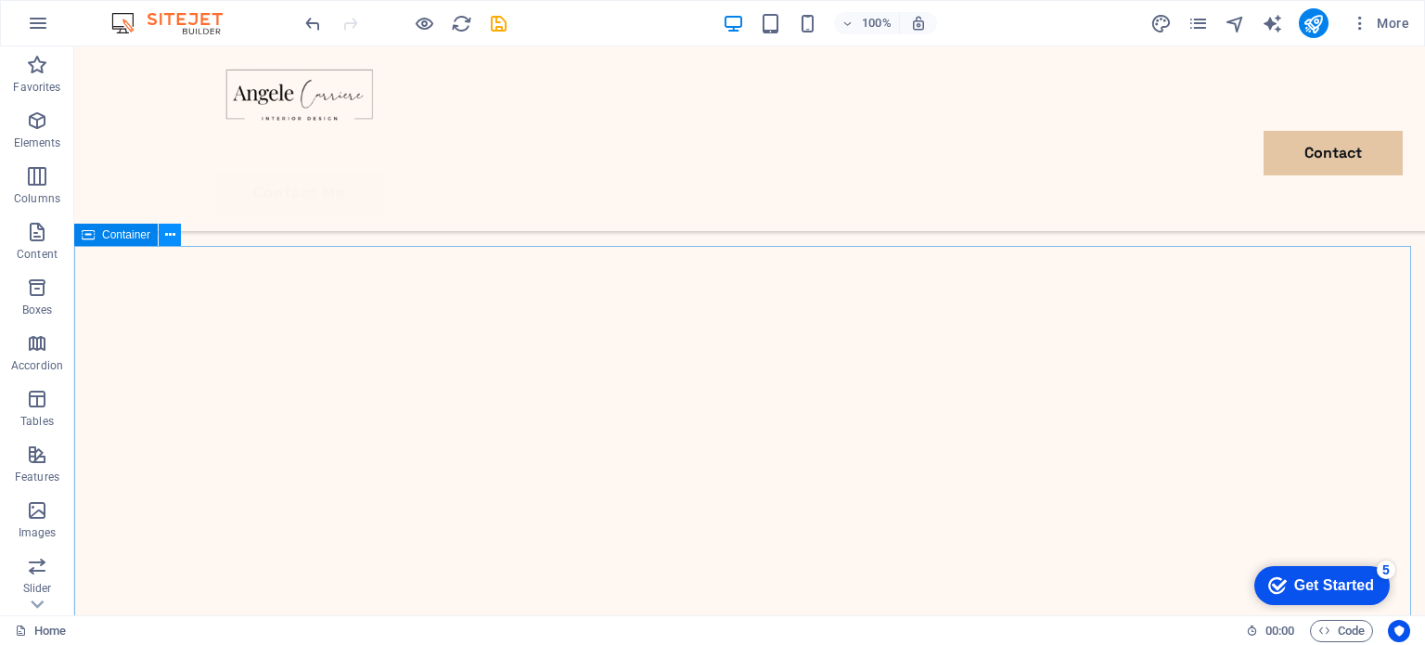
click at [171, 237] on icon at bounding box center [170, 234] width 10 height 19
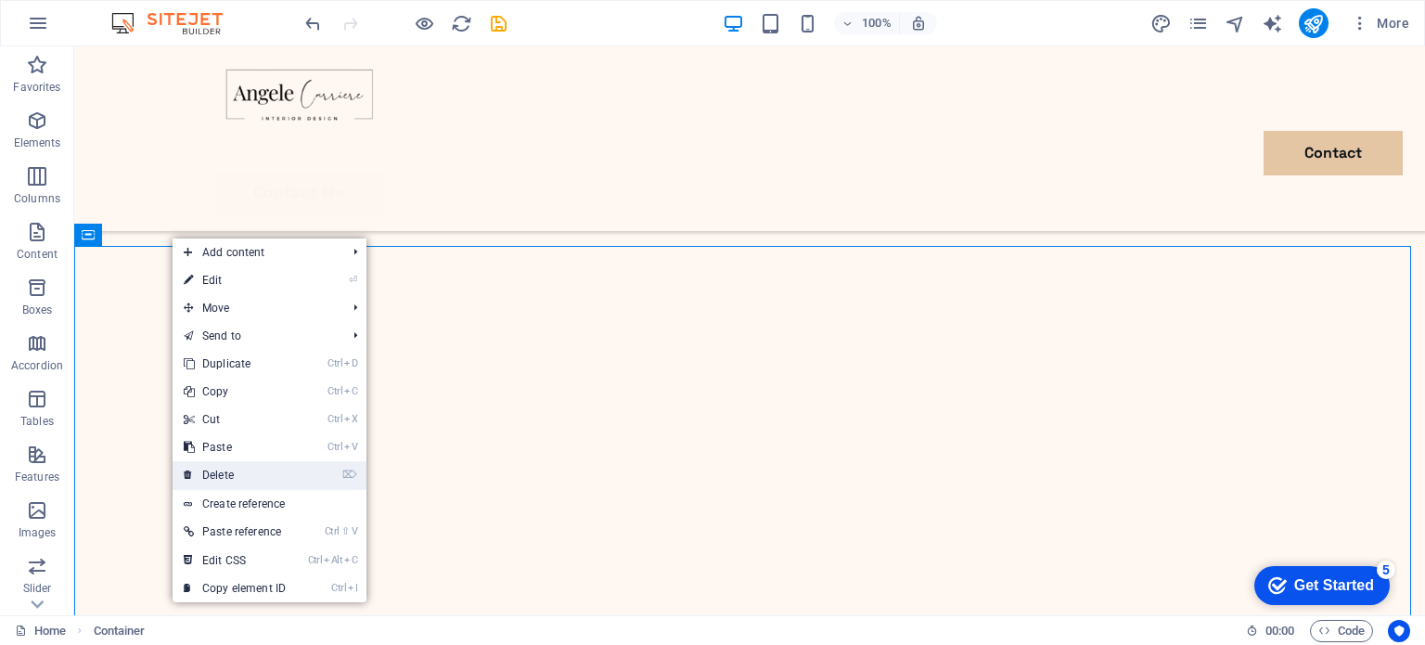
click at [221, 470] on link "⌦ Delete" at bounding box center [235, 475] width 124 height 28
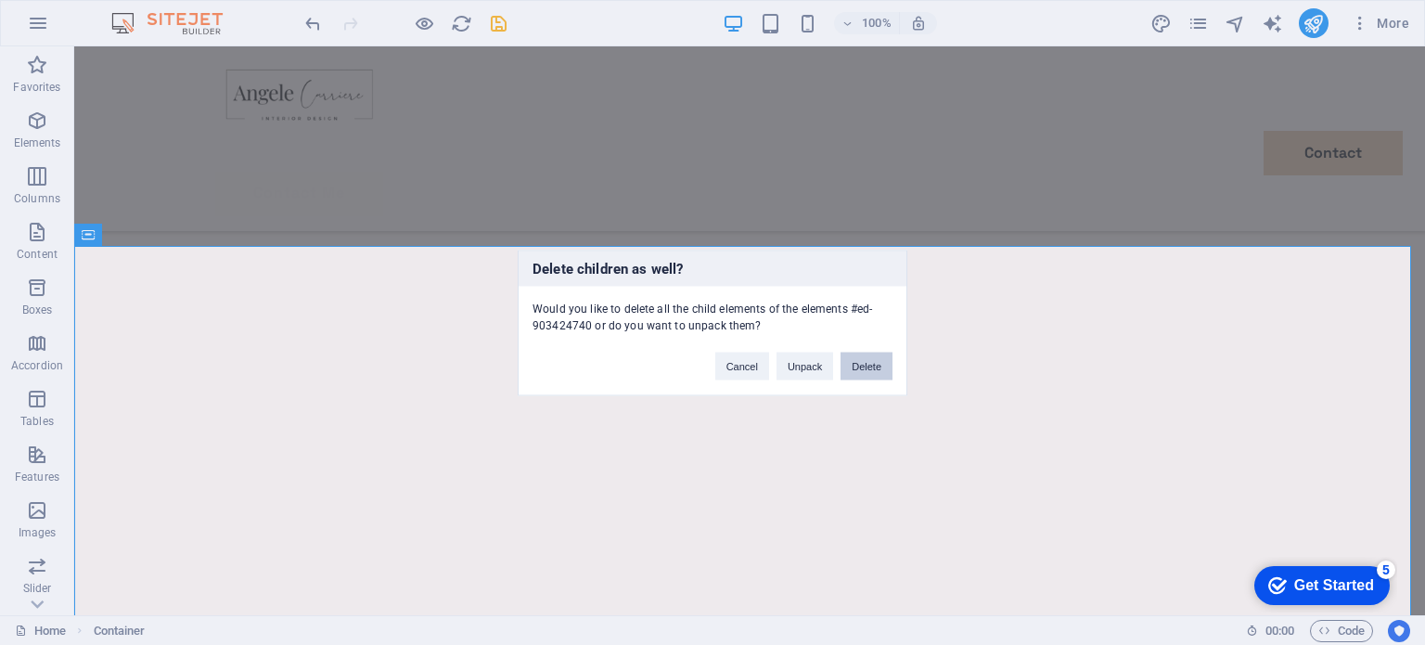
click at [862, 359] on button "Delete" at bounding box center [867, 366] width 52 height 28
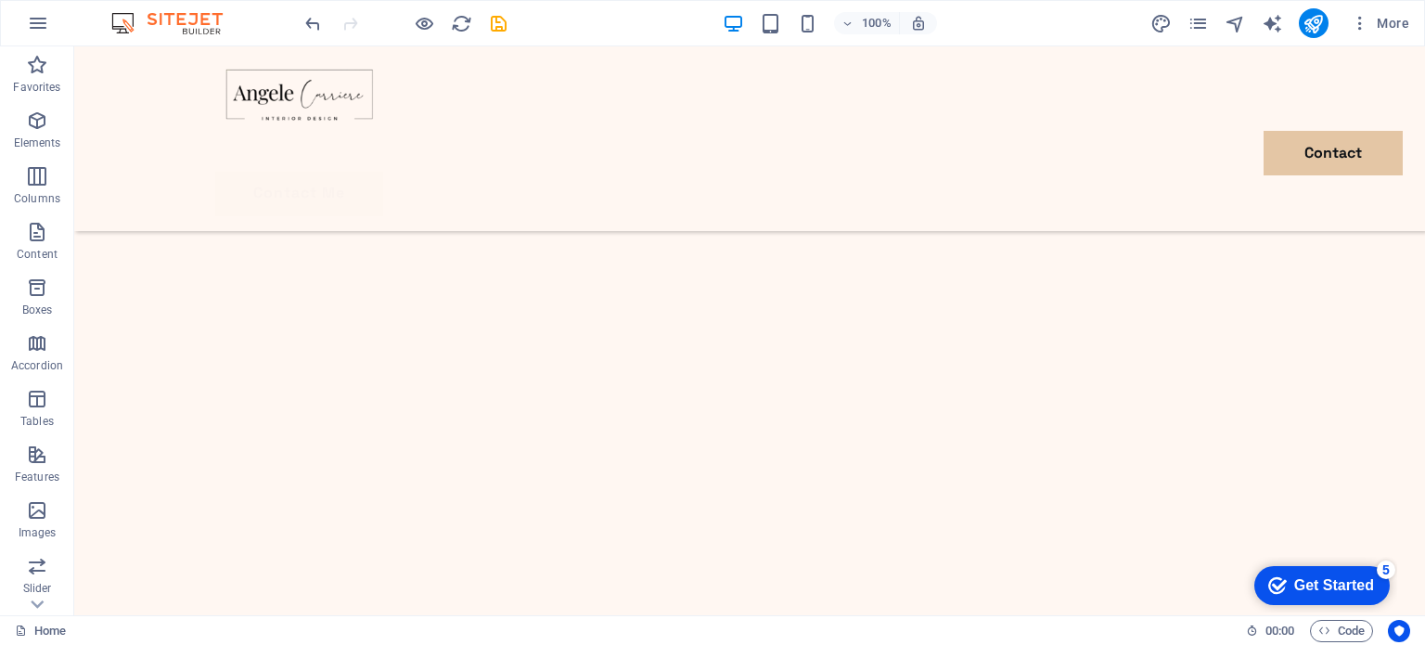
scroll to position [653, 0]
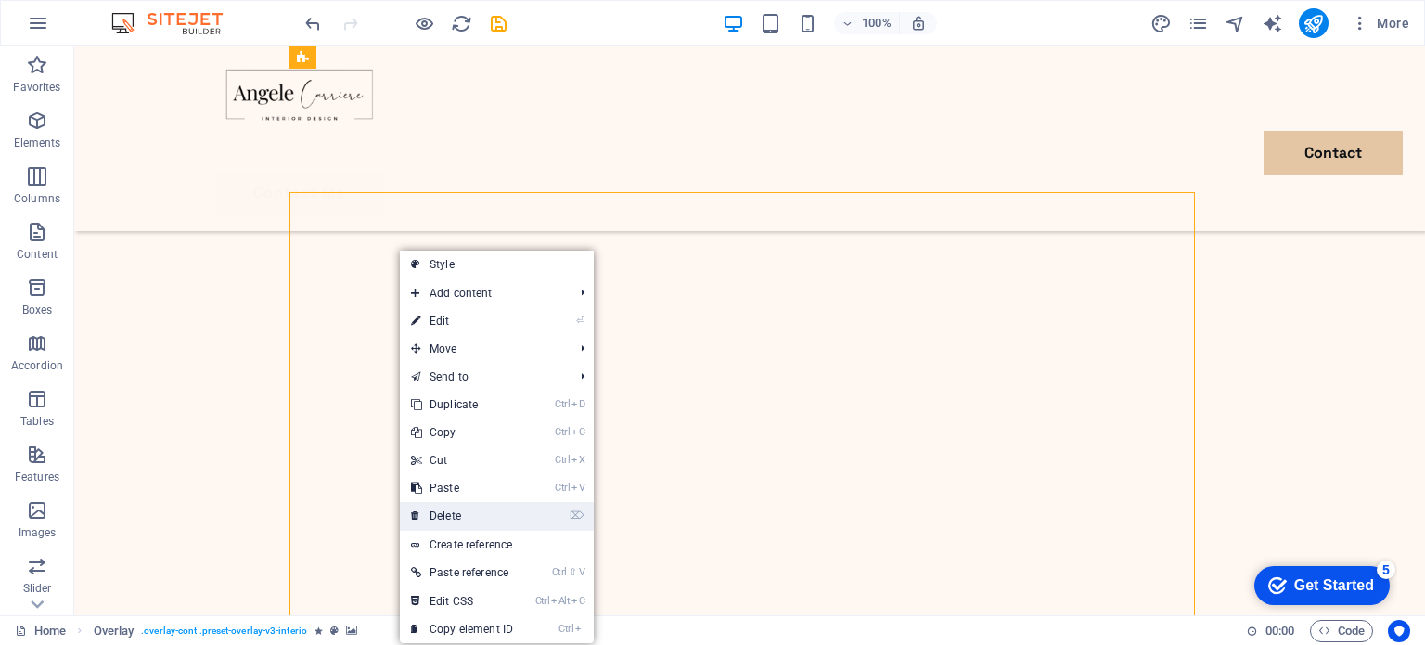
click at [450, 516] on link "⌦ Delete" at bounding box center [462, 516] width 124 height 28
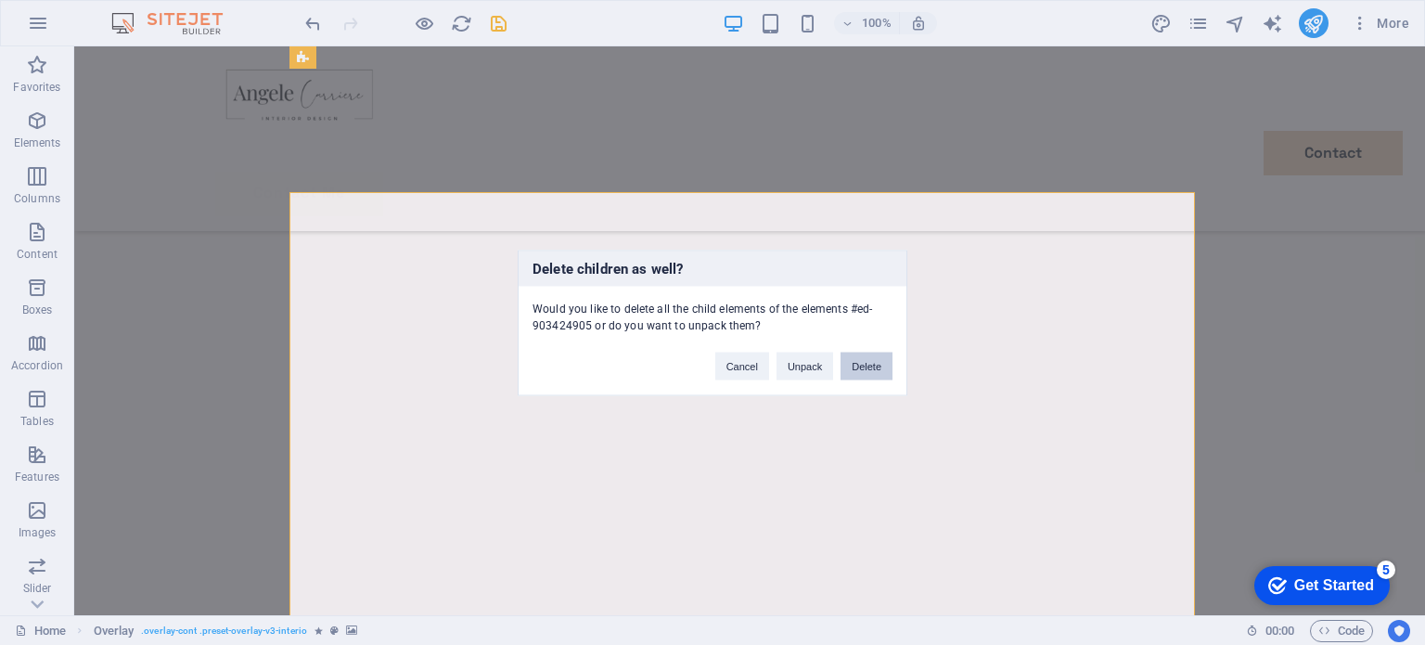
click at [872, 363] on button "Delete" at bounding box center [867, 366] width 52 height 28
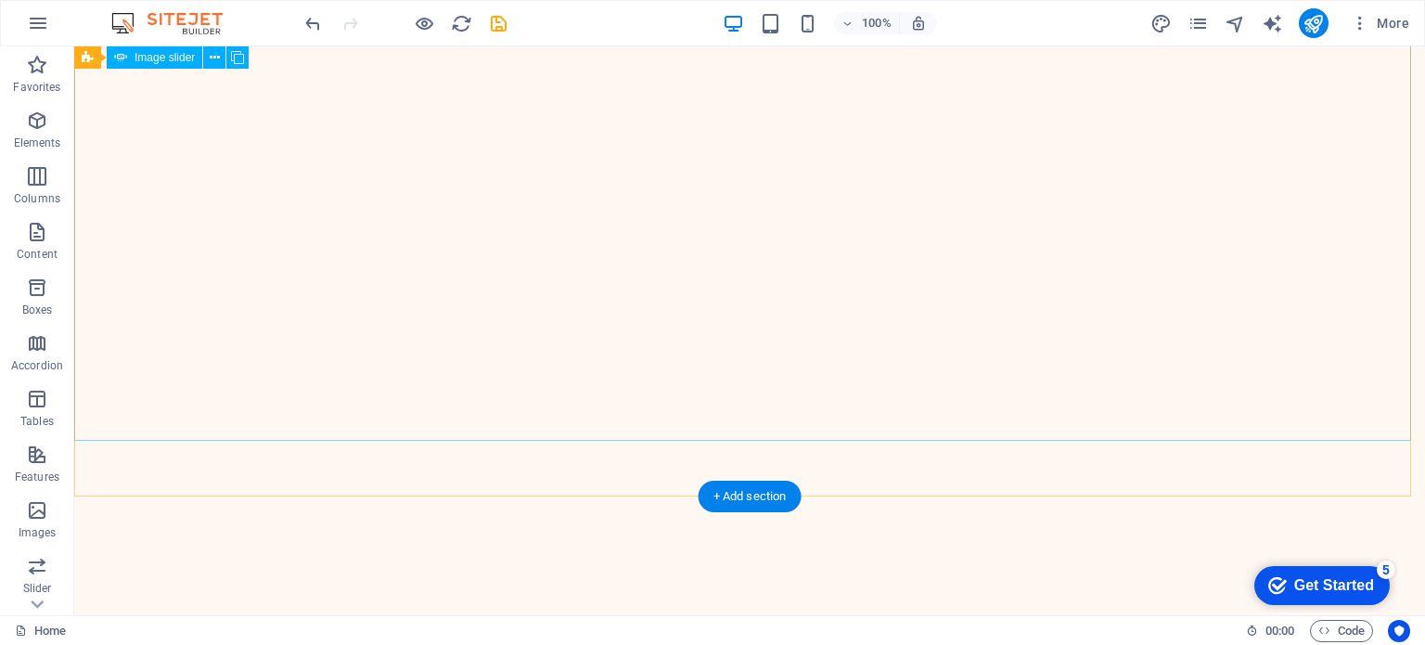
scroll to position [93, 0]
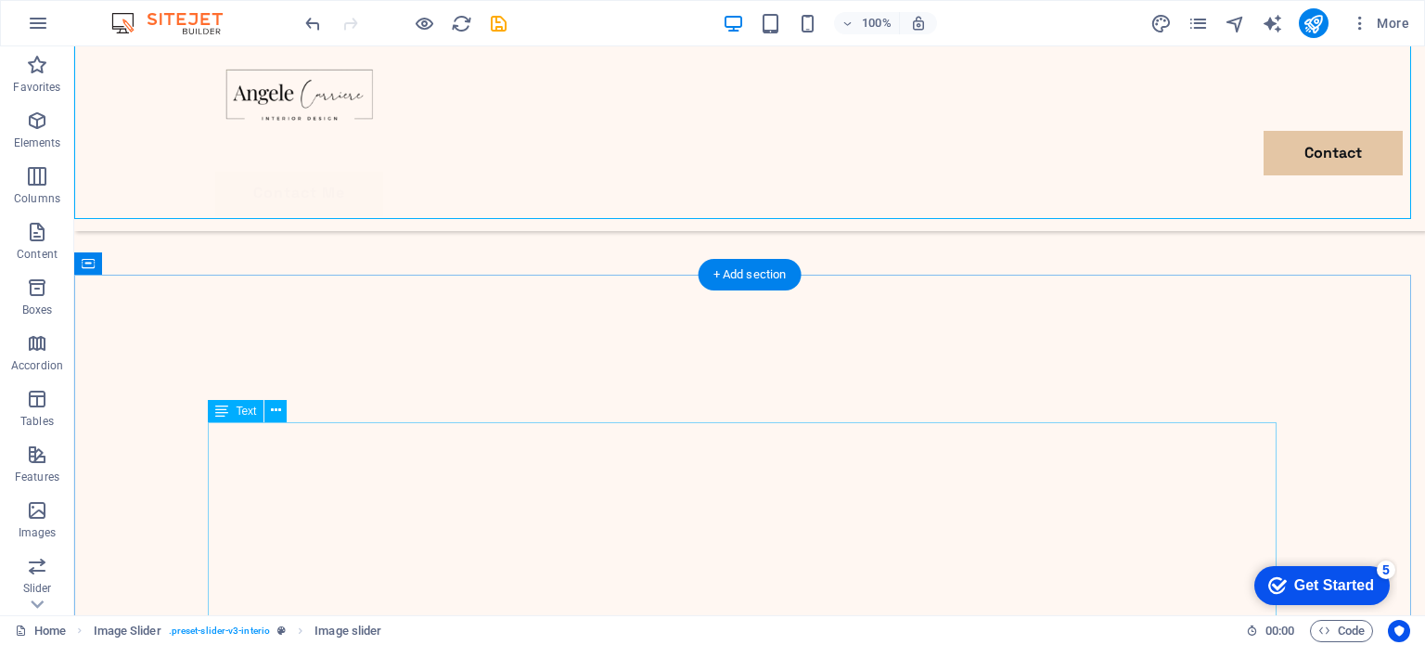
scroll to position [756, 0]
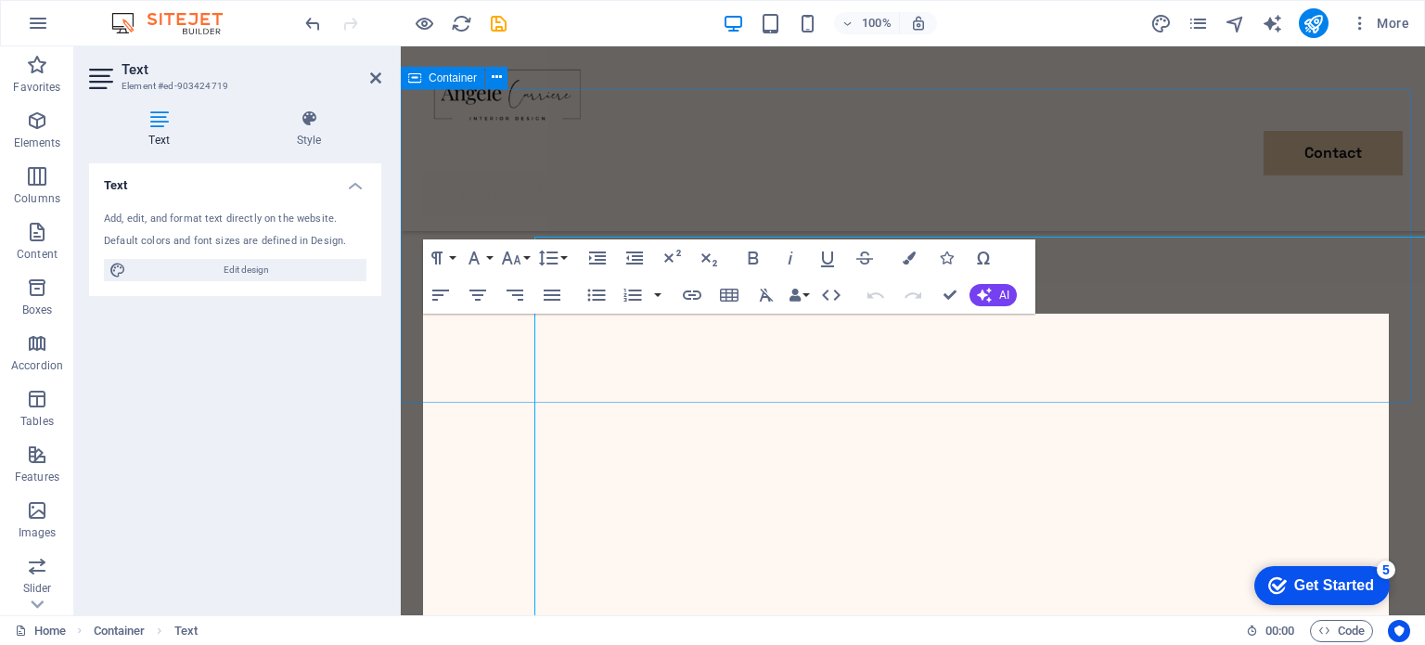
scroll to position [605, 0]
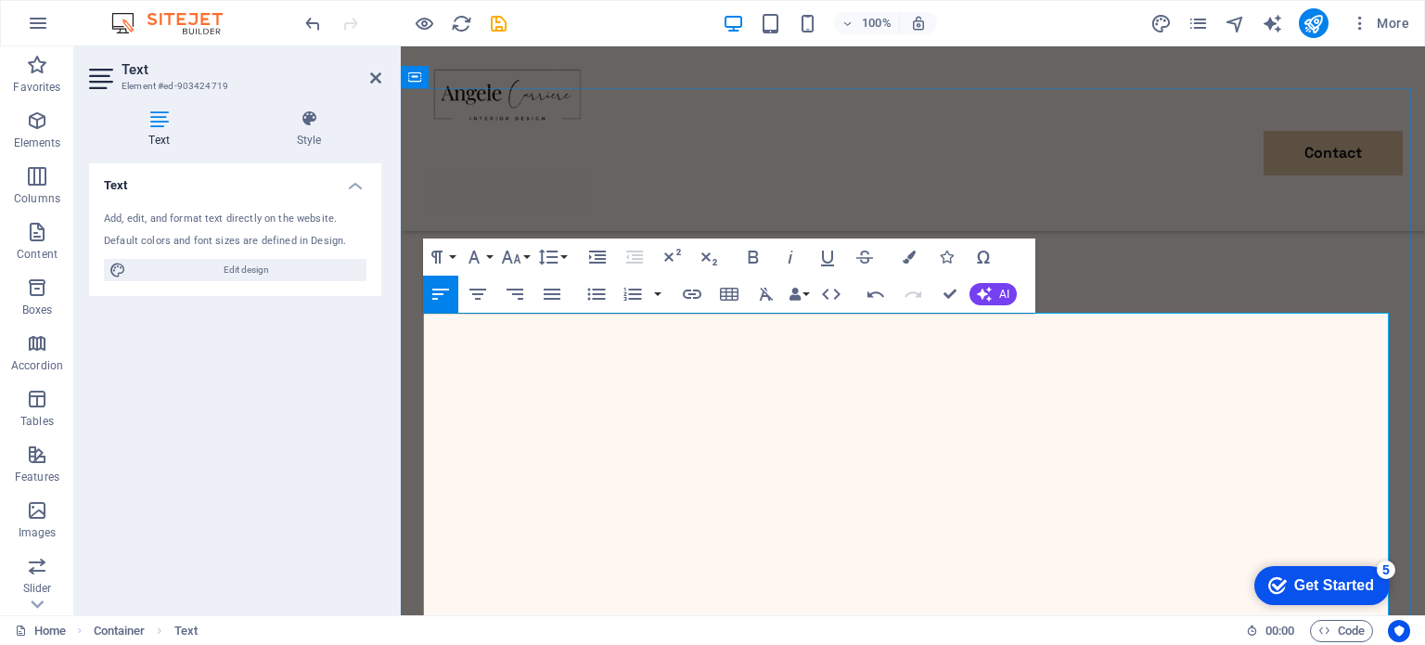
scroll to position [629, 0]
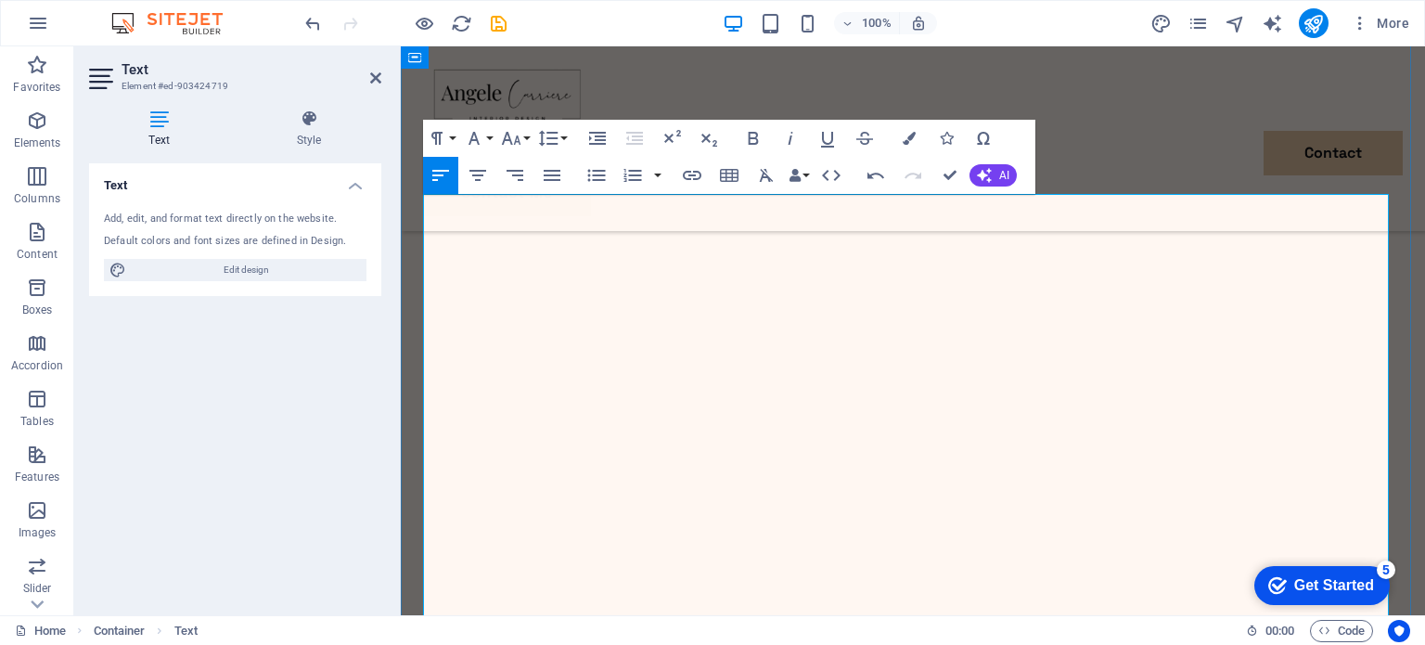
scroll to position [815, 0]
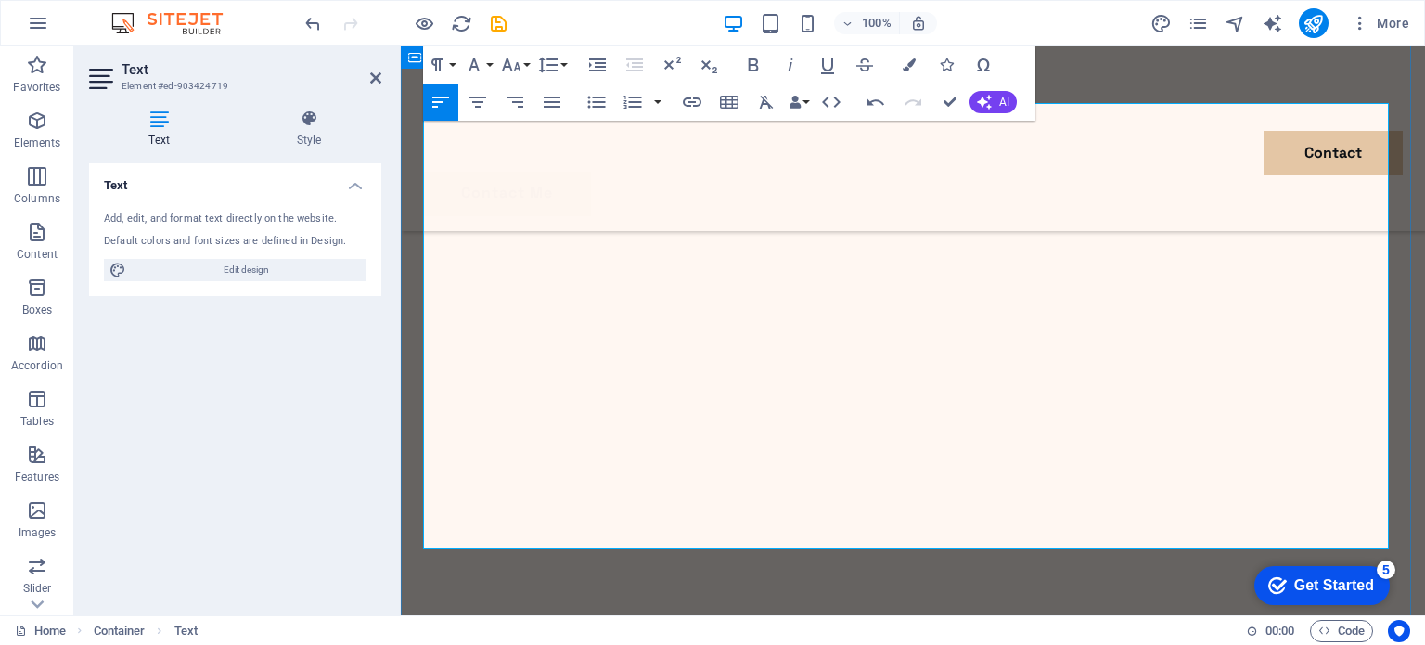
drag, startPoint x: 431, startPoint y: 389, endPoint x: 573, endPoint y: 364, distance: 144.2
drag, startPoint x: 589, startPoint y: 388, endPoint x: 661, endPoint y: 397, distance: 72.1
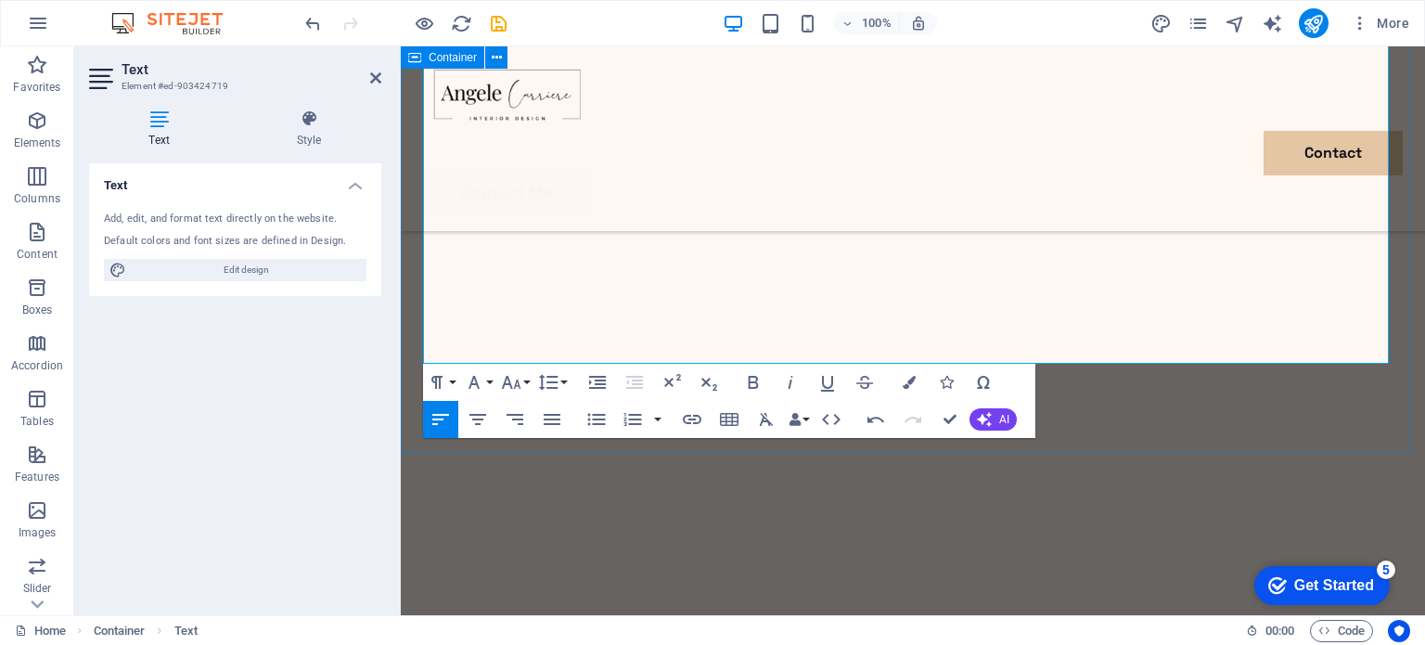
scroll to position [1000, 0]
click at [258, 460] on div "Text Add, edit, and format text directly on the website. Default colors and fon…" at bounding box center [235, 381] width 292 height 437
drag, startPoint x: 945, startPoint y: 415, endPoint x: 1032, endPoint y: 421, distance: 87.5
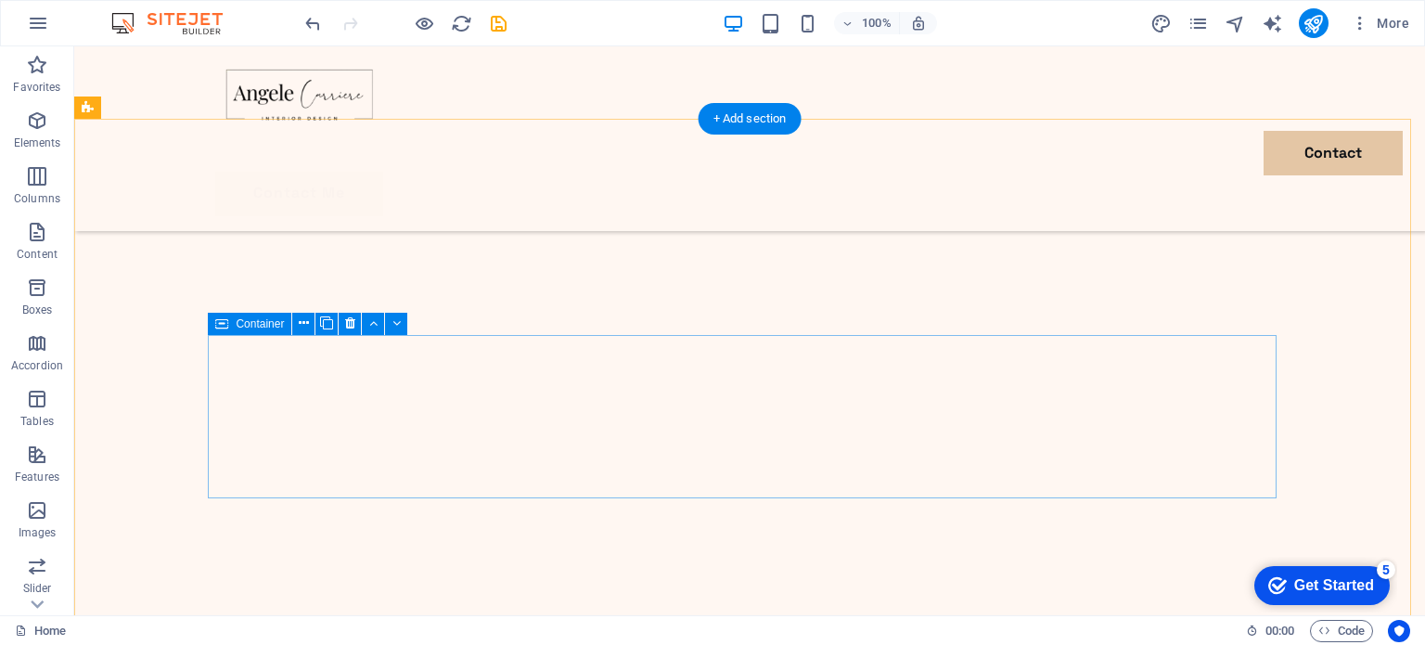
scroll to position [1392, 0]
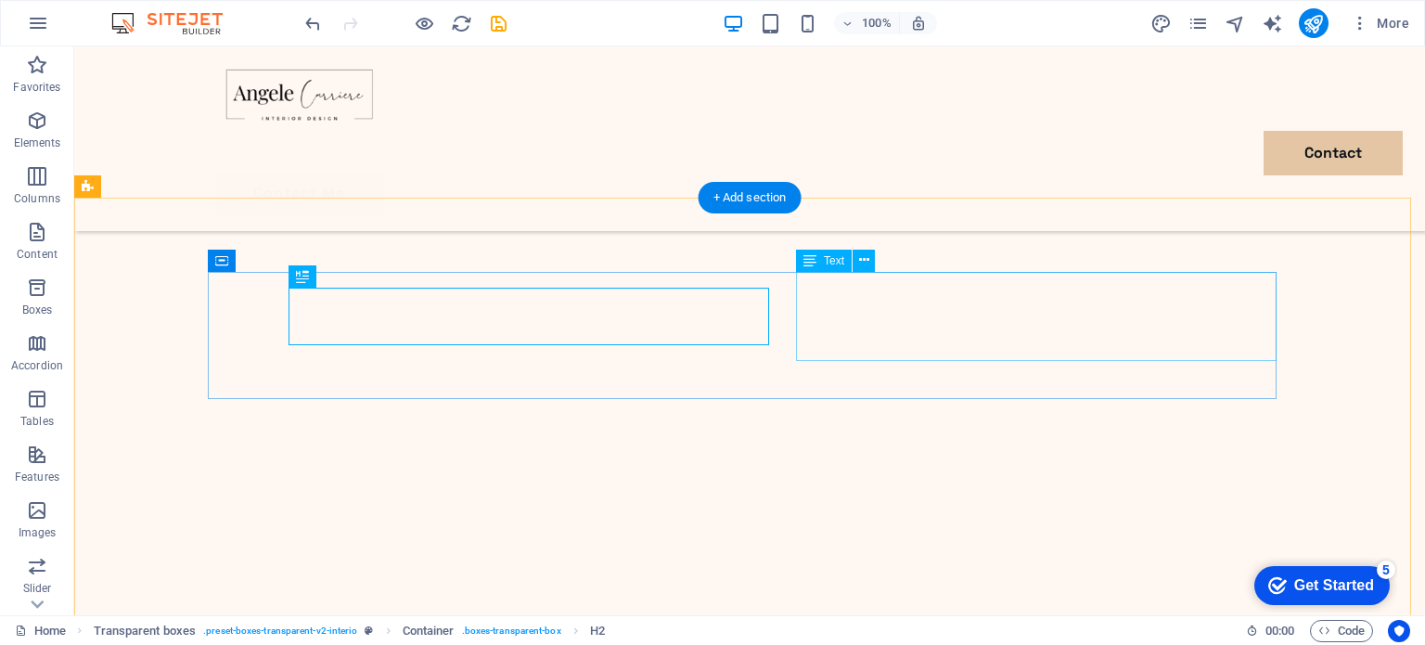
scroll to position [1305, 0]
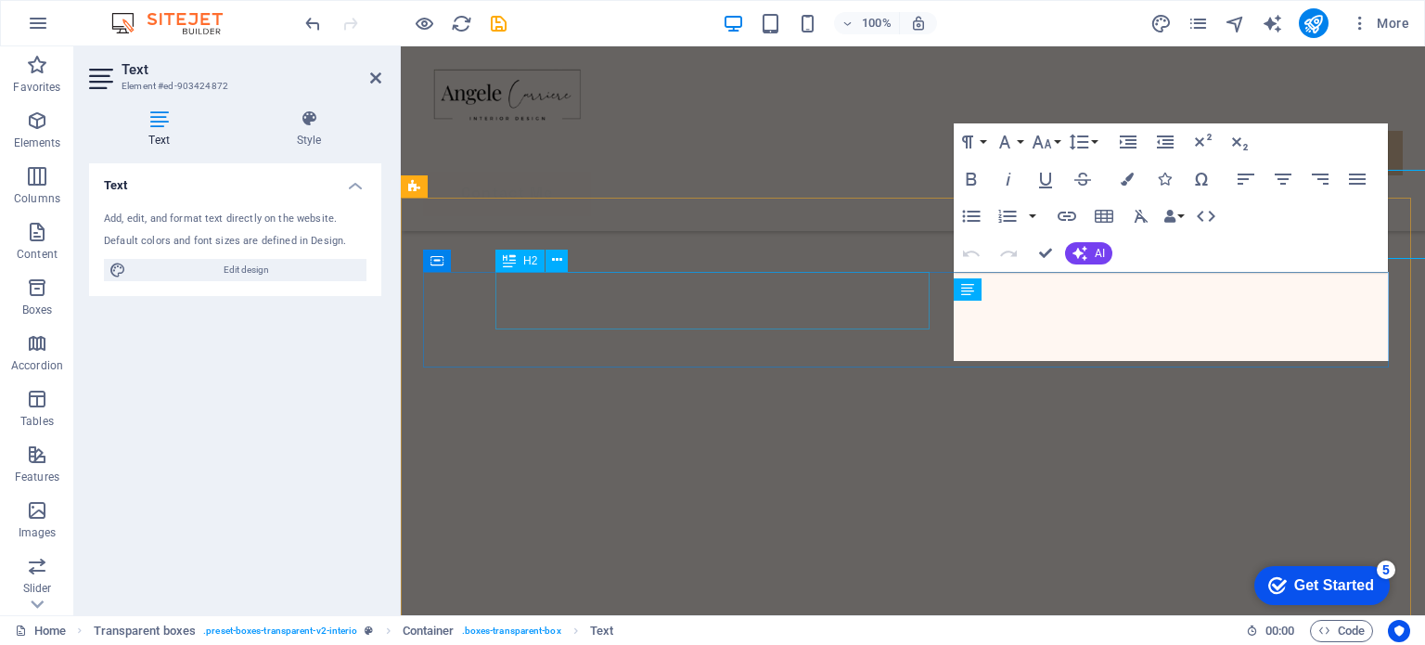
scroll to position [1255, 0]
drag, startPoint x: 954, startPoint y: 281, endPoint x: 1347, endPoint y: 352, distance: 399.7
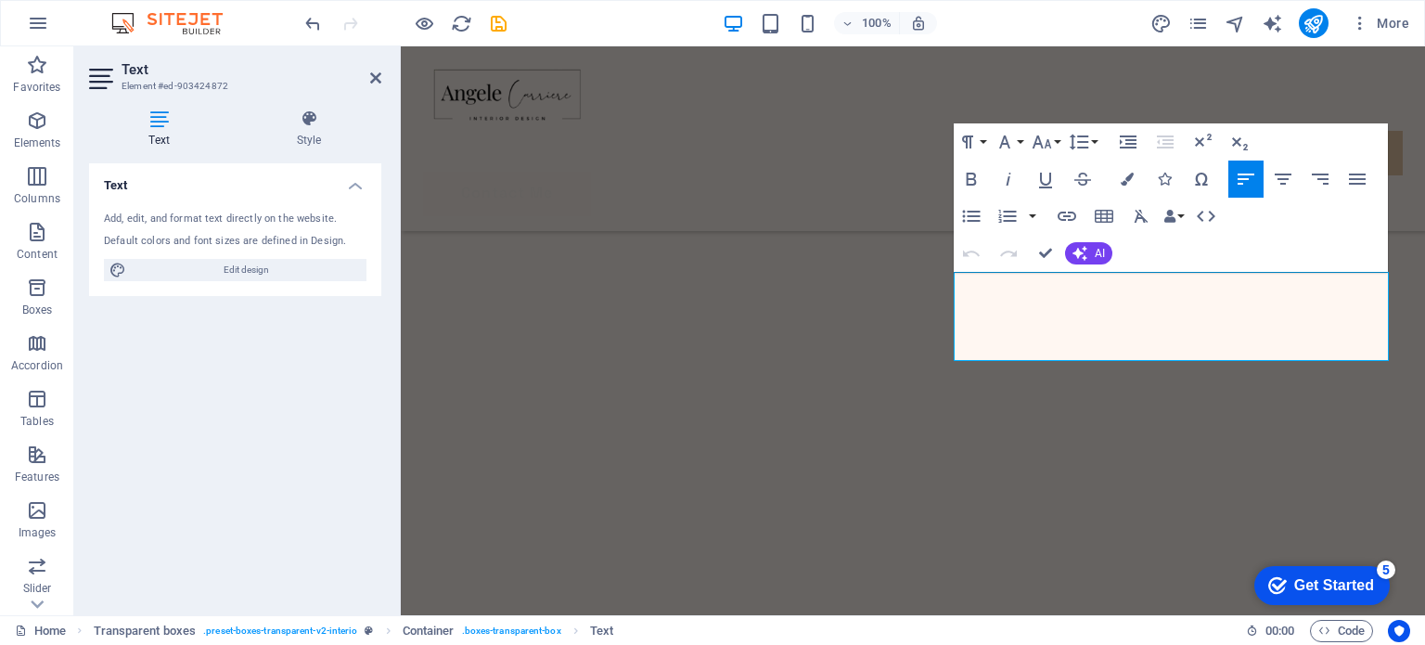
scroll to position [1273, 0]
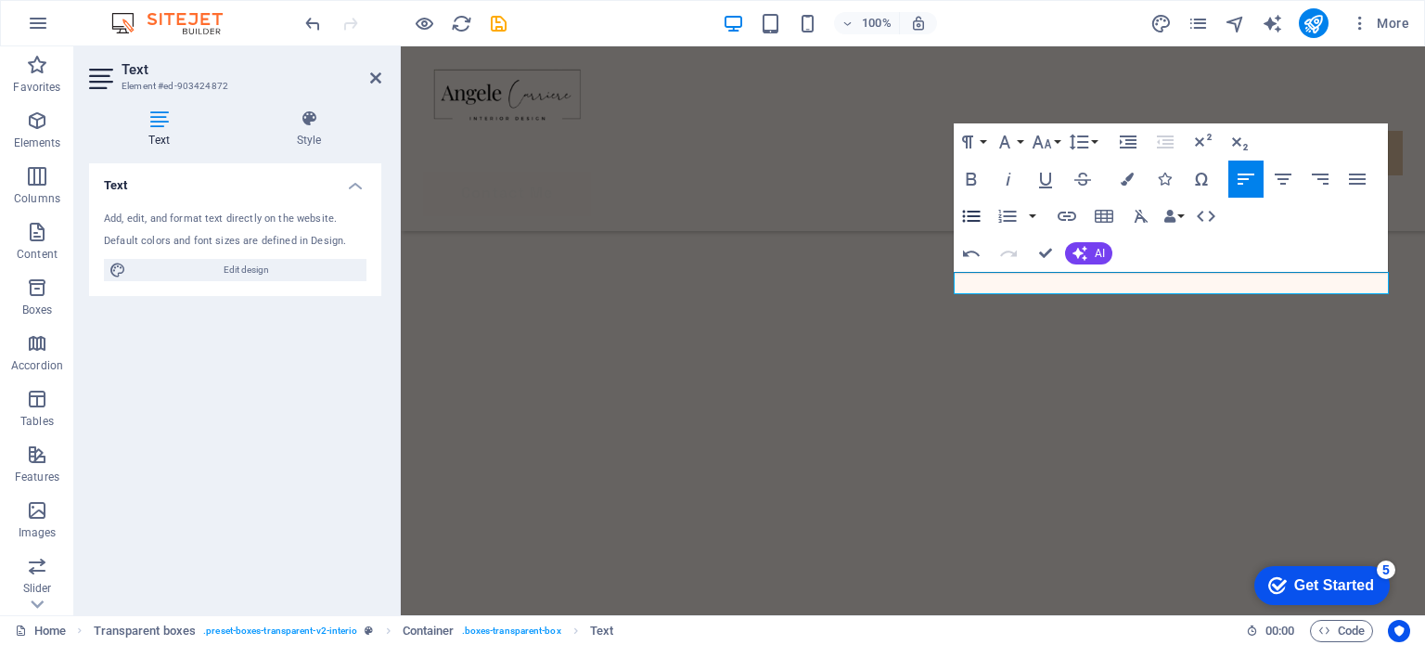
click at [974, 215] on icon "button" at bounding box center [972, 217] width 18 height 12
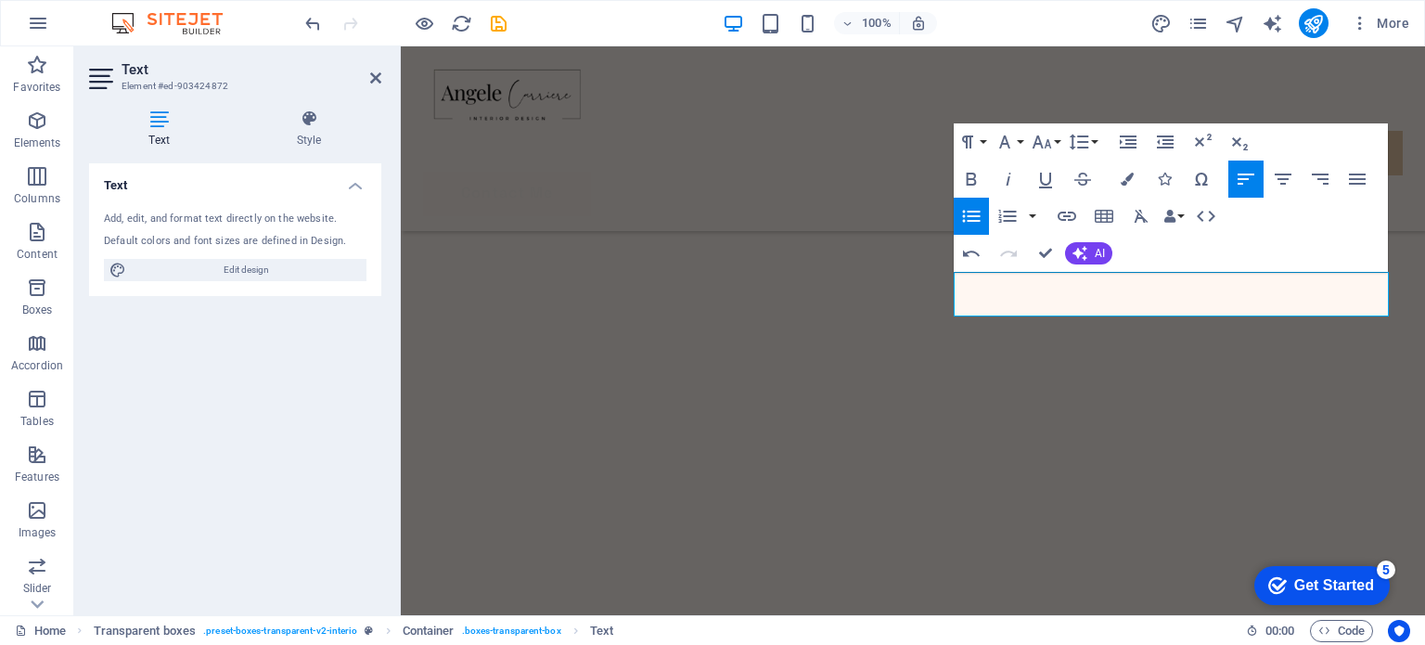
scroll to position [1255, 0]
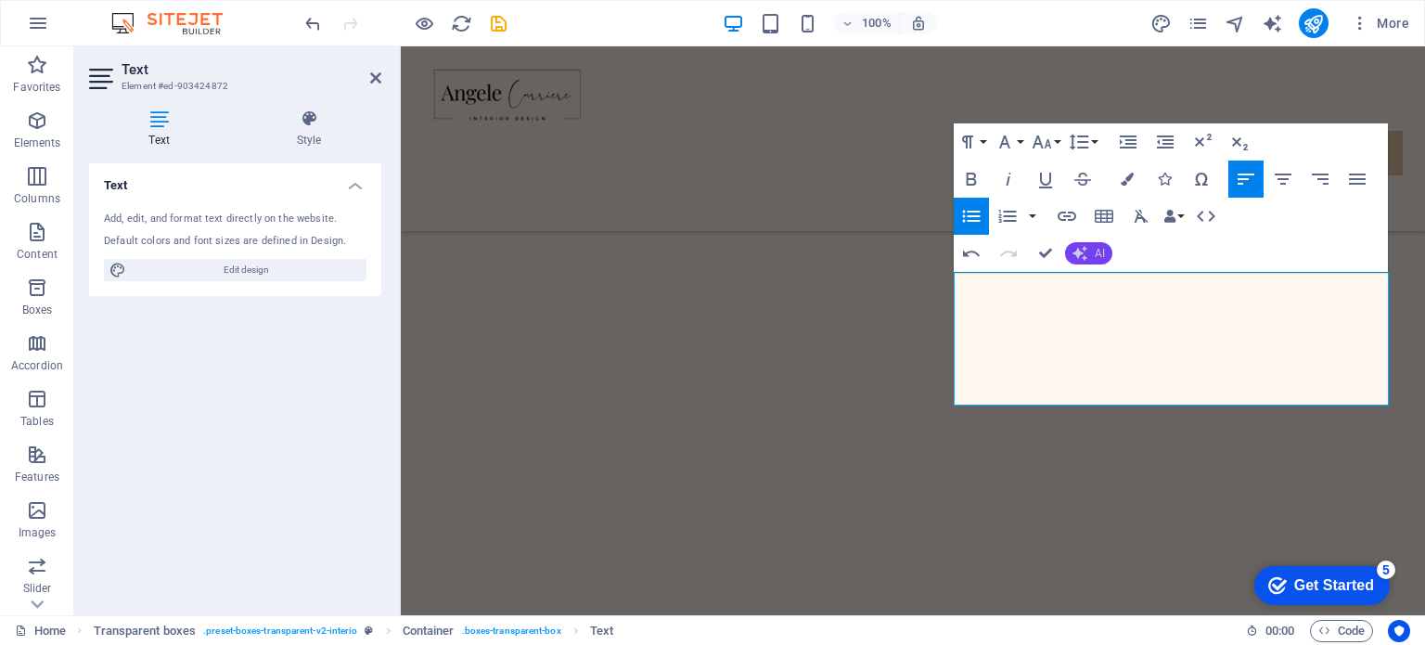
click at [1087, 248] on icon "button" at bounding box center [1080, 253] width 15 height 15
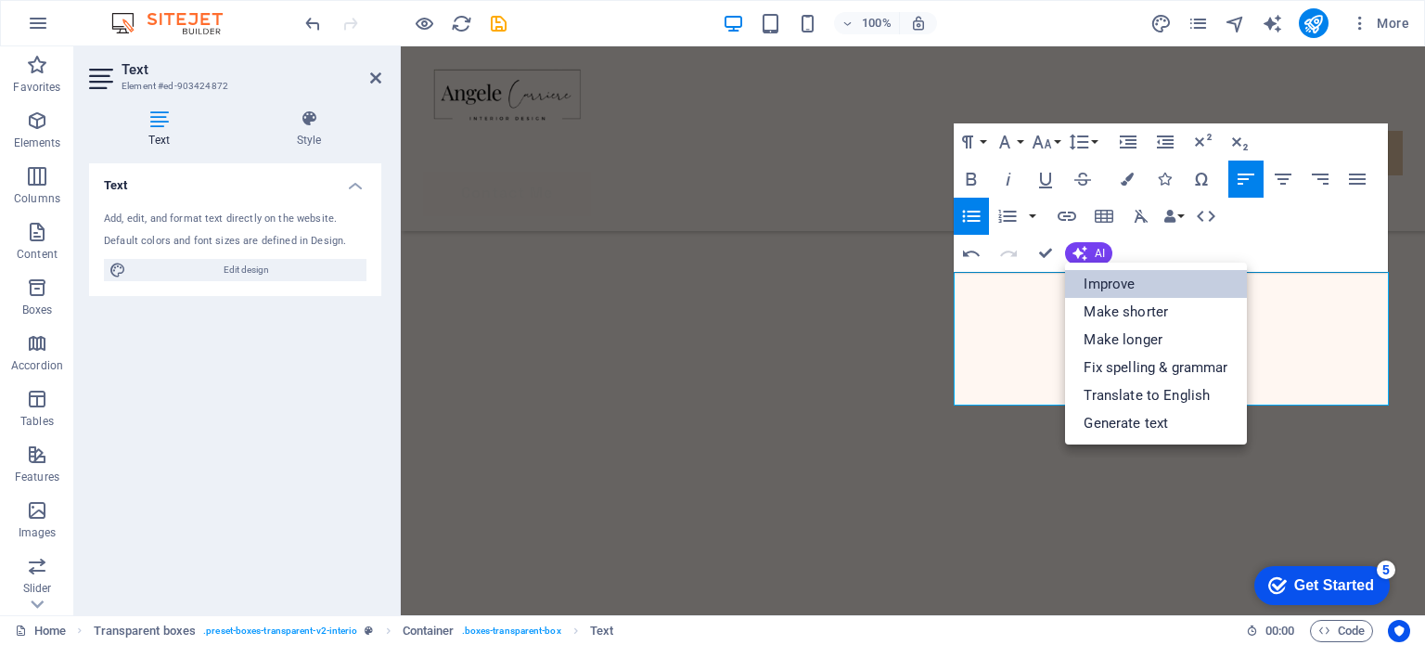
click at [1113, 277] on link "Improve" at bounding box center [1155, 284] width 181 height 28
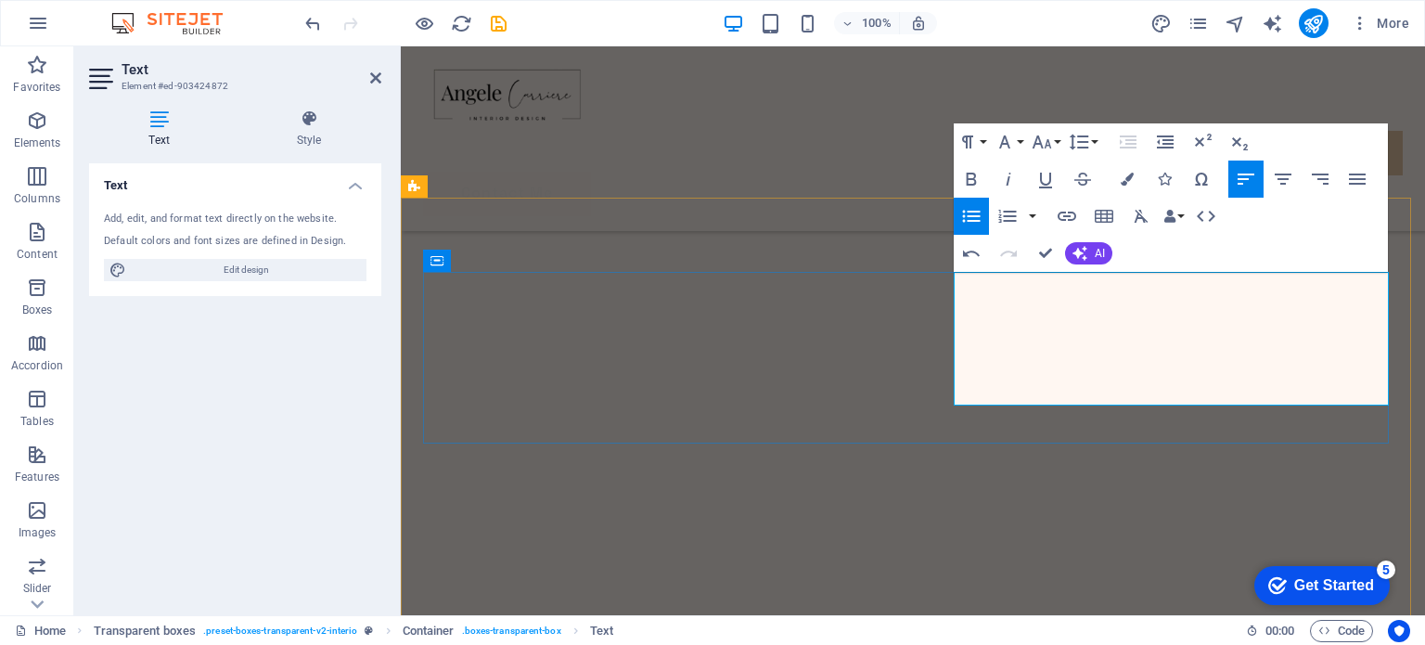
drag, startPoint x: 977, startPoint y: 283, endPoint x: 988, endPoint y: 277, distance: 12.9
click at [975, 208] on icon "button" at bounding box center [971, 216] width 22 height 22
drag, startPoint x: 1043, startPoint y: 251, endPoint x: 758, endPoint y: 290, distance: 287.4
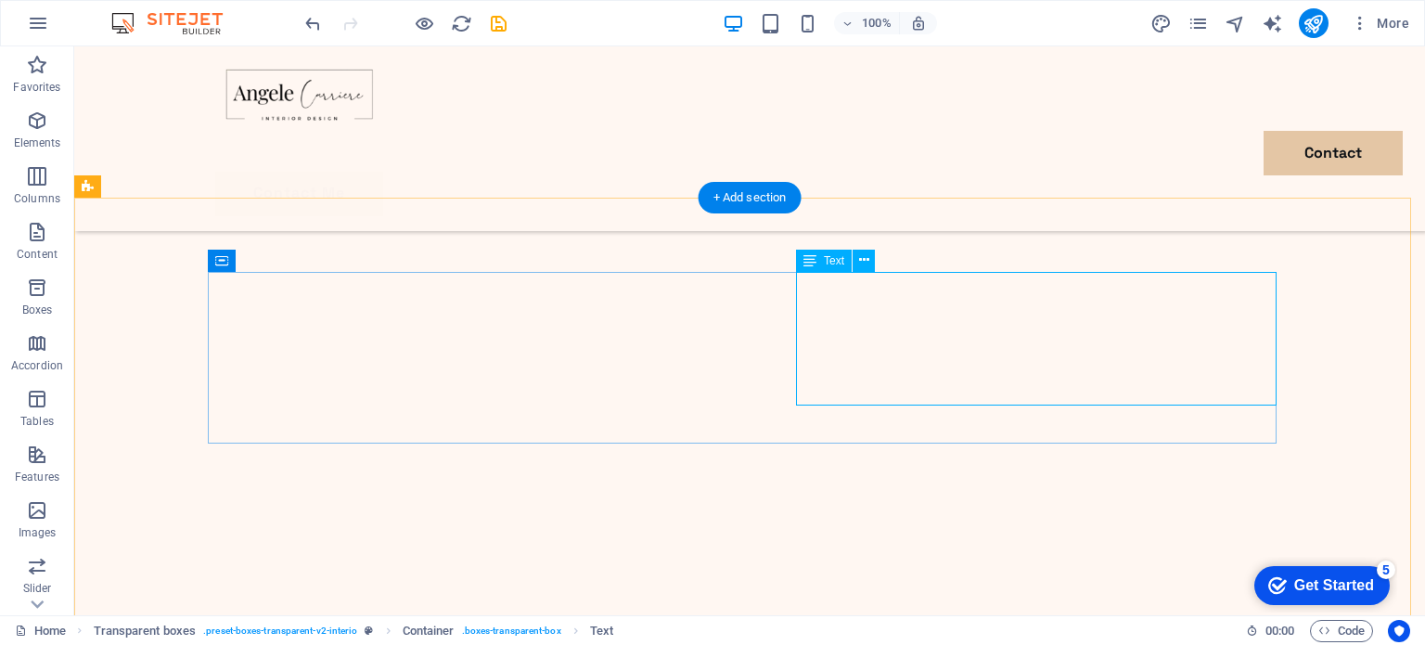
scroll to position [1305, 0]
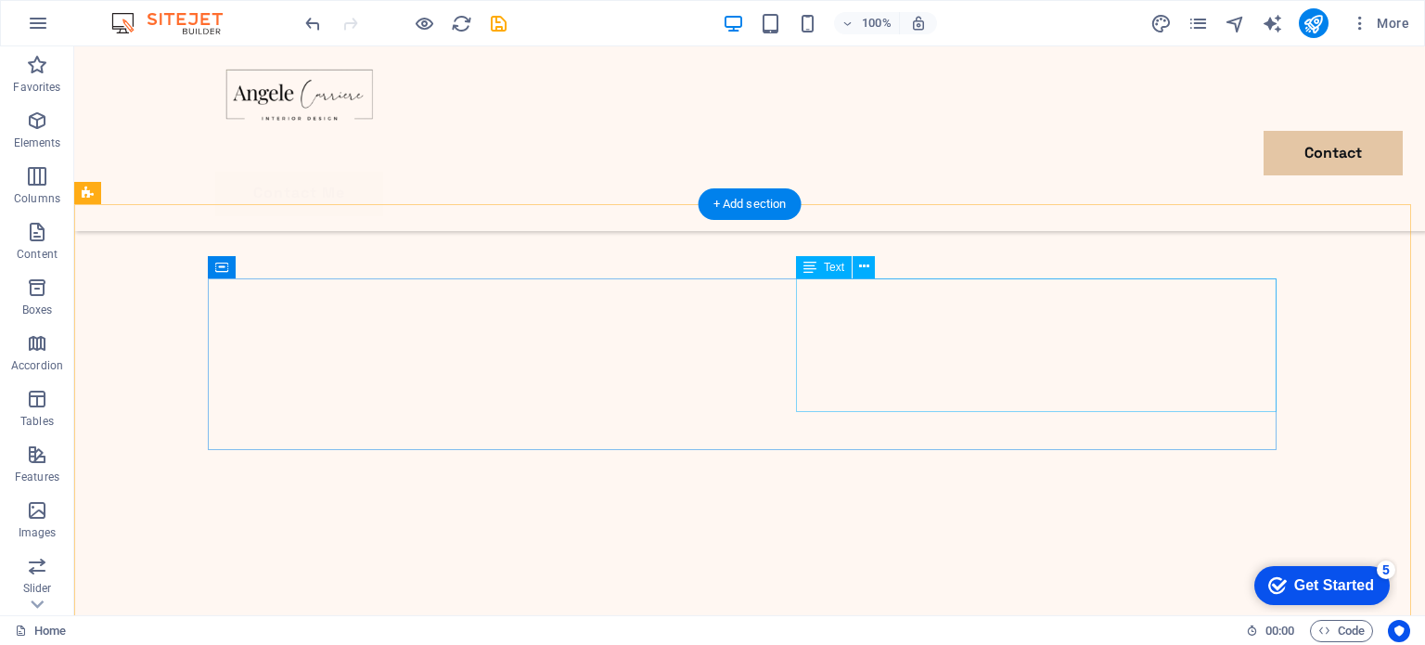
scroll to position [1299, 0]
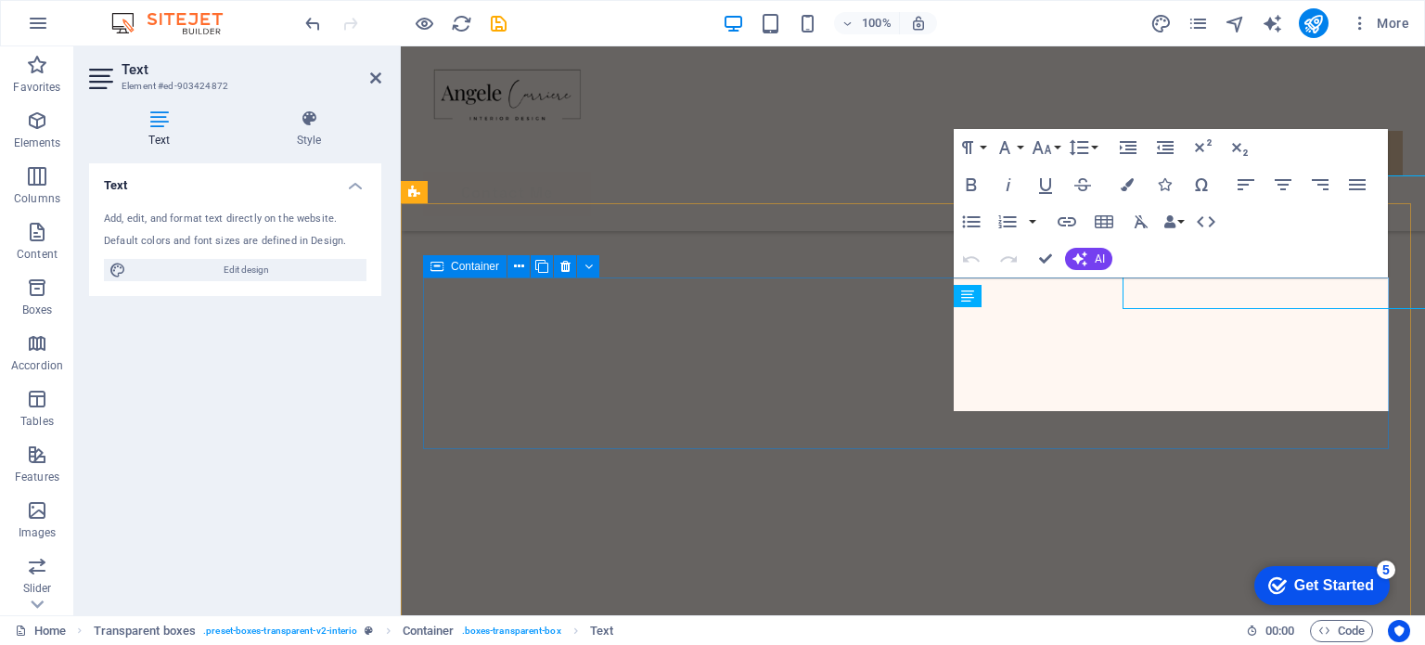
scroll to position [1249, 0]
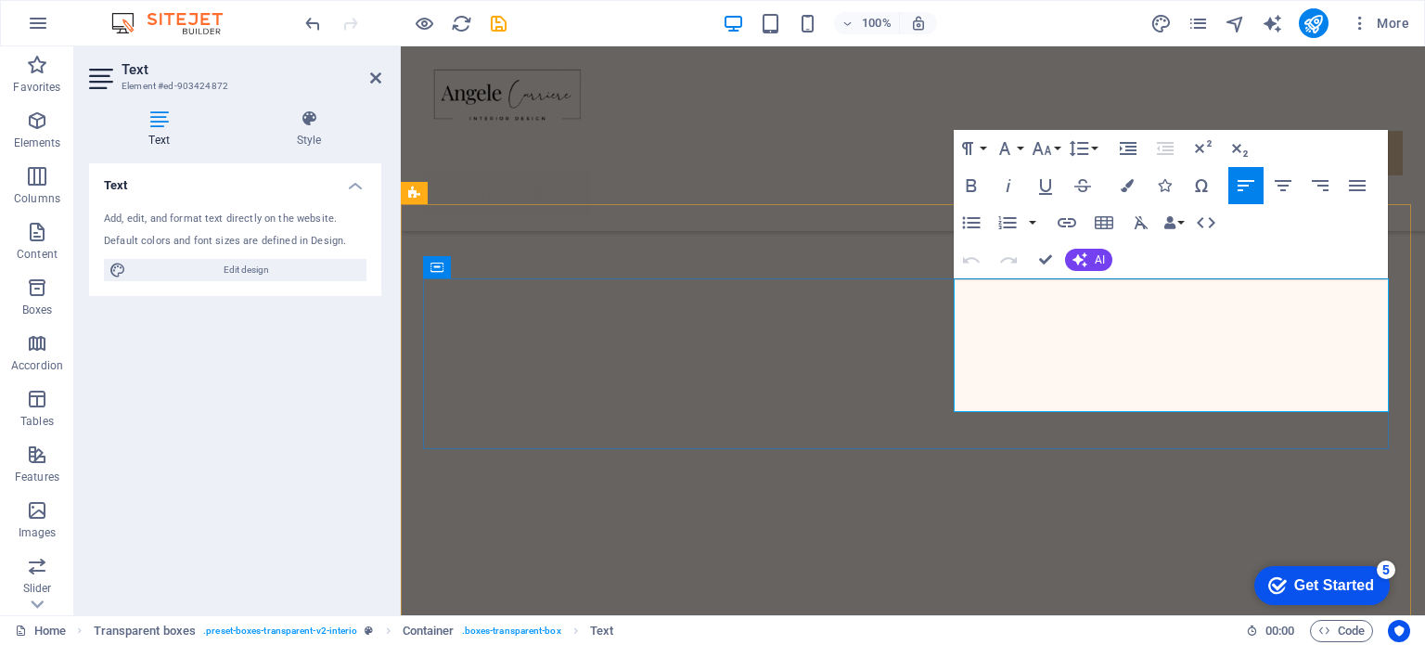
drag, startPoint x: 1085, startPoint y: 400, endPoint x: 1114, endPoint y: 396, distance: 29.0
drag, startPoint x: 966, startPoint y: 375, endPoint x: 1149, endPoint y: 381, distance: 182.9
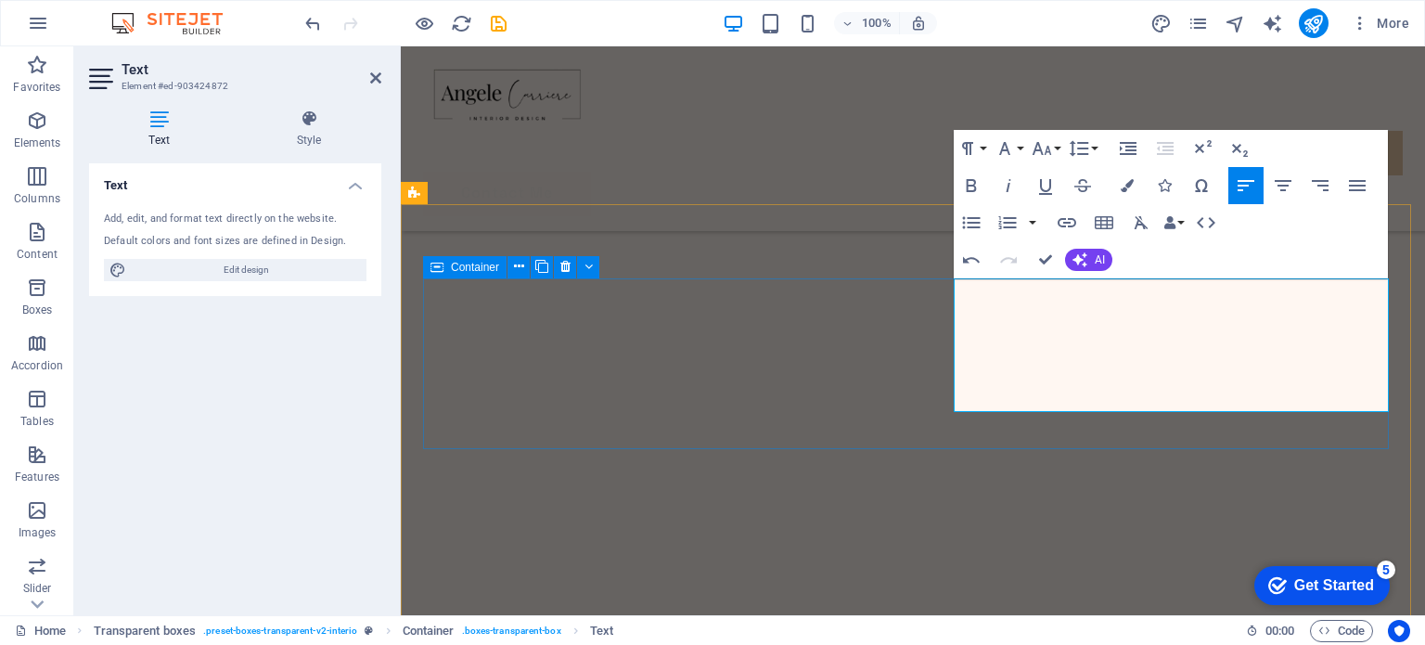
drag, startPoint x: 1203, startPoint y: 403, endPoint x: 950, endPoint y: 278, distance: 281.4
click at [973, 217] on icon "button" at bounding box center [972, 222] width 18 height 12
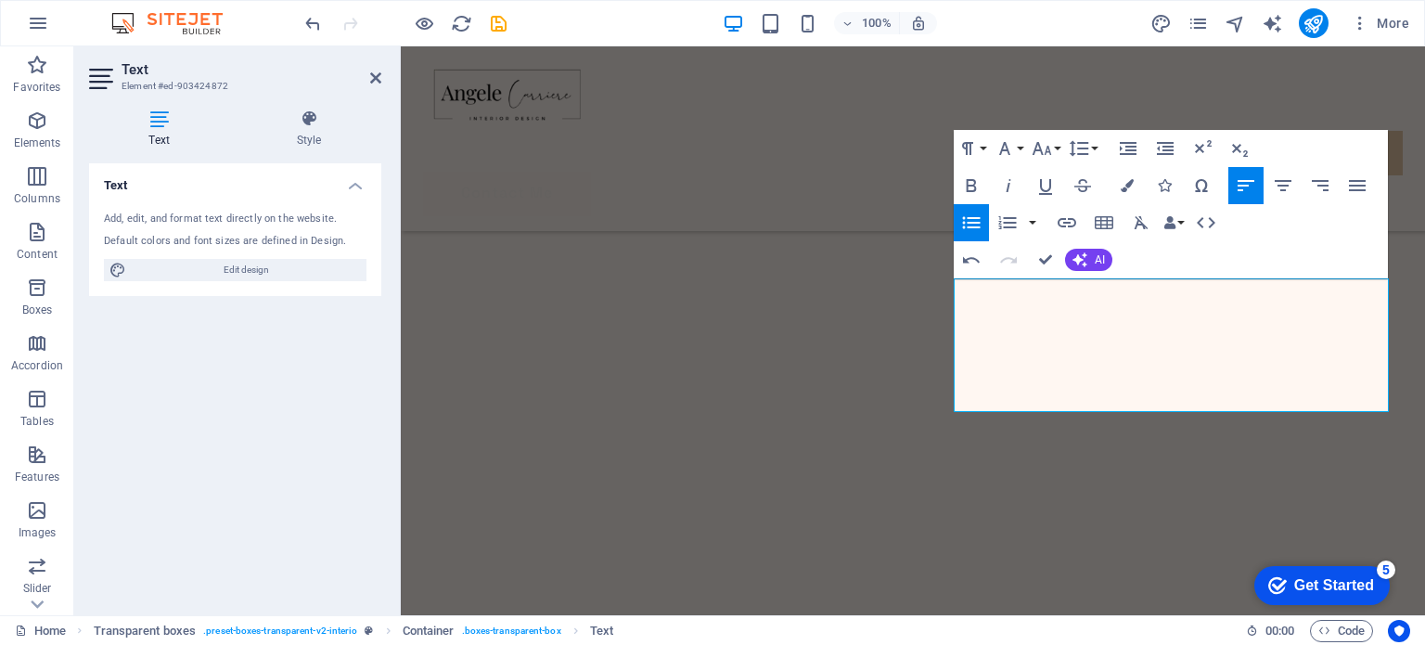
click at [973, 217] on icon "button" at bounding box center [972, 222] width 18 height 12
drag, startPoint x: 1045, startPoint y: 256, endPoint x: 1217, endPoint y: 337, distance: 189.7
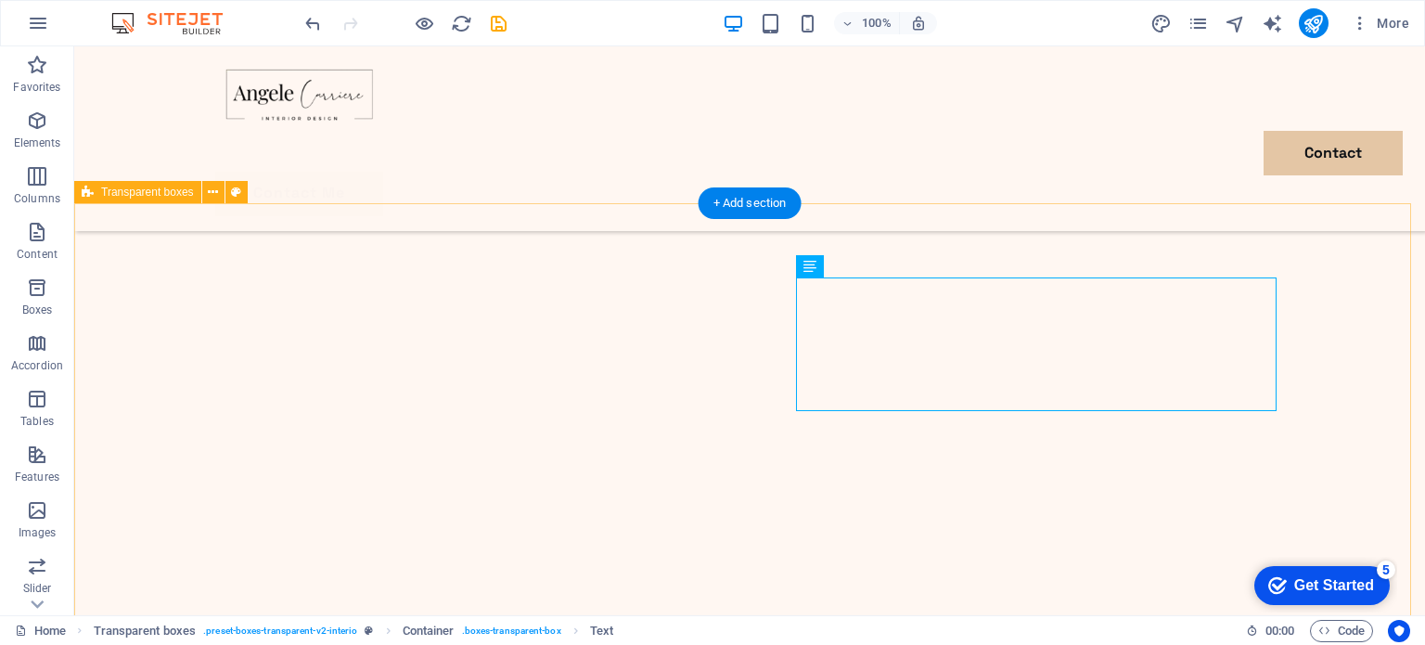
scroll to position [1299, 0]
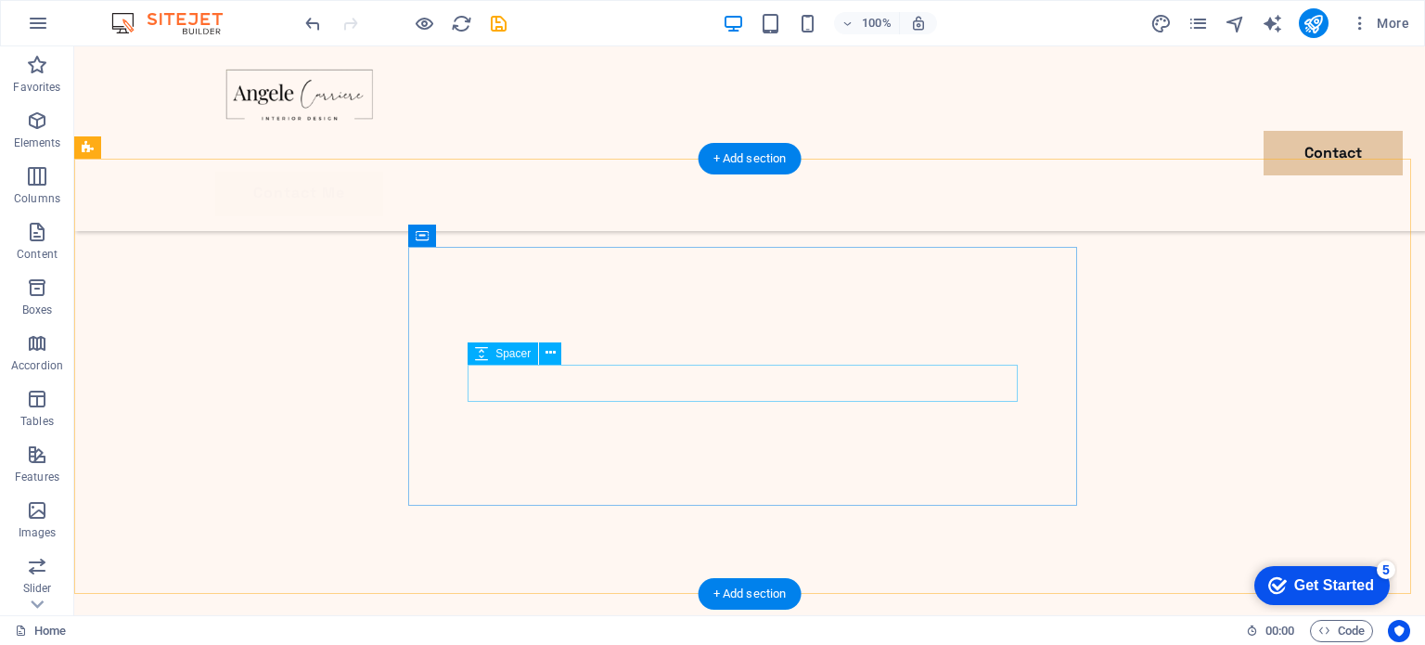
scroll to position [3990, 0]
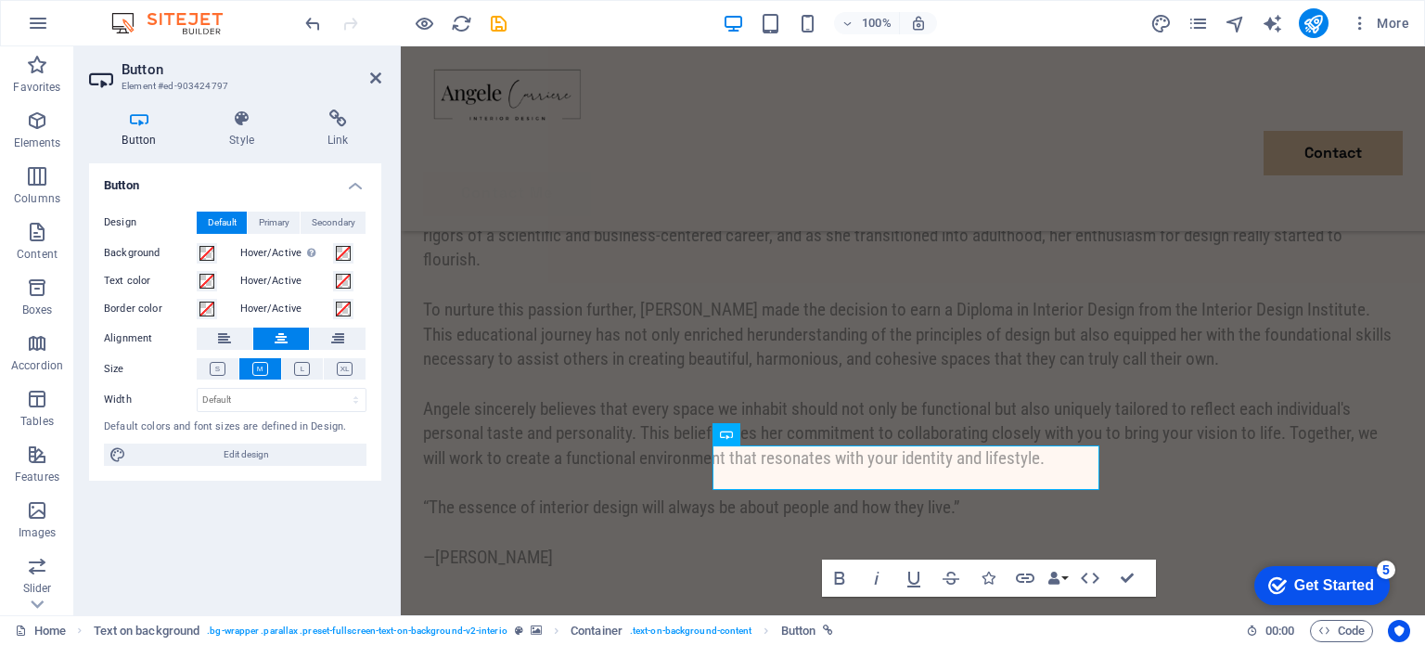
scroll to position [3802, 0]
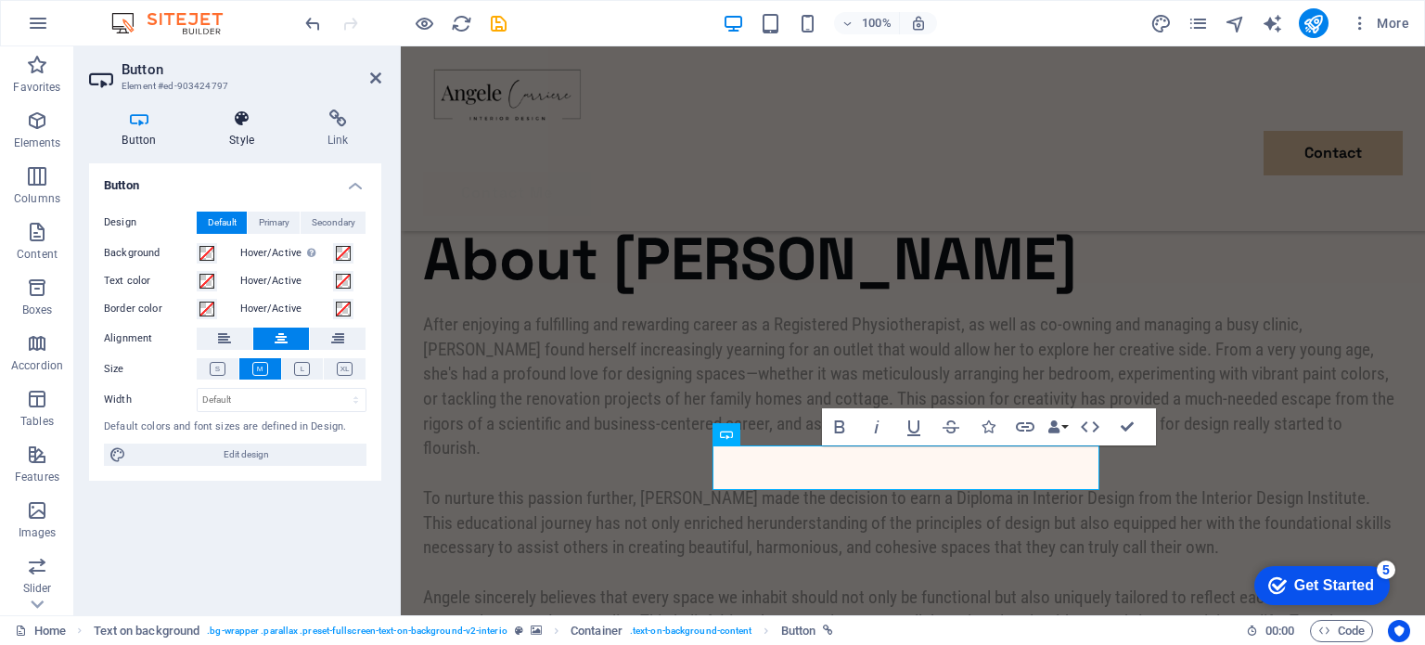
click at [246, 125] on icon at bounding box center [242, 119] width 91 height 19
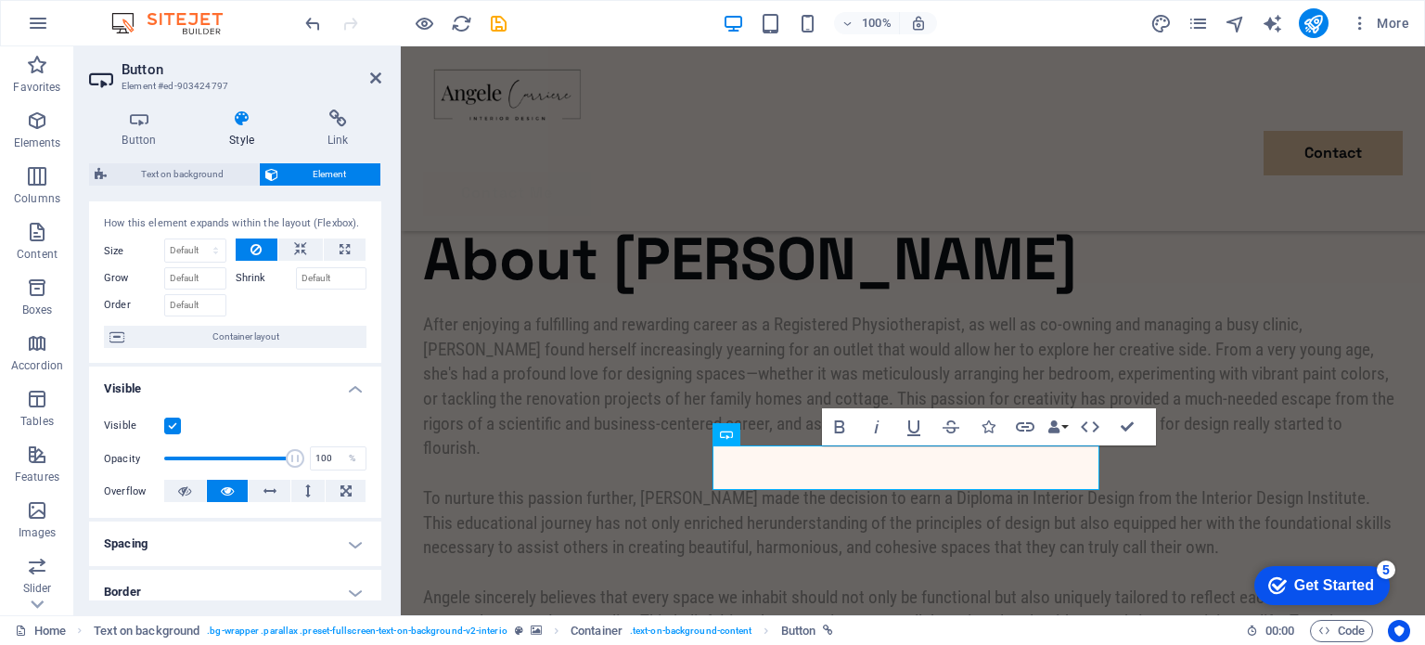
scroll to position [0, 0]
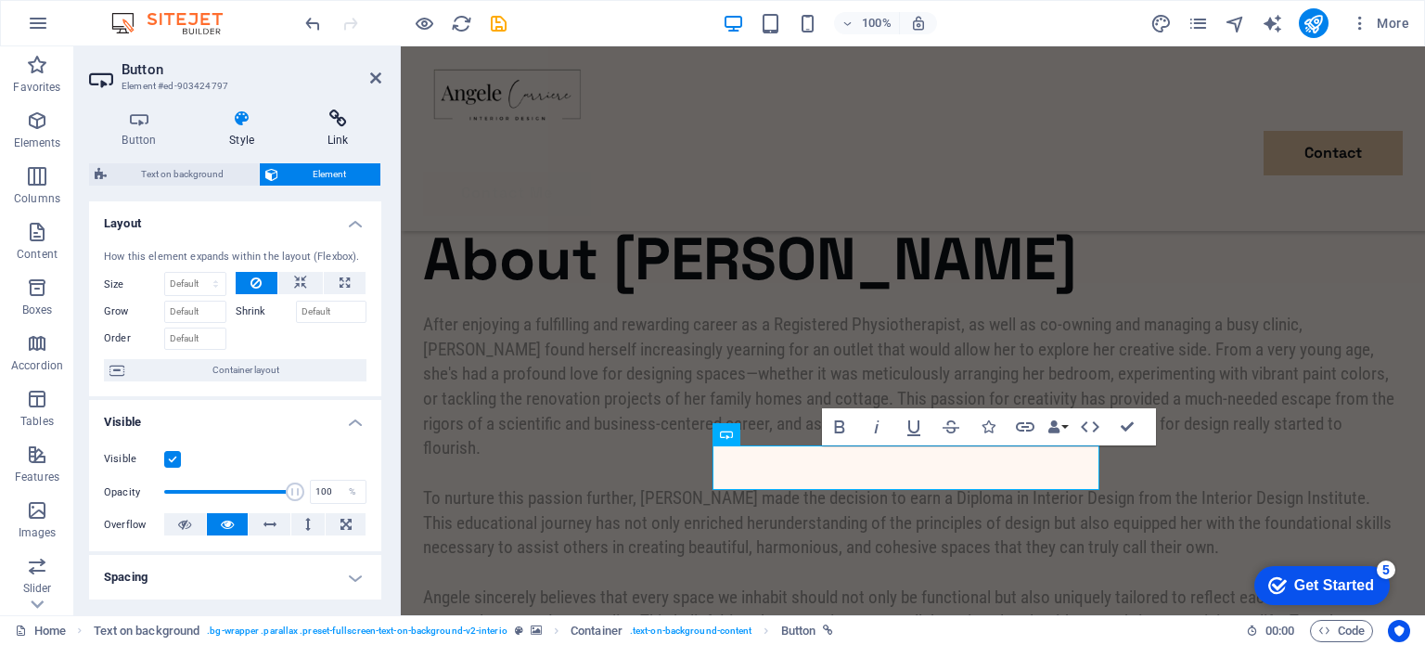
click at [345, 129] on h4 "Link" at bounding box center [337, 129] width 87 height 39
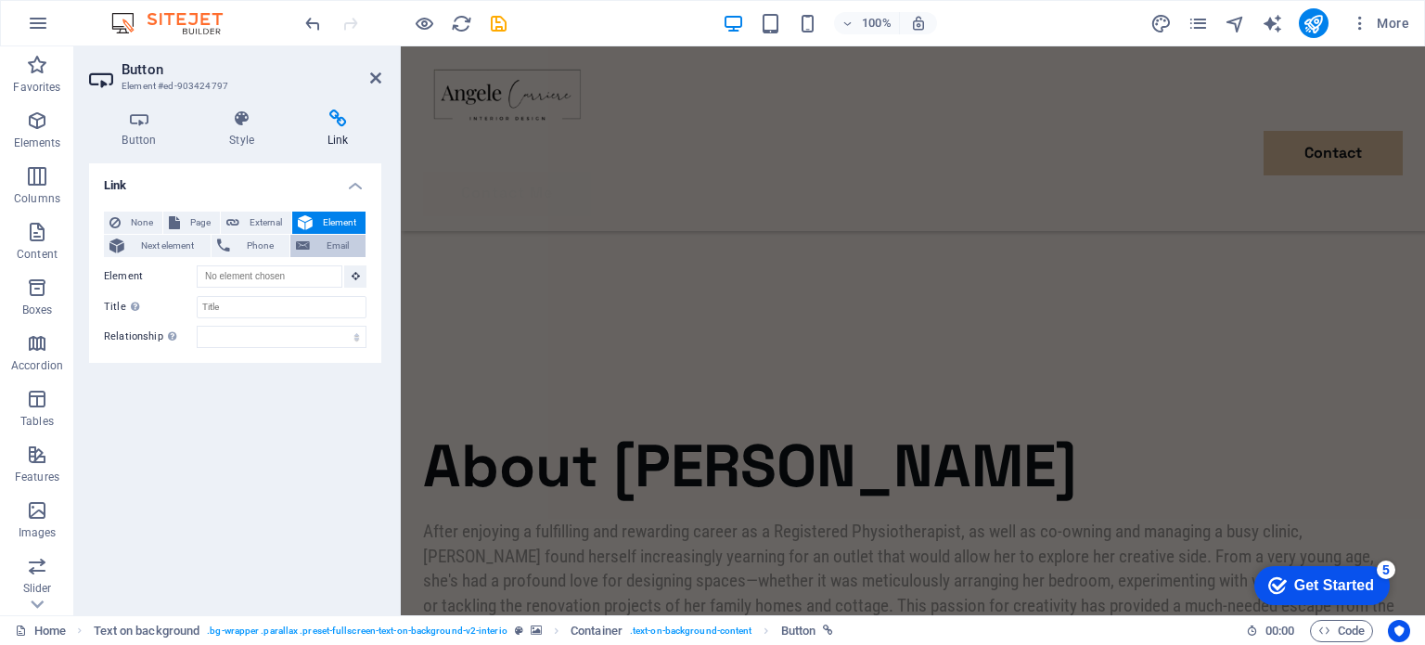
scroll to position [3594, 0]
click at [337, 244] on span "Email" at bounding box center [338, 246] width 45 height 22
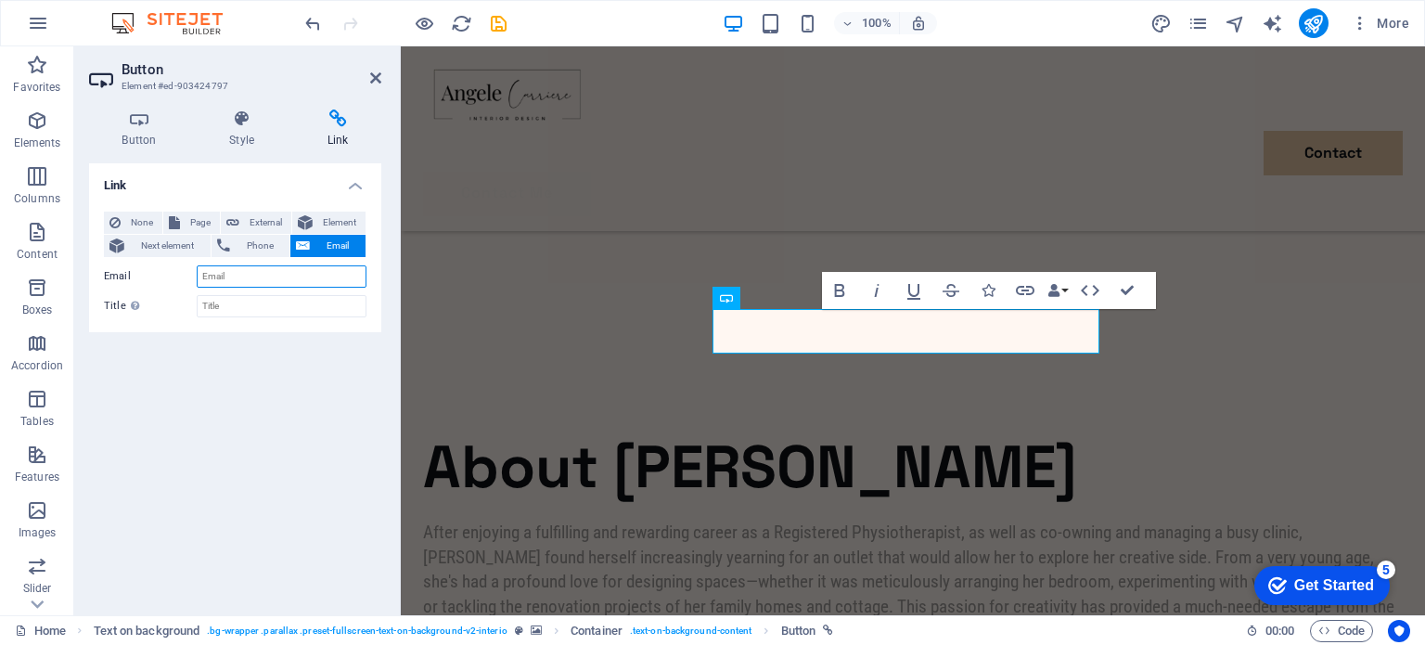
scroll to position [3938, 0]
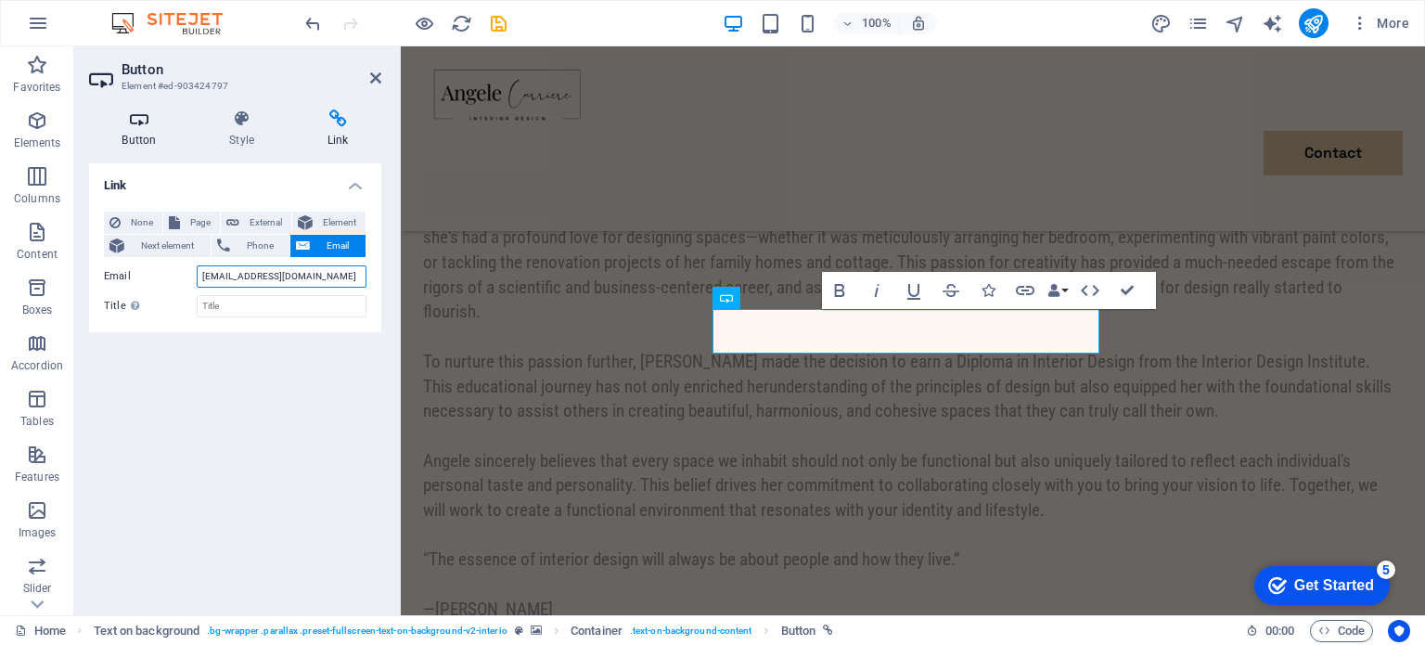
type input "[EMAIL_ADDRESS][DOMAIN_NAME]"
click at [137, 126] on icon at bounding box center [139, 119] width 100 height 19
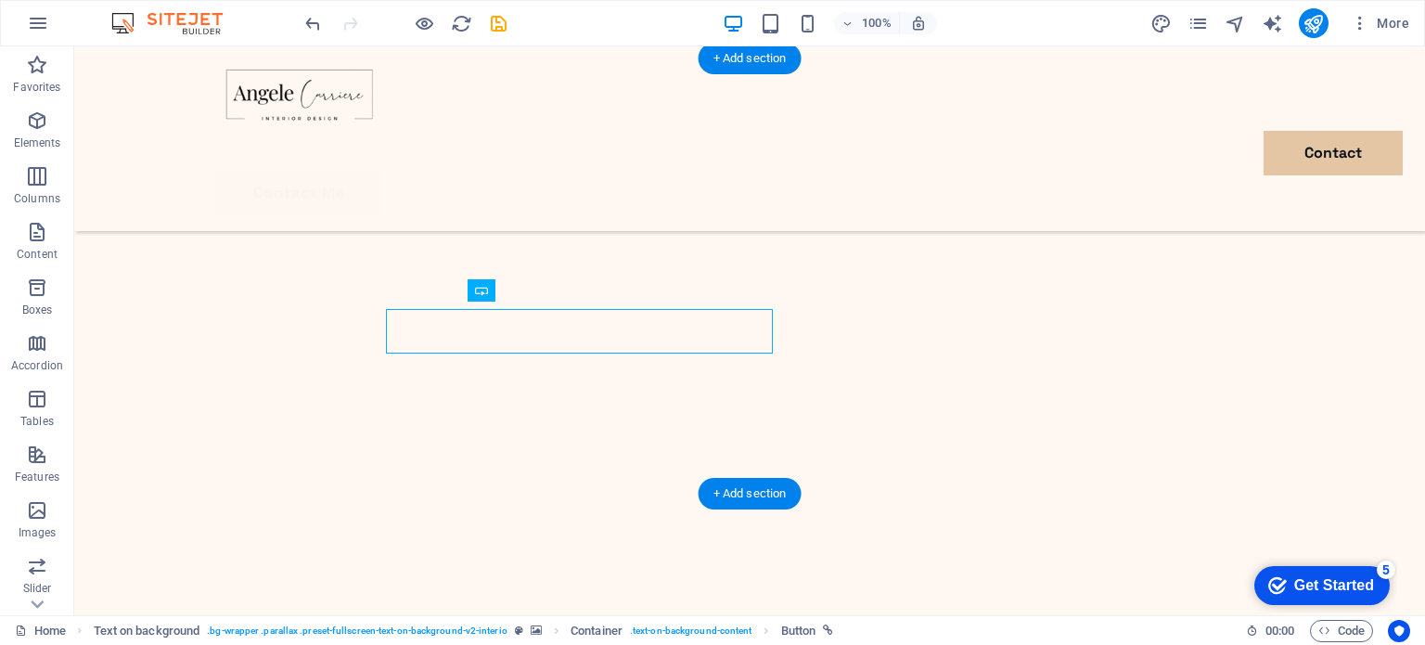
scroll to position [4090, 0]
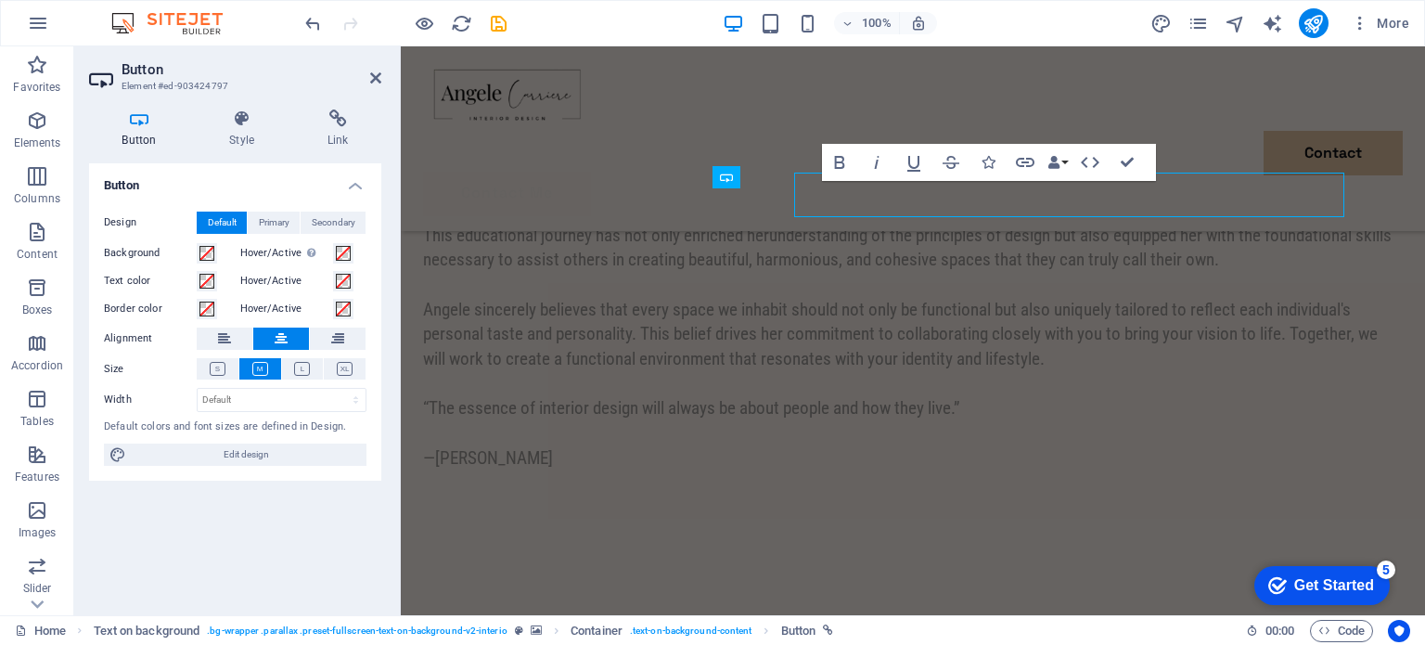
scroll to position [4066, 0]
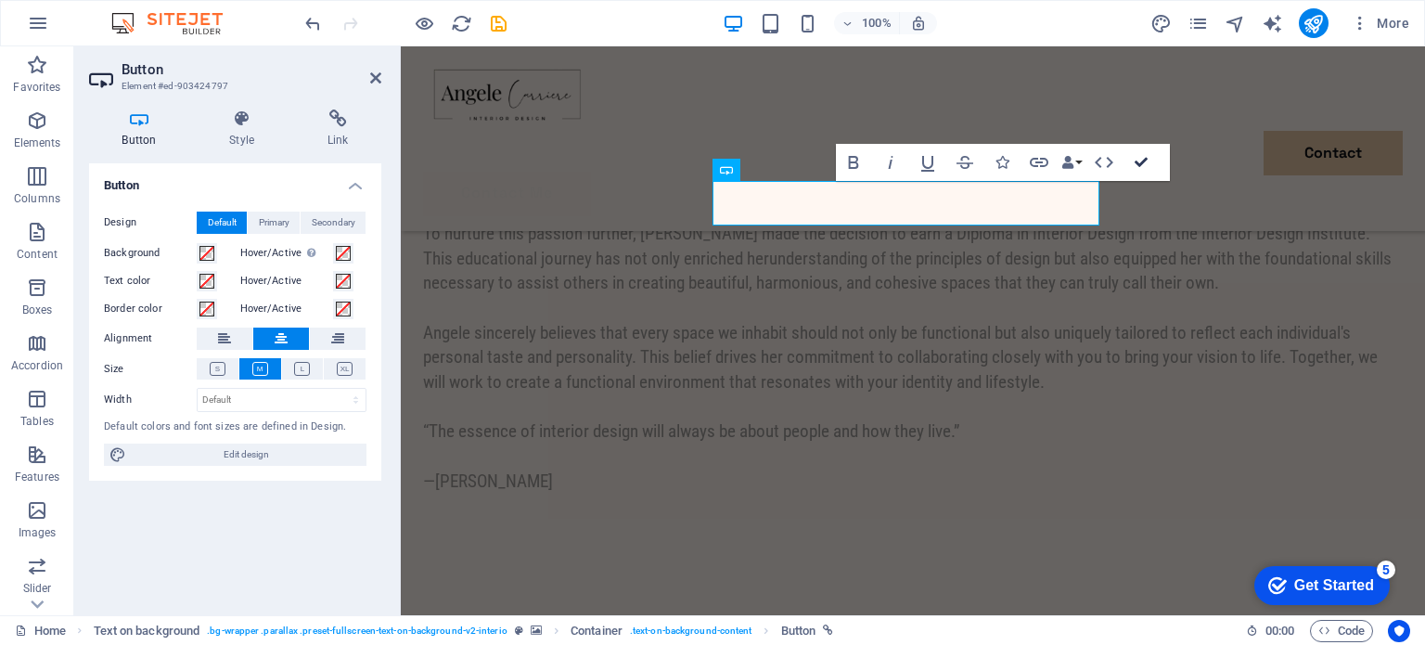
drag, startPoint x: 1140, startPoint y: 156, endPoint x: 1008, endPoint y: 197, distance: 138.0
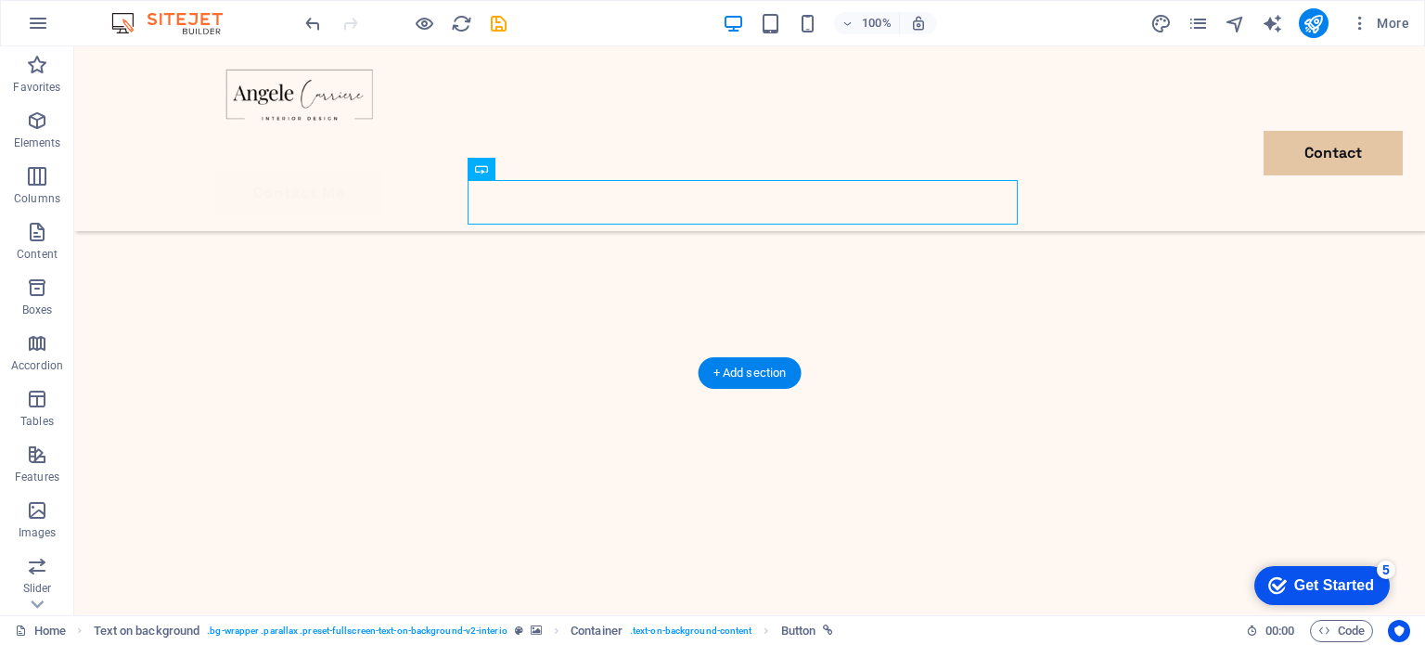
scroll to position [4059, 0]
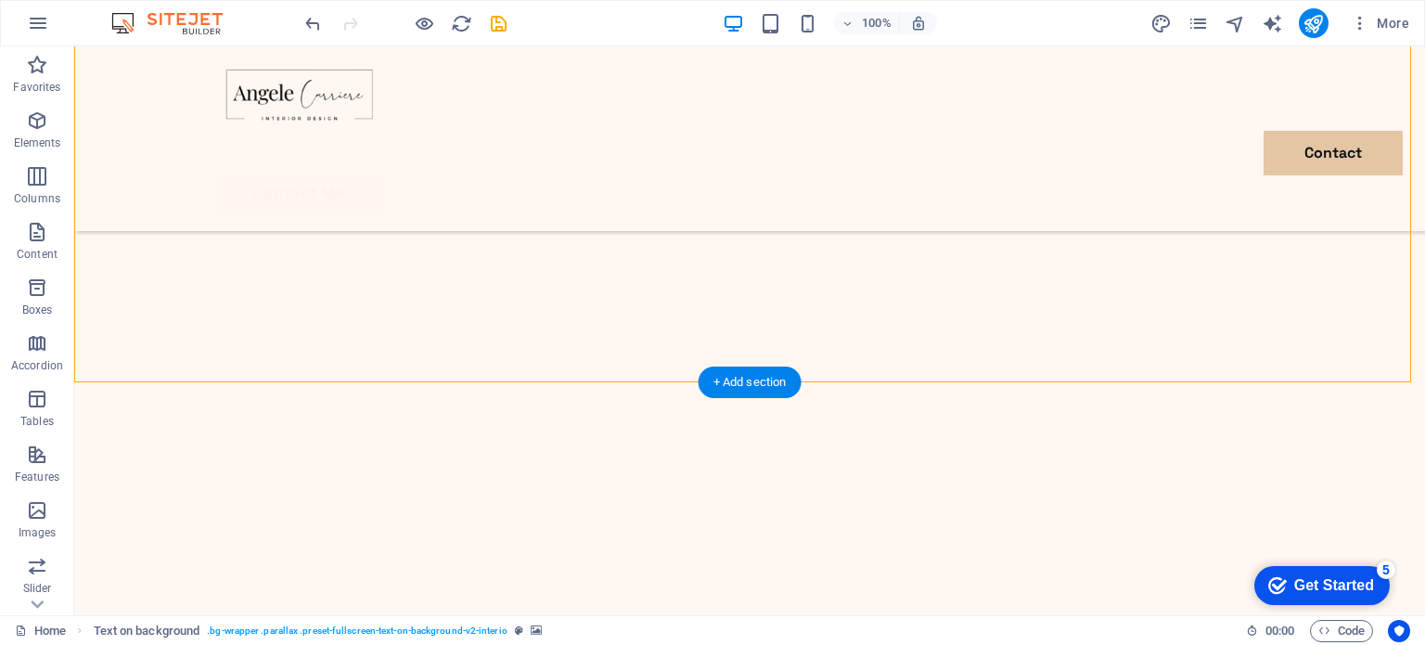
scroll to position [4244, 0]
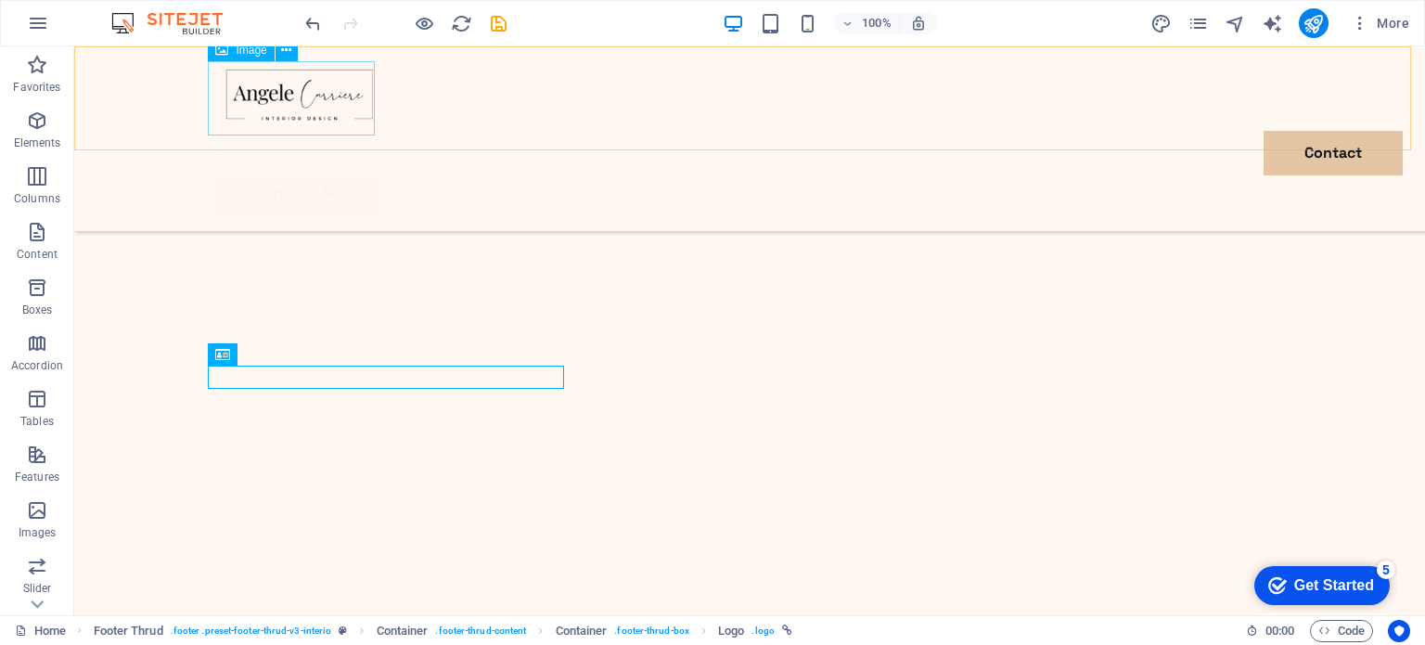
click at [294, 87] on figure at bounding box center [298, 98] width 167 height 74
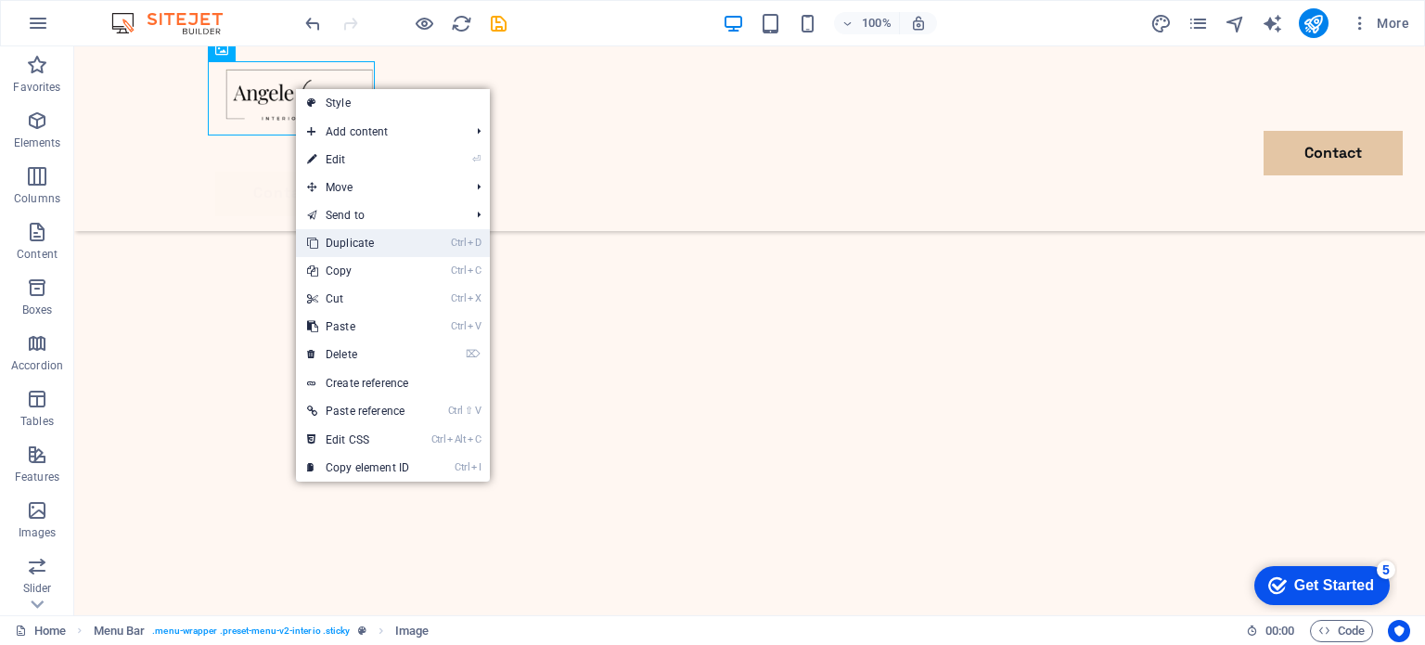
click at [360, 243] on link "Ctrl D Duplicate" at bounding box center [358, 243] width 124 height 28
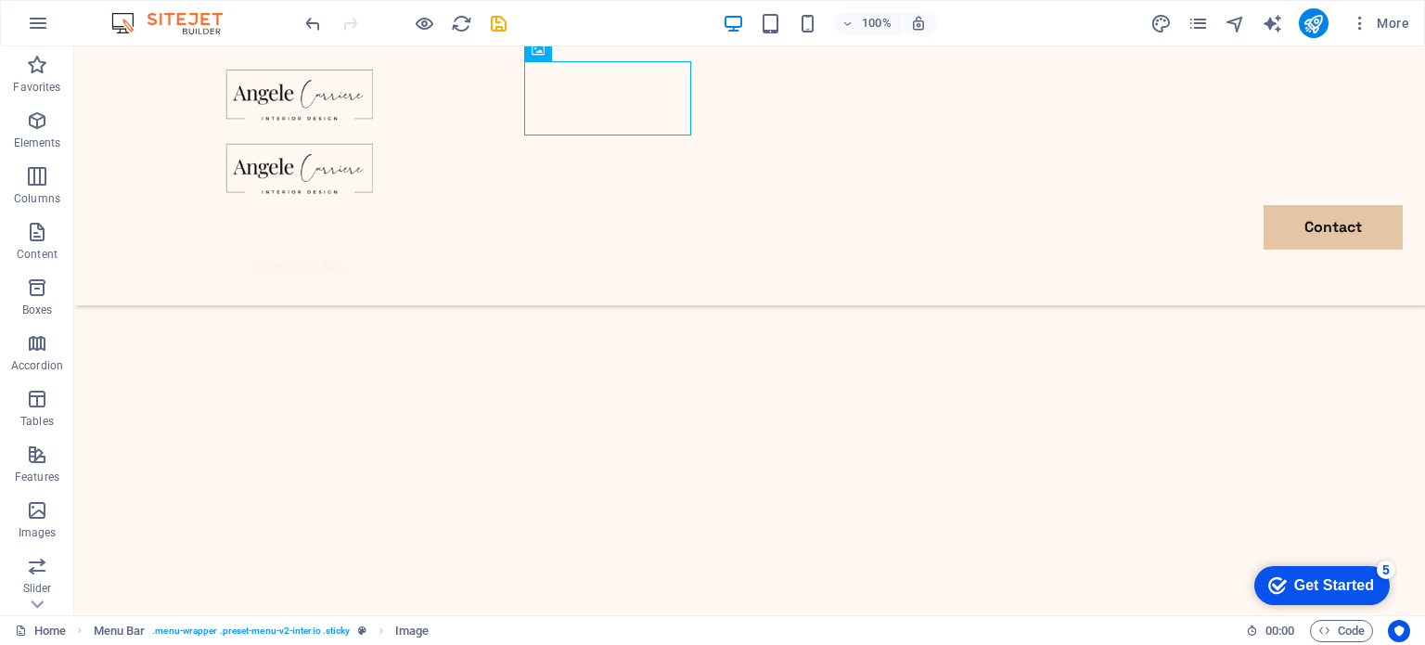
scroll to position [4232, 0]
drag, startPoint x: 638, startPoint y: 97, endPoint x: 397, endPoint y: 396, distance: 384.1
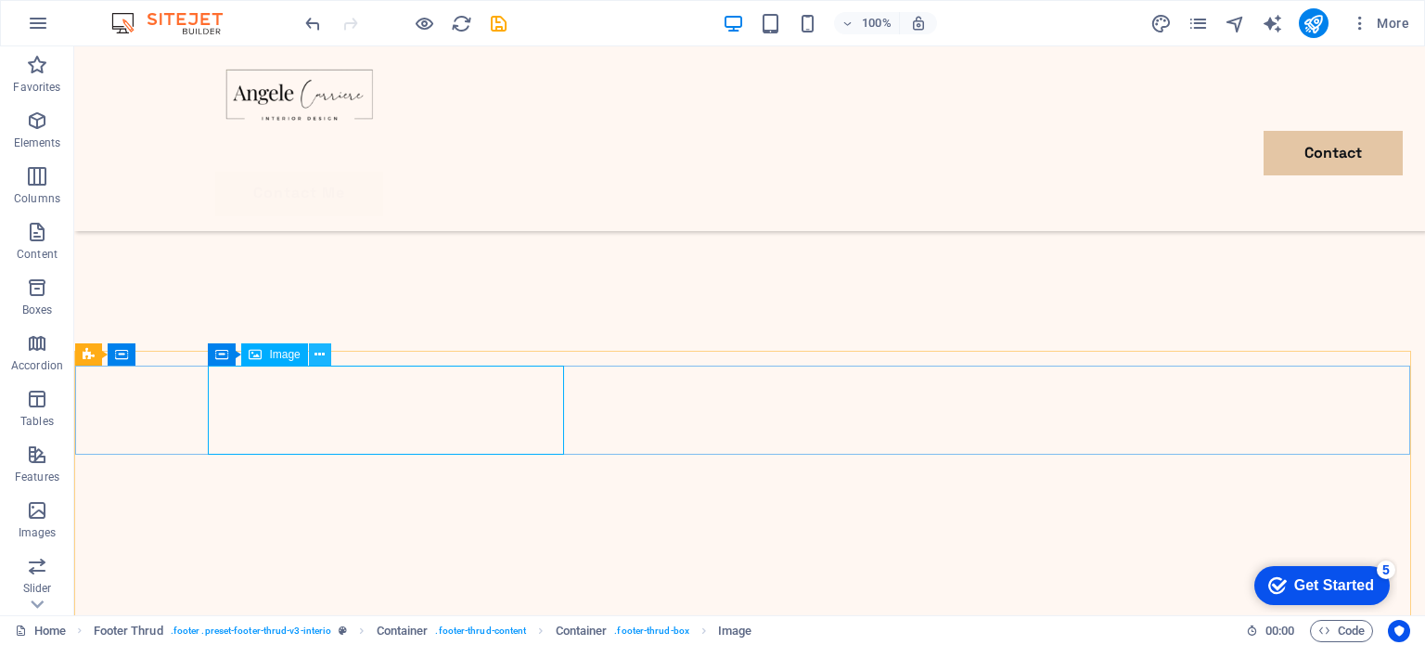
click at [316, 354] on icon at bounding box center [320, 354] width 10 height 19
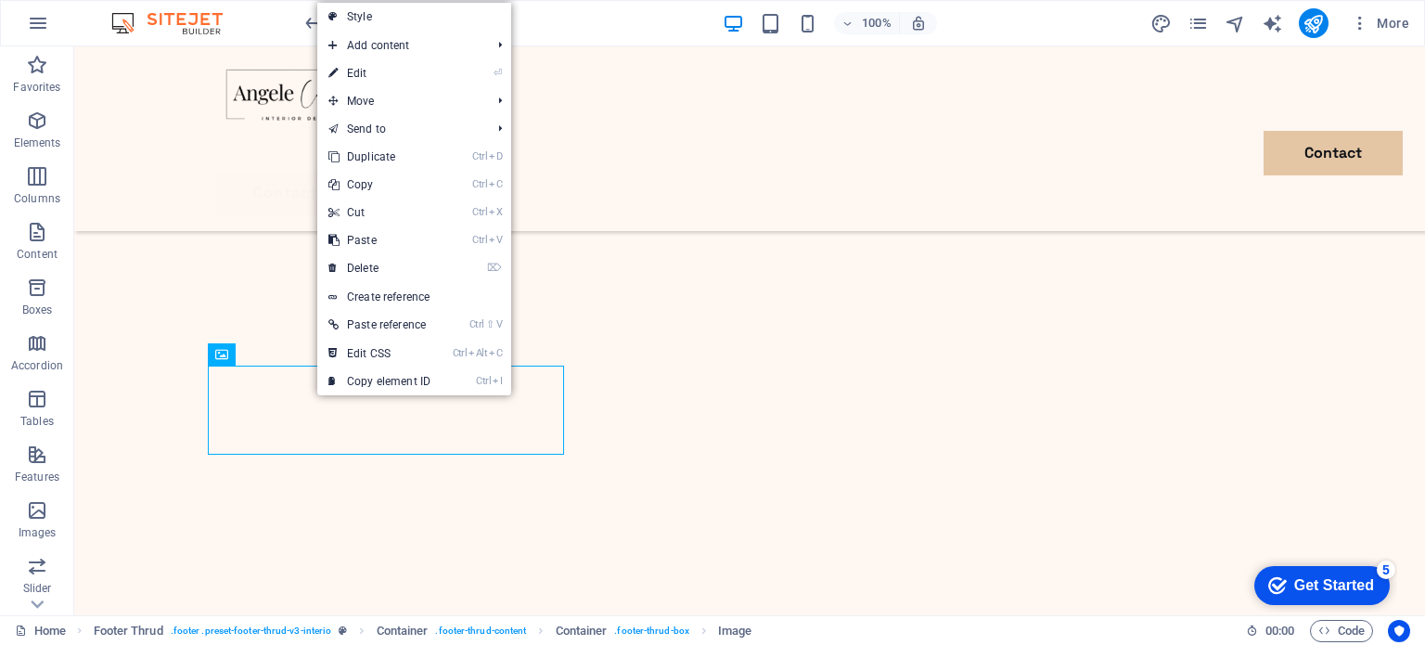
click at [397, 8] on link "Style" at bounding box center [414, 17] width 194 height 28
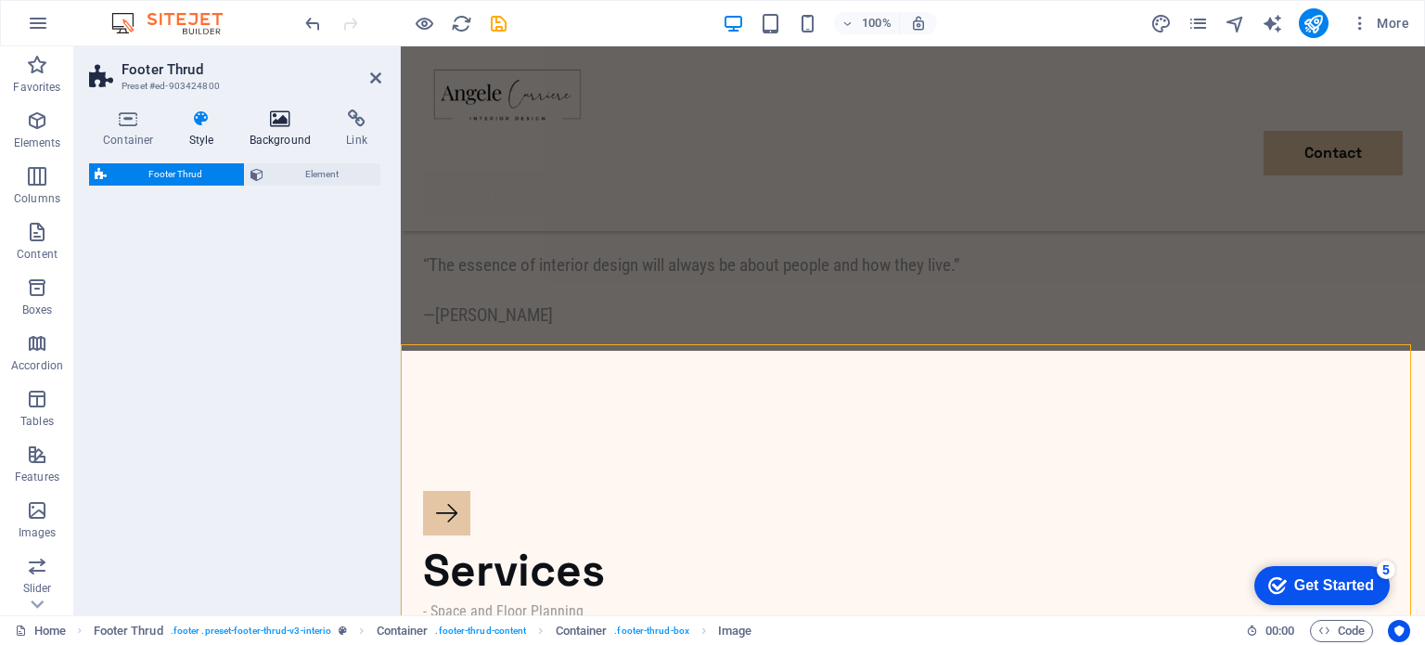
select select "rem"
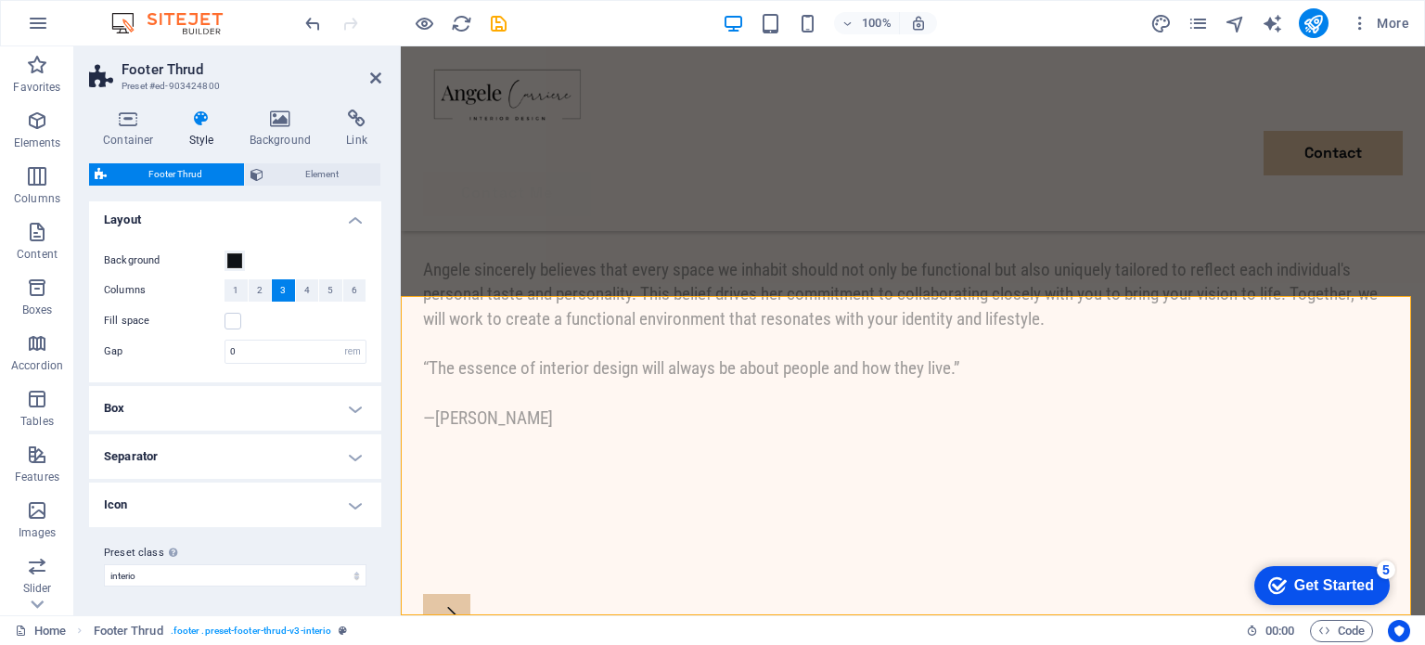
scroll to position [0, 0]
click at [230, 265] on span at bounding box center [234, 264] width 15 height 15
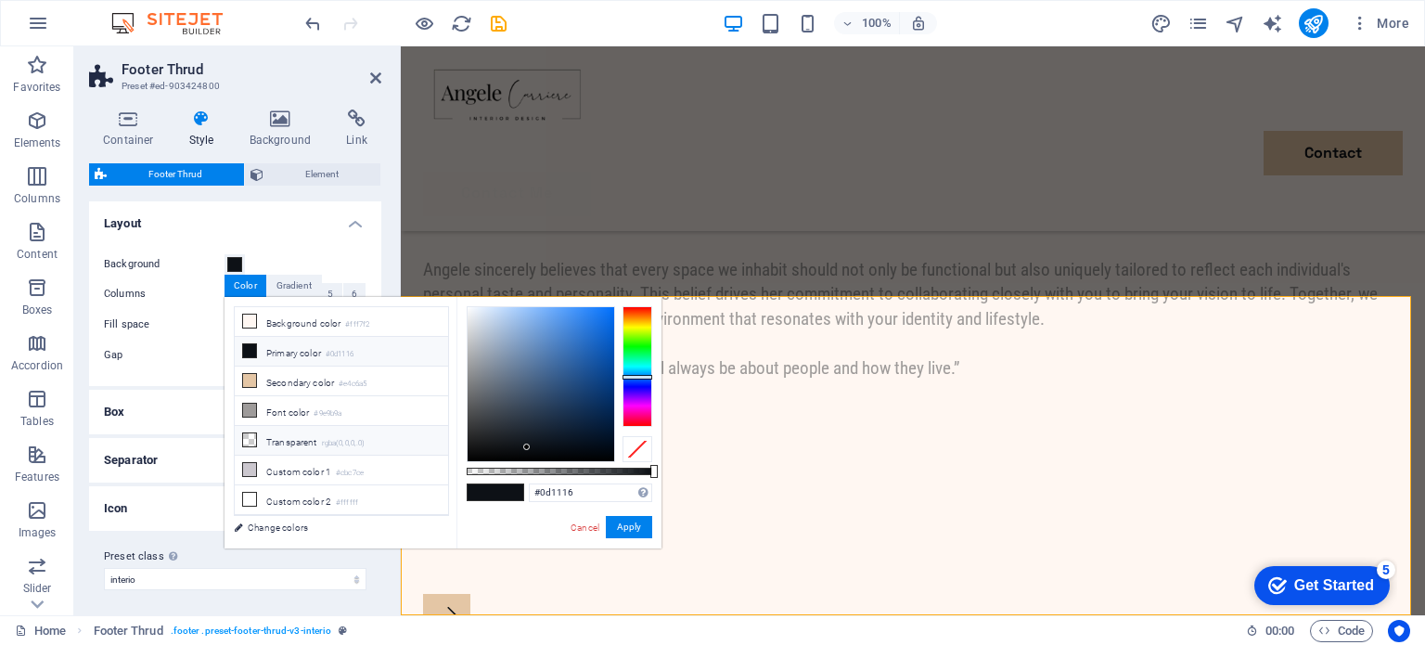
click at [295, 434] on li "Transparent rgba(0,0,0,.0)" at bounding box center [341, 441] width 213 height 30
type input "rgba(0, 0, 0, 0)"
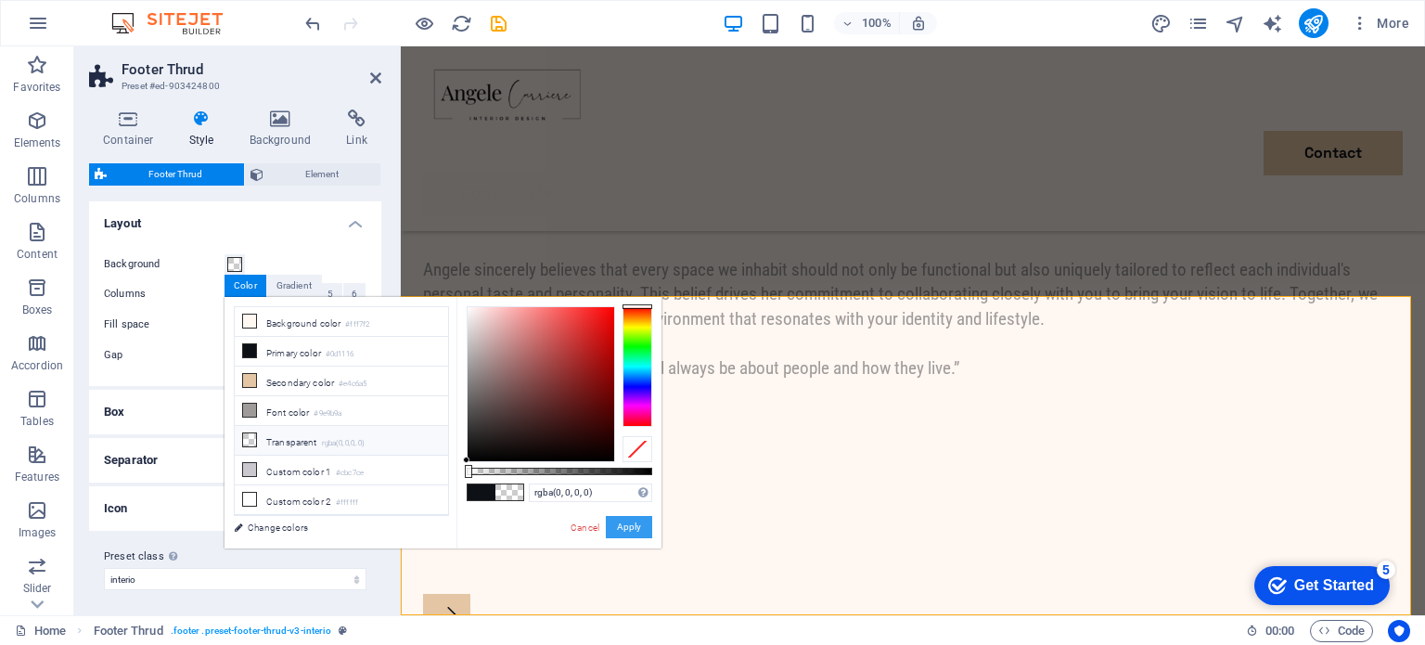
click at [635, 525] on button "Apply" at bounding box center [629, 527] width 46 height 22
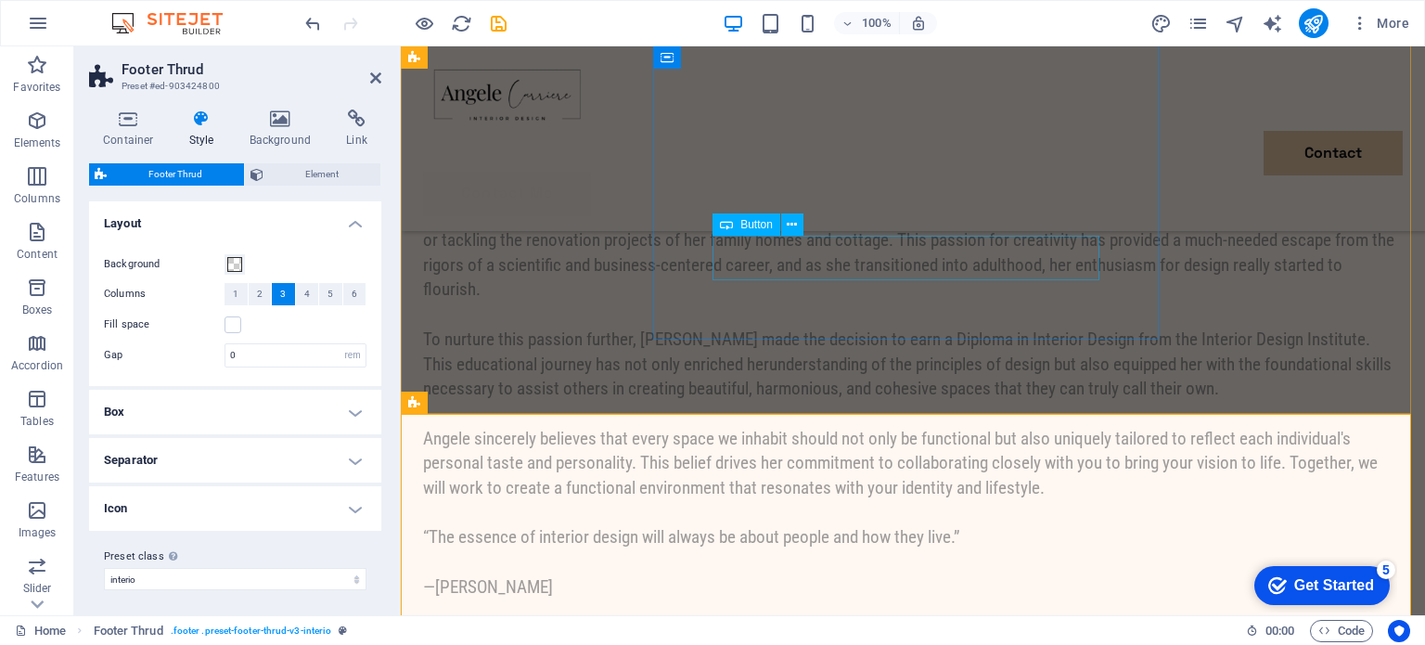
scroll to position [4129, 0]
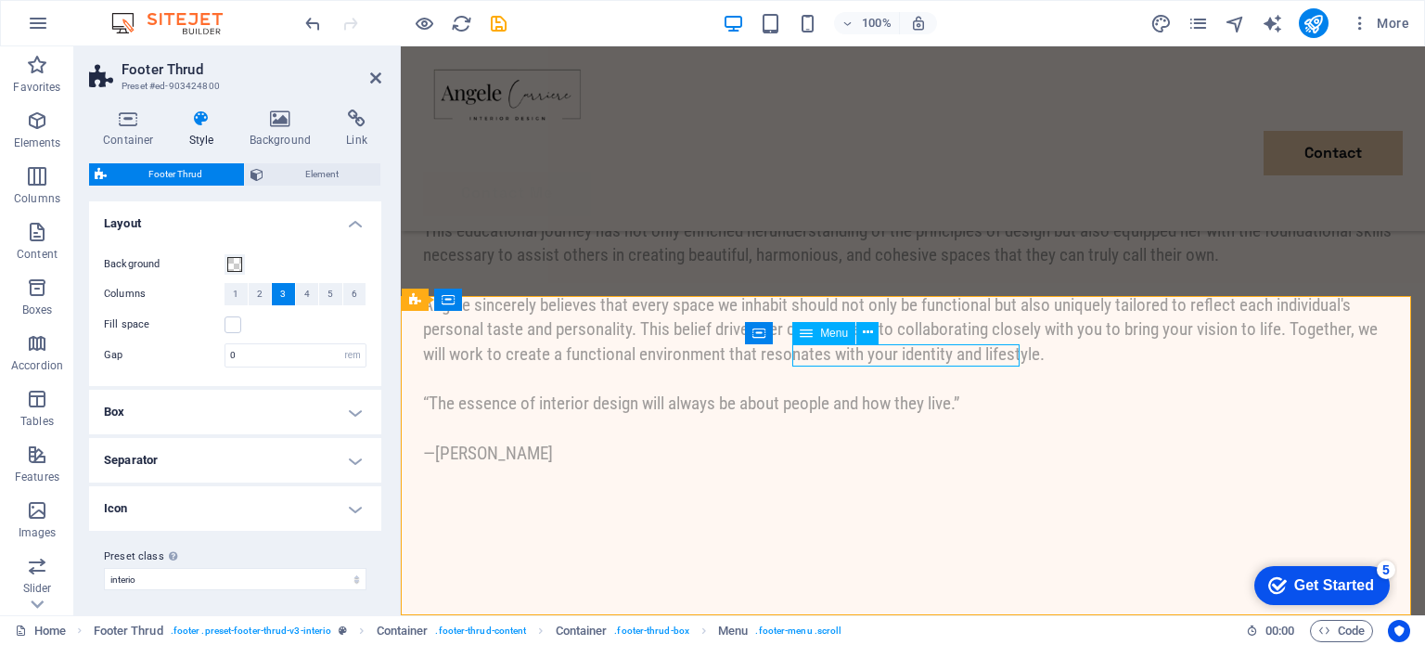
select select
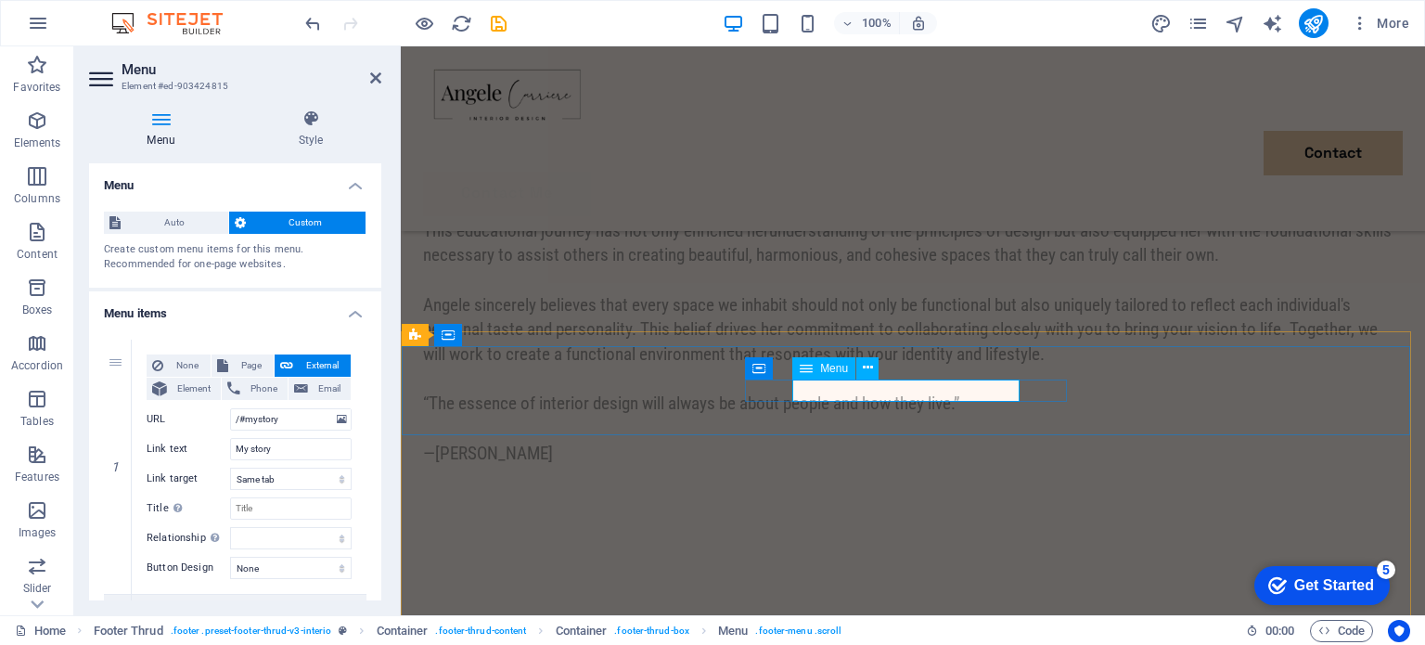
click at [863, 364] on icon at bounding box center [868, 367] width 10 height 19
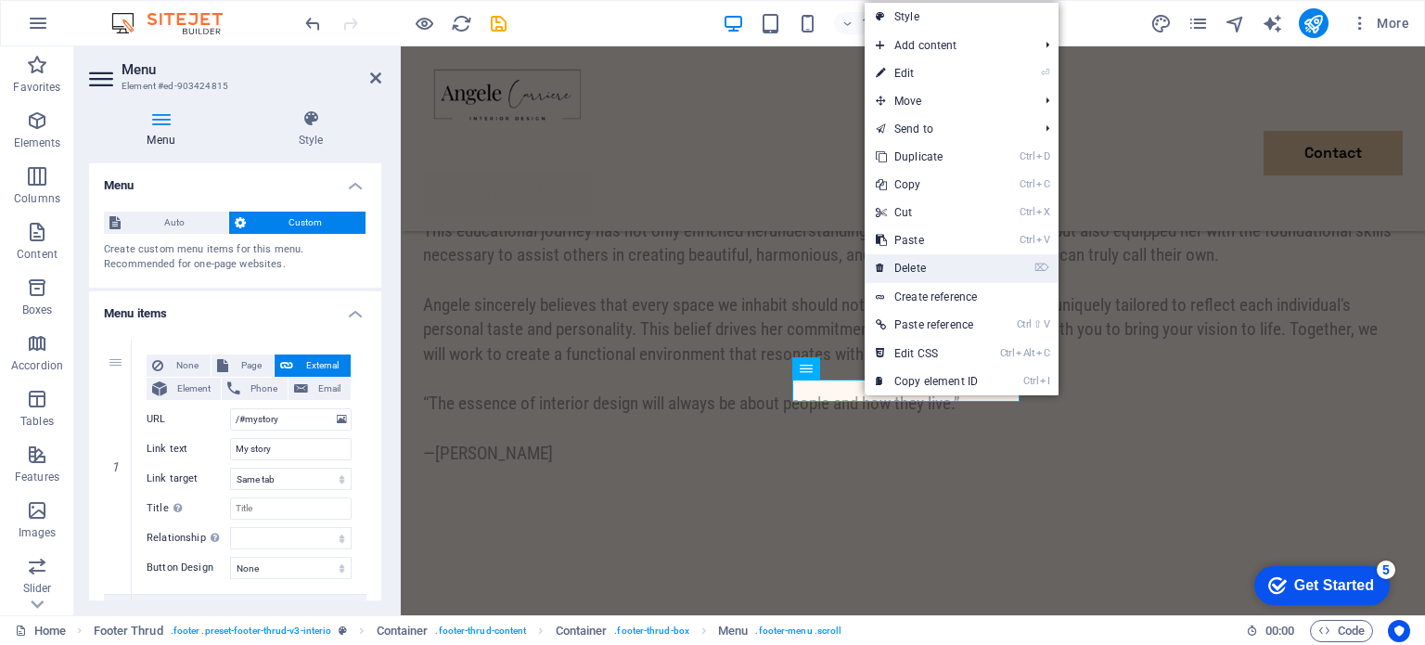
drag, startPoint x: 865, startPoint y: 246, endPoint x: 941, endPoint y: 266, distance: 78.8
click at [941, 266] on link "⌦ Delete" at bounding box center [927, 268] width 124 height 28
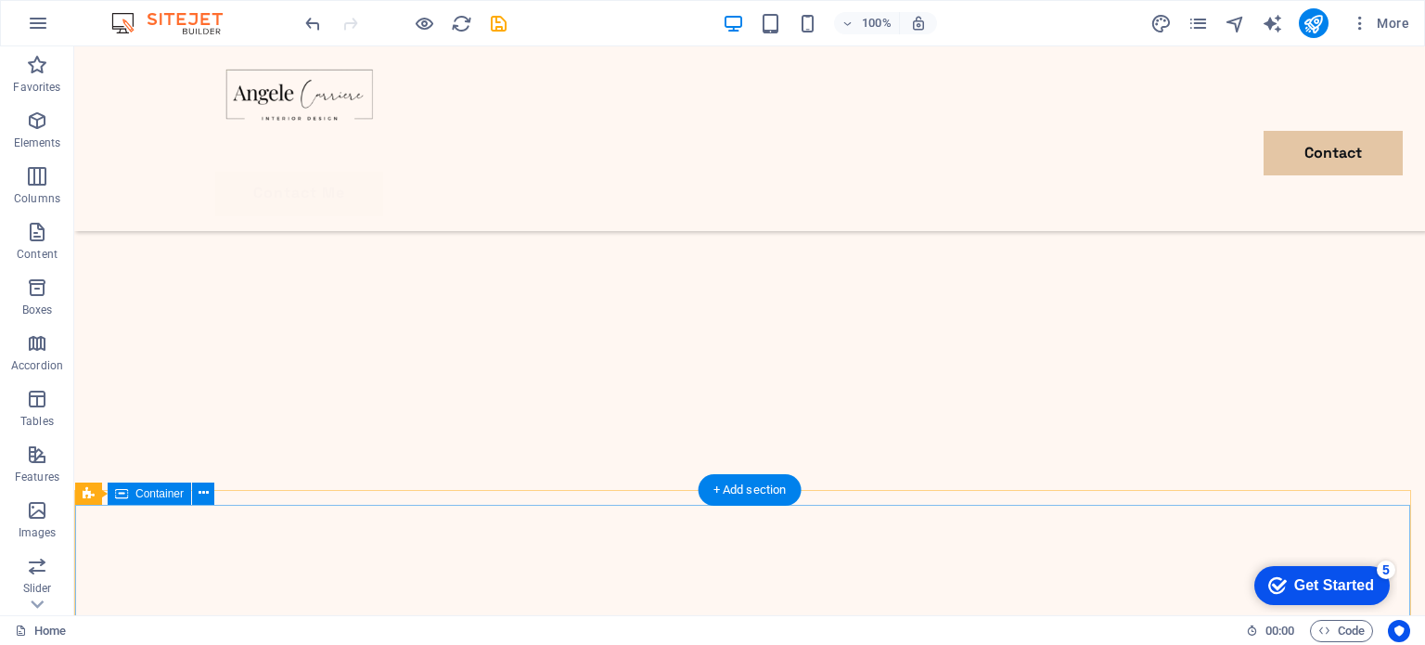
scroll to position [4330, 0]
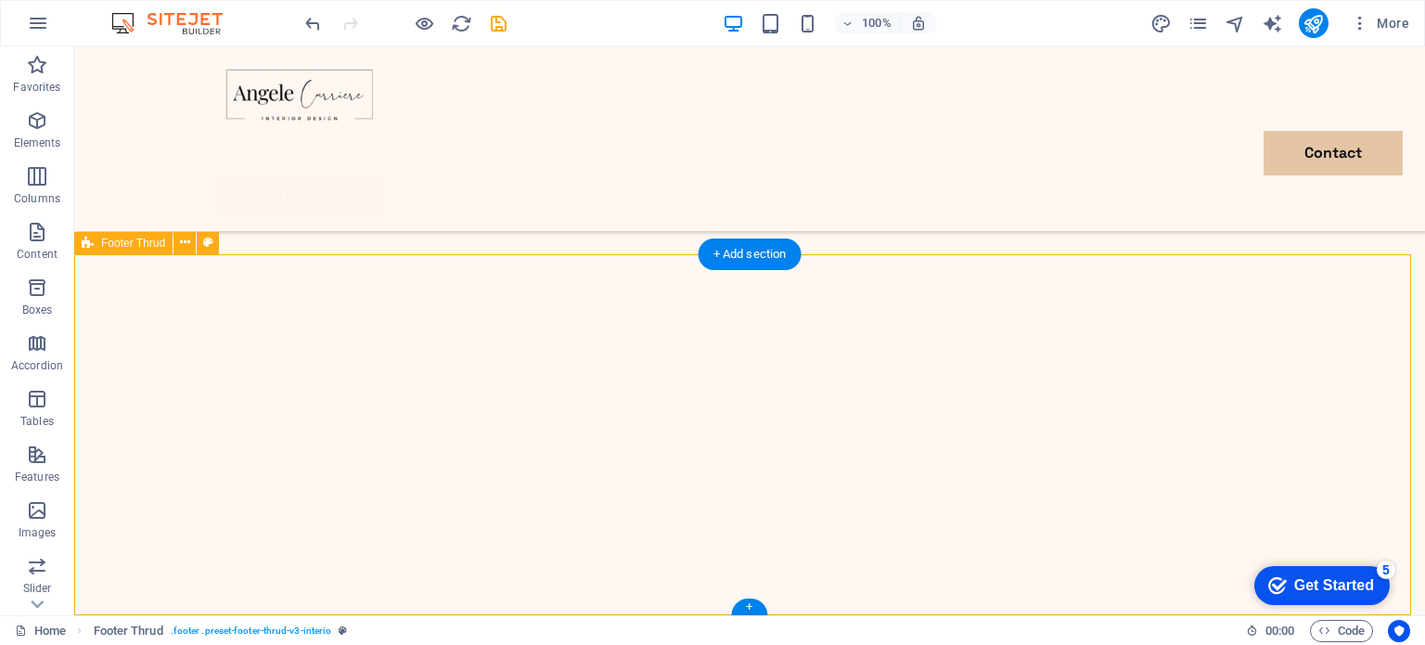
drag, startPoint x: 1140, startPoint y: 447, endPoint x: 810, endPoint y: 440, distance: 329.5
select select "rem"
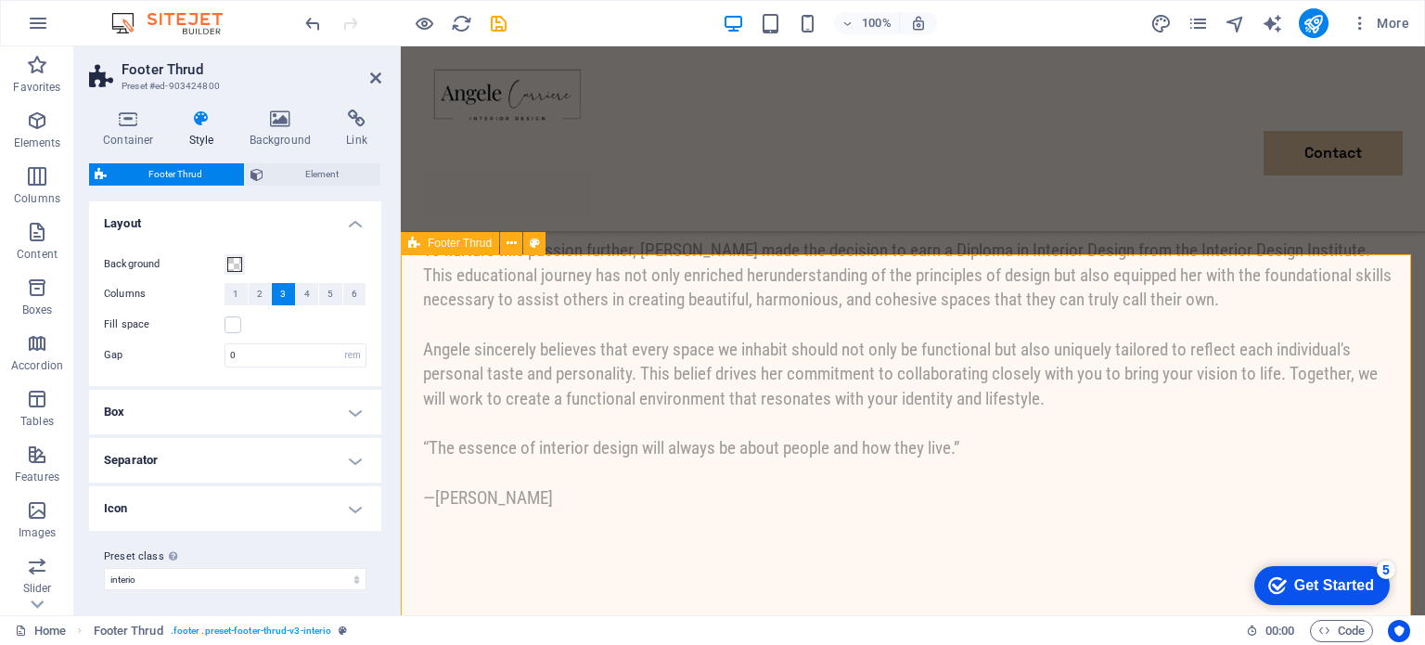
scroll to position [4171, 0]
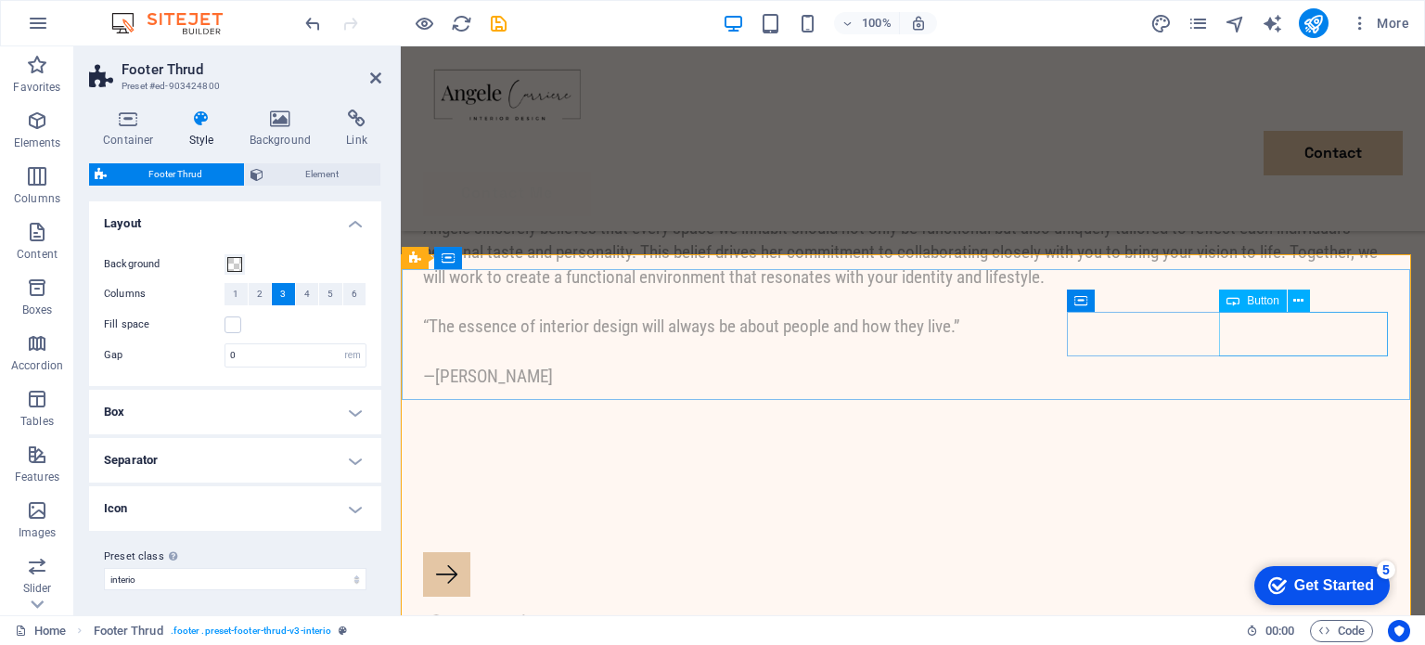
click at [1295, 297] on icon at bounding box center [1299, 300] width 10 height 19
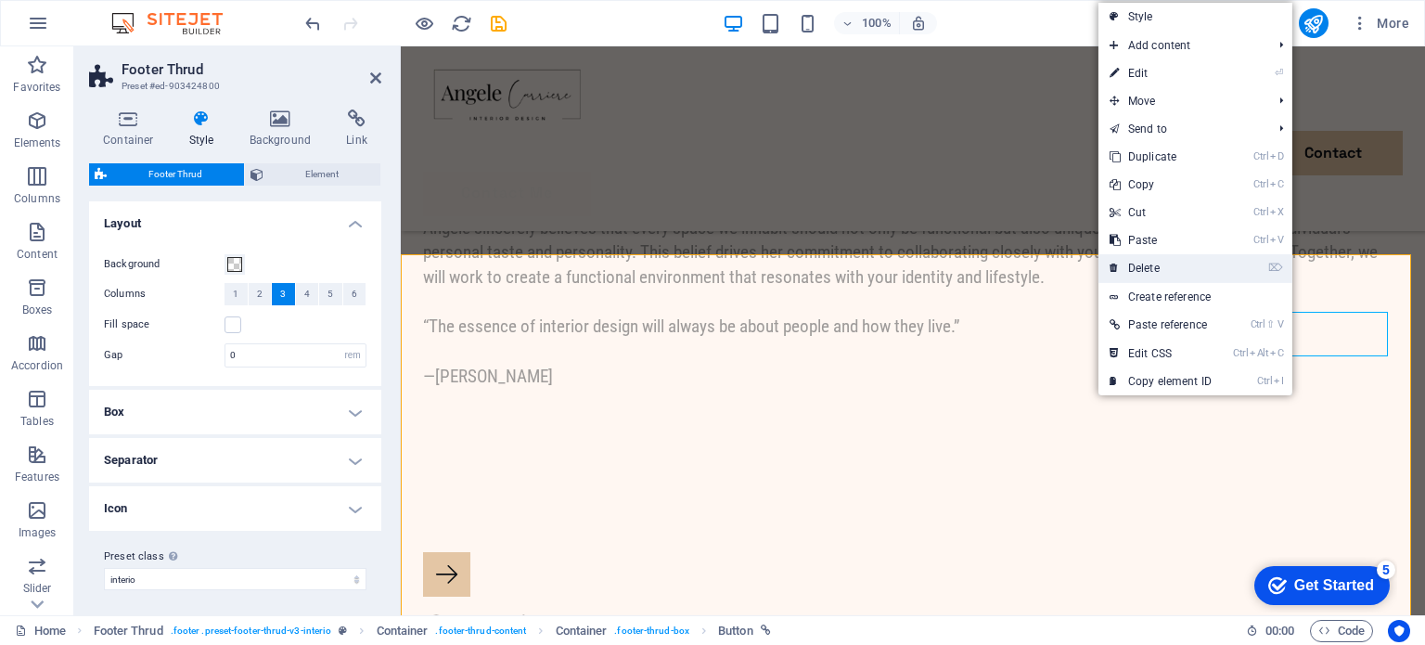
click at [1192, 272] on link "⌦ Delete" at bounding box center [1161, 268] width 124 height 28
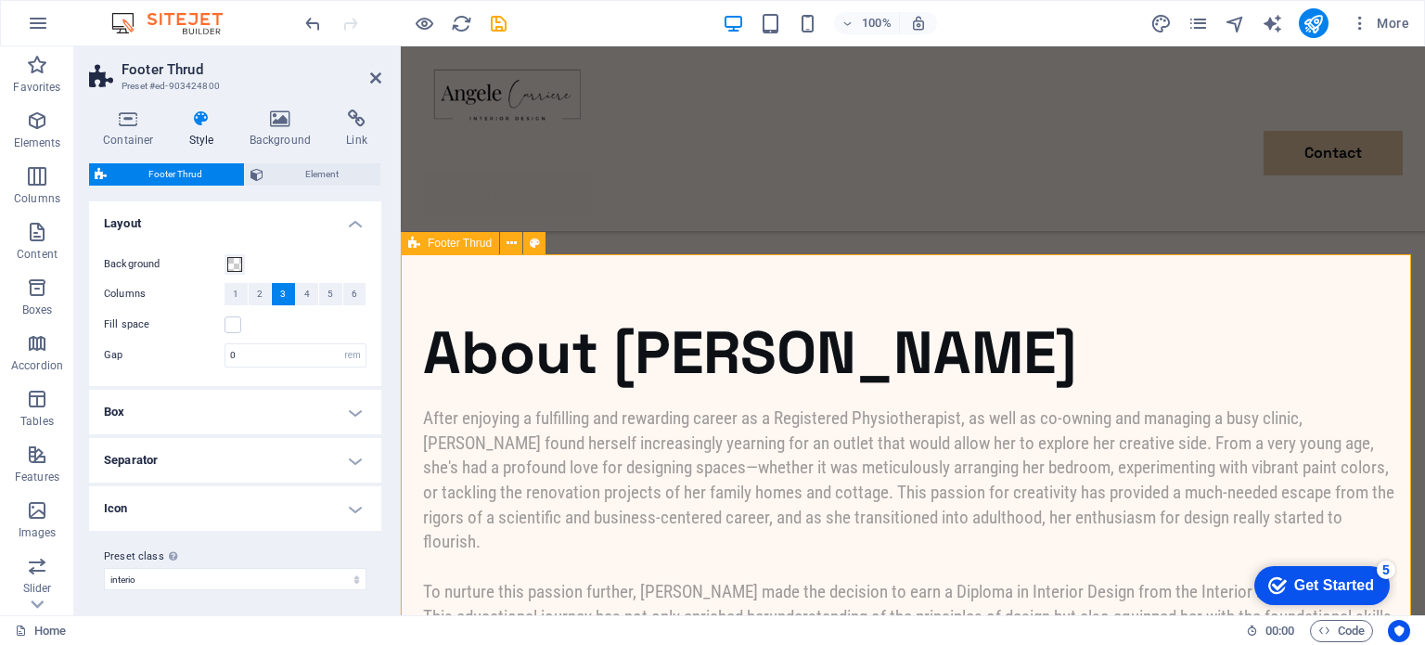
scroll to position [3707, 0]
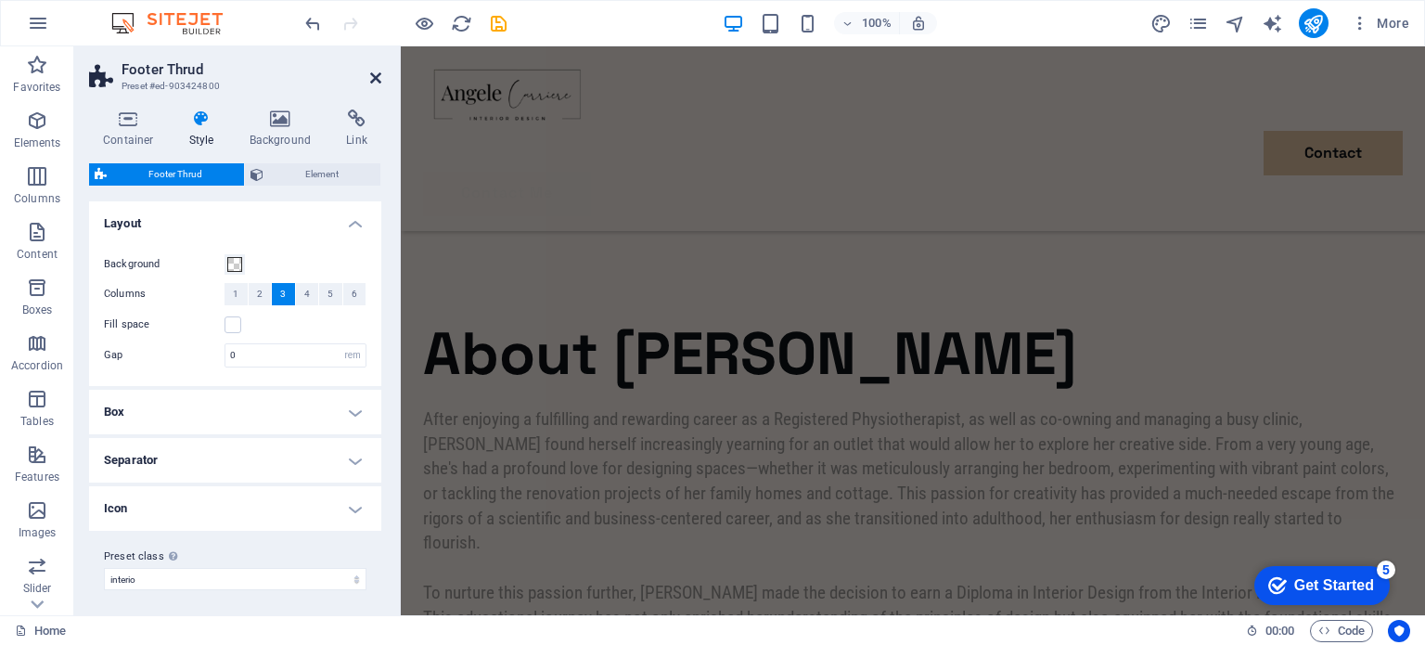
drag, startPoint x: 375, startPoint y: 72, endPoint x: 302, endPoint y: 40, distance: 80.2
click at [375, 72] on icon at bounding box center [375, 78] width 11 height 15
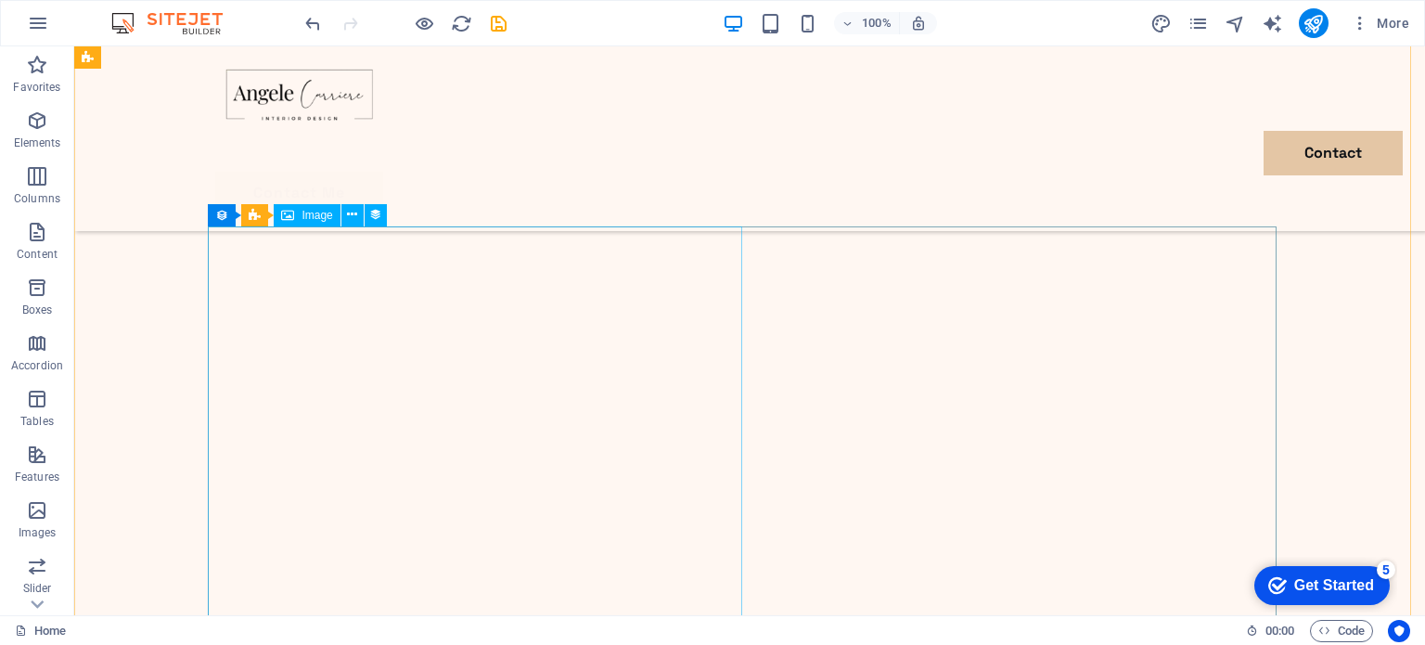
scroll to position [2819, 0]
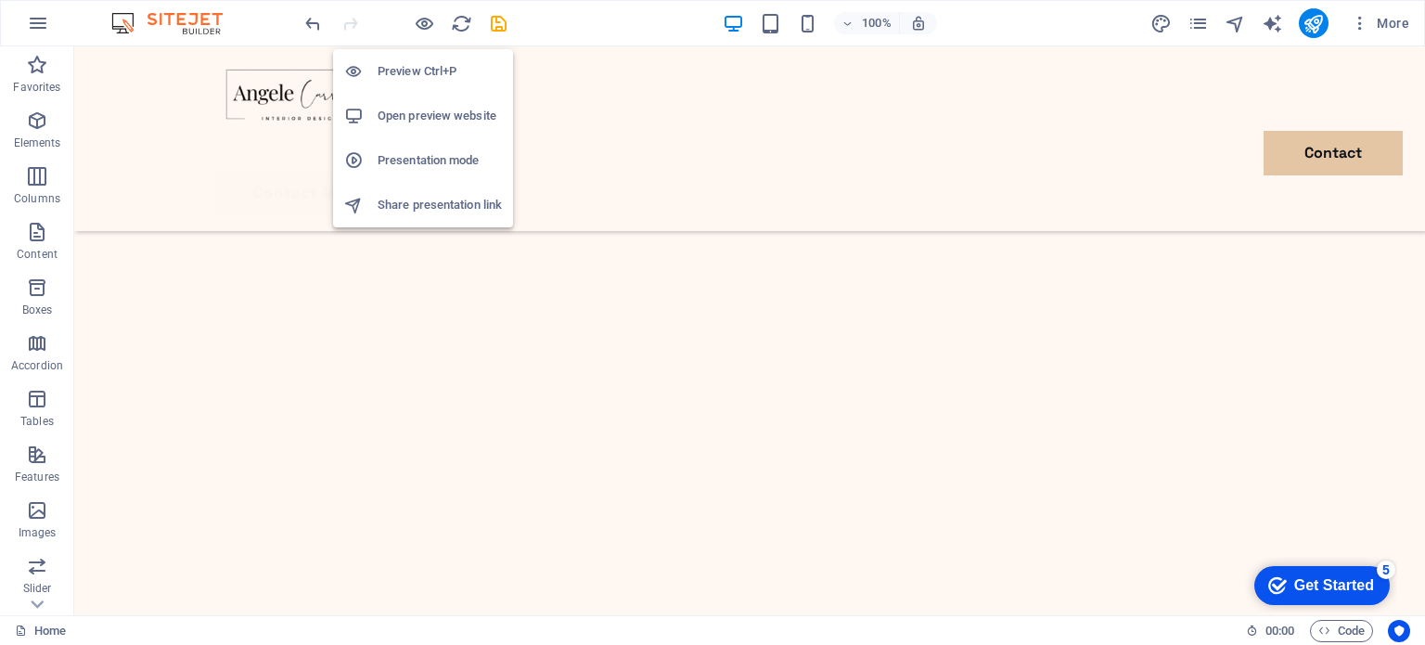
drag, startPoint x: 430, startPoint y: 78, endPoint x: 747, endPoint y: 116, distance: 319.6
click at [430, 78] on h6 "Preview Ctrl+P" at bounding box center [440, 71] width 124 height 22
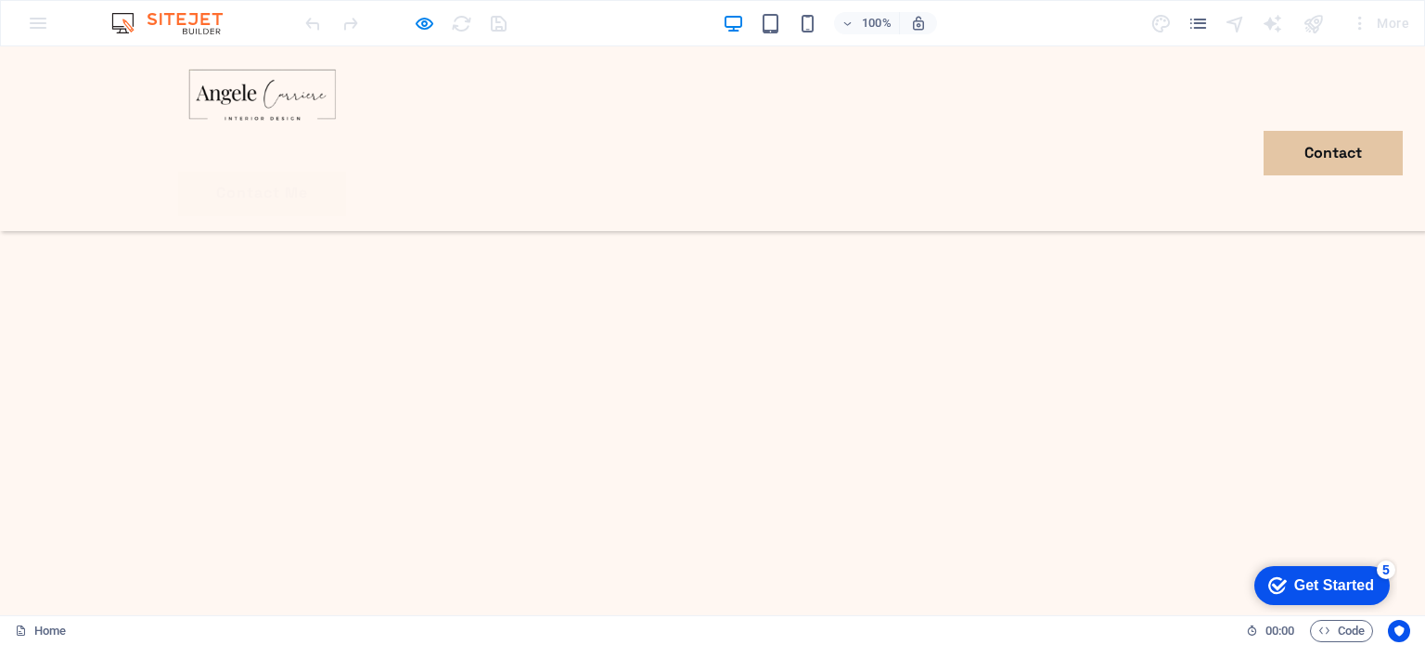
scroll to position [0, 0]
